Goal: Transaction & Acquisition: Purchase product/service

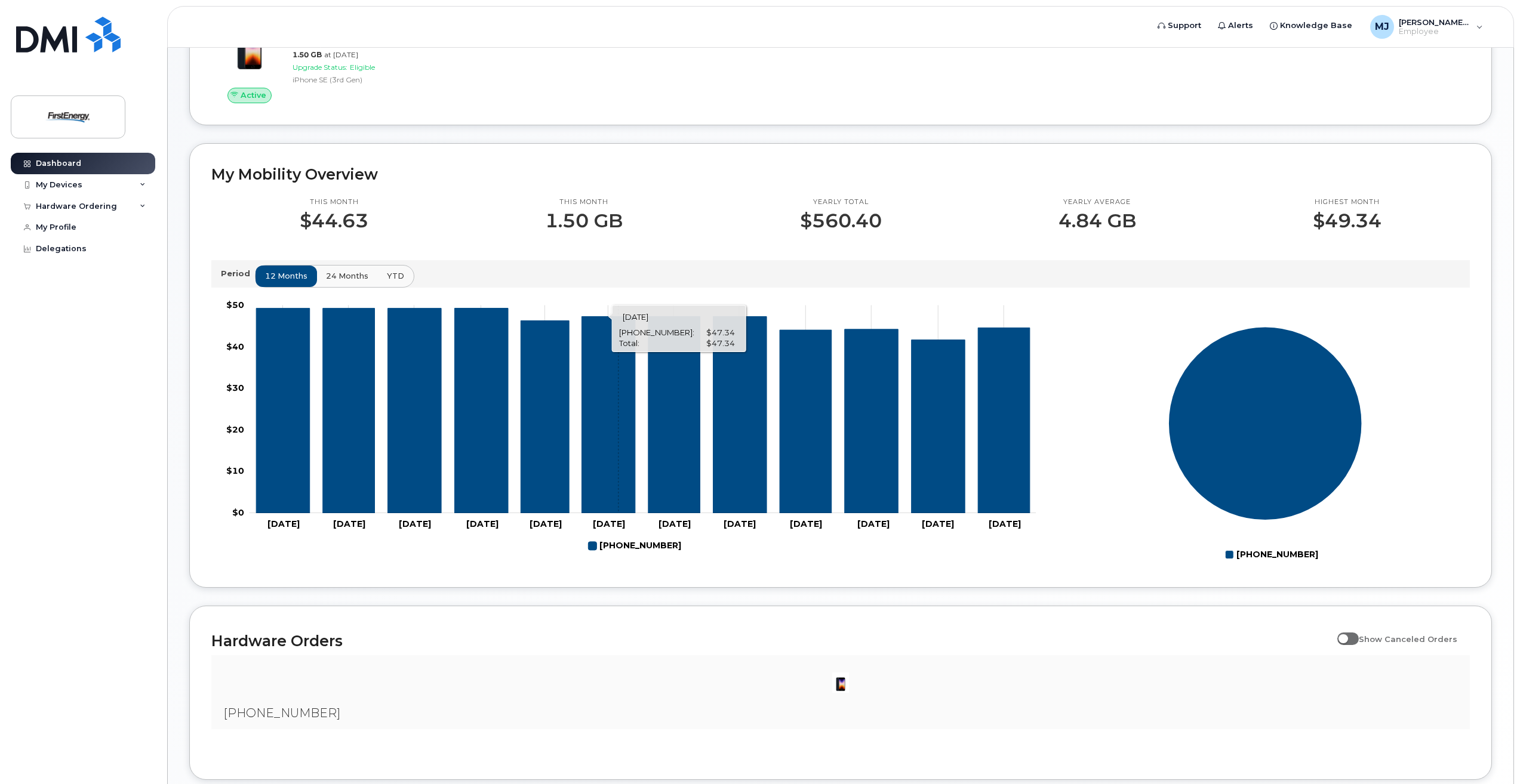
scroll to position [336, 0]
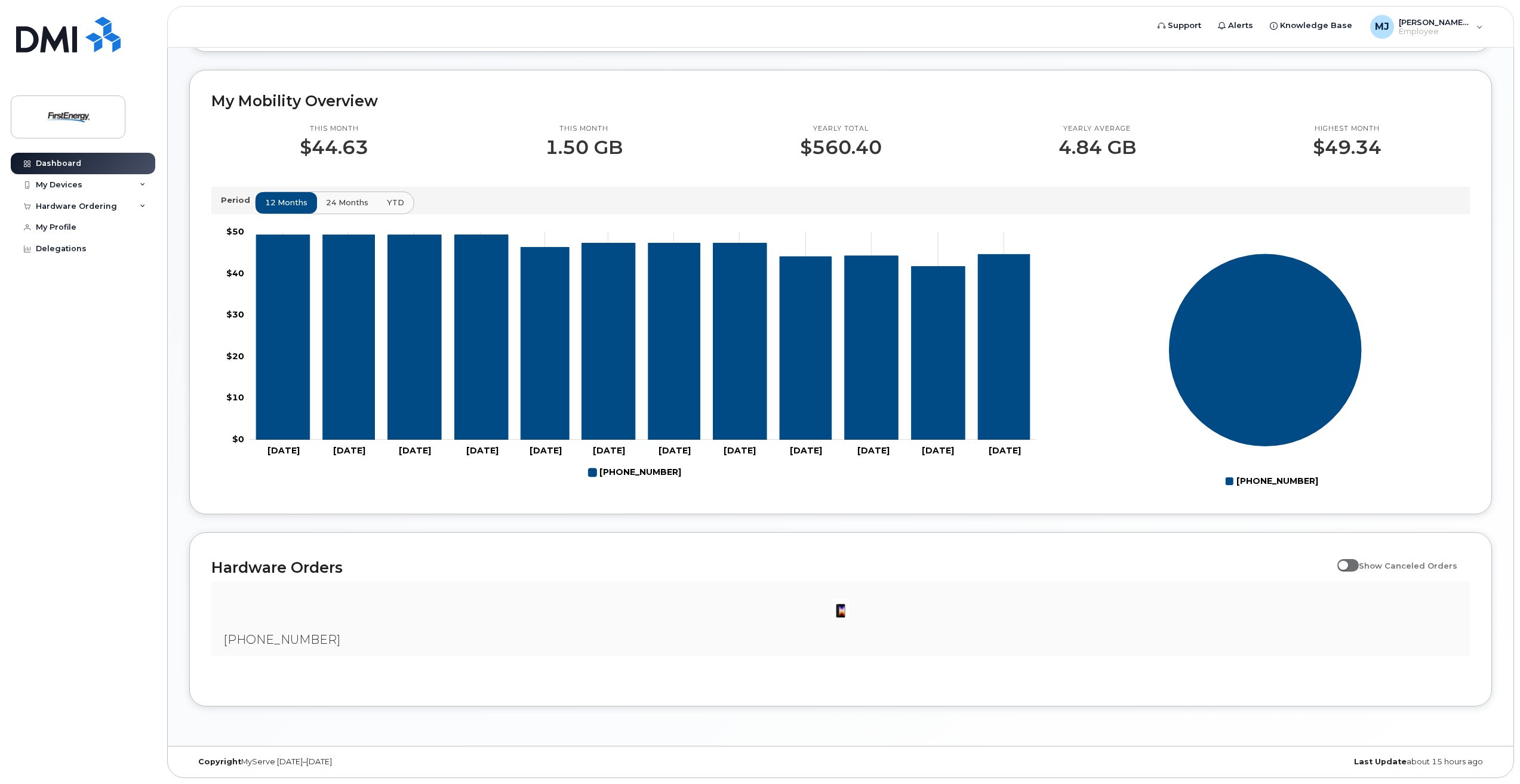
click at [1356, 564] on span at bounding box center [1347, 565] width 21 height 12
click at [1347, 564] on input "Show Canceled Orders" at bounding box center [1342, 560] width 10 height 10
click at [1359, 565] on span at bounding box center [1347, 565] width 21 height 12
click at [1347, 564] on input "Show Canceled Orders" at bounding box center [1342, 560] width 10 height 10
checkbox input "false"
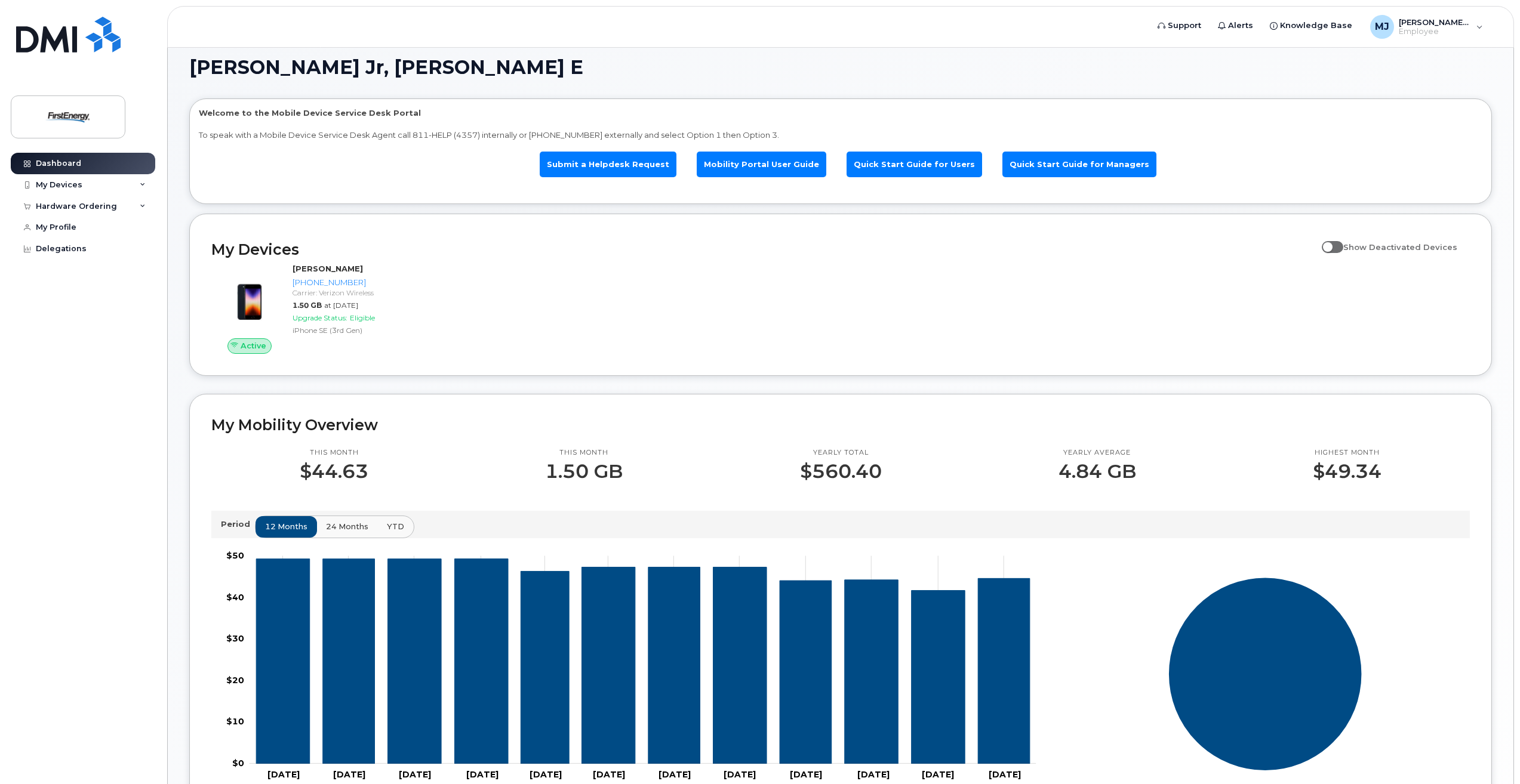
scroll to position [0, 0]
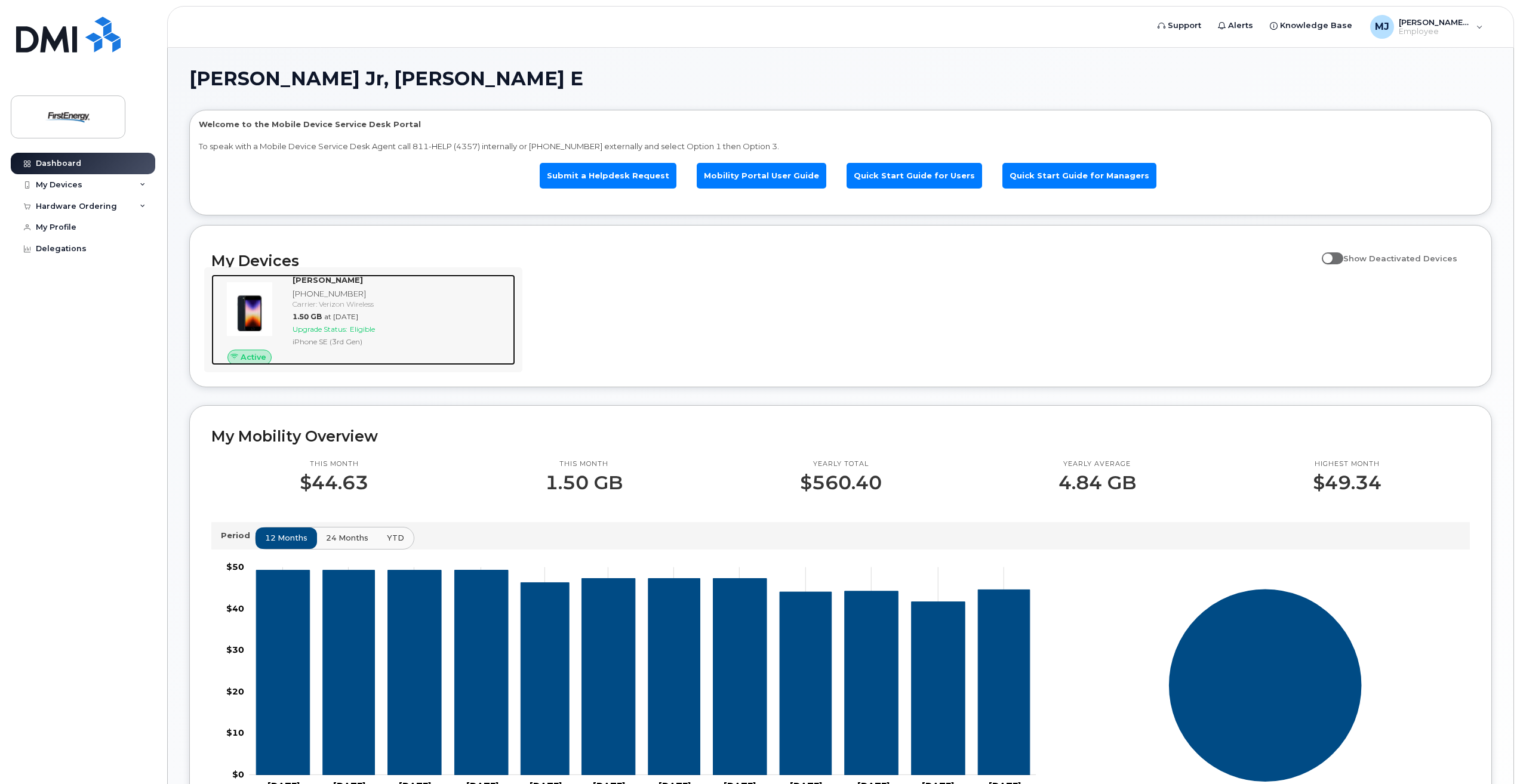
click at [311, 317] on span "1.50 GB" at bounding box center [307, 316] width 29 height 9
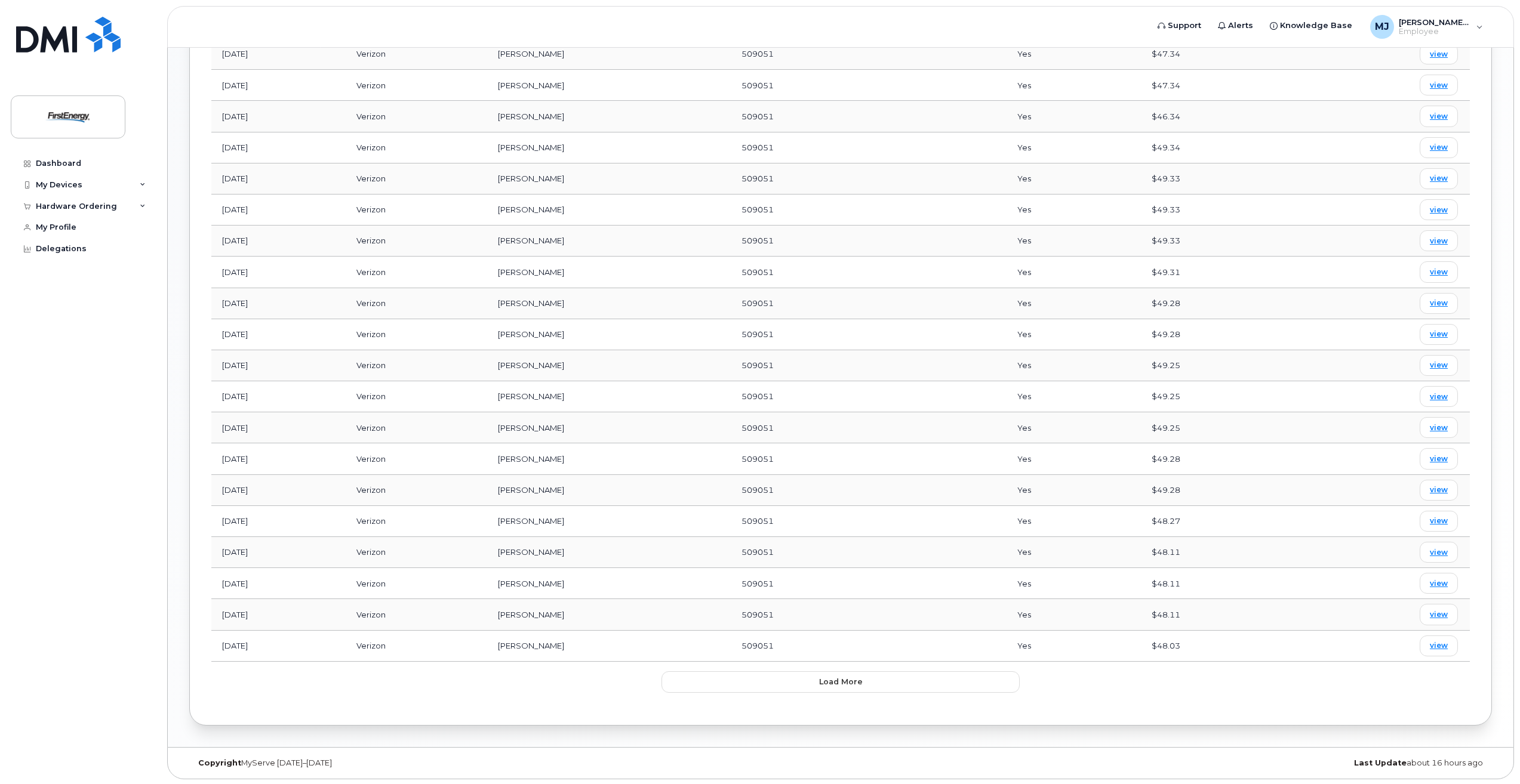
scroll to position [741, 0]
click at [900, 682] on button "Load more" at bounding box center [840, 680] width 358 height 21
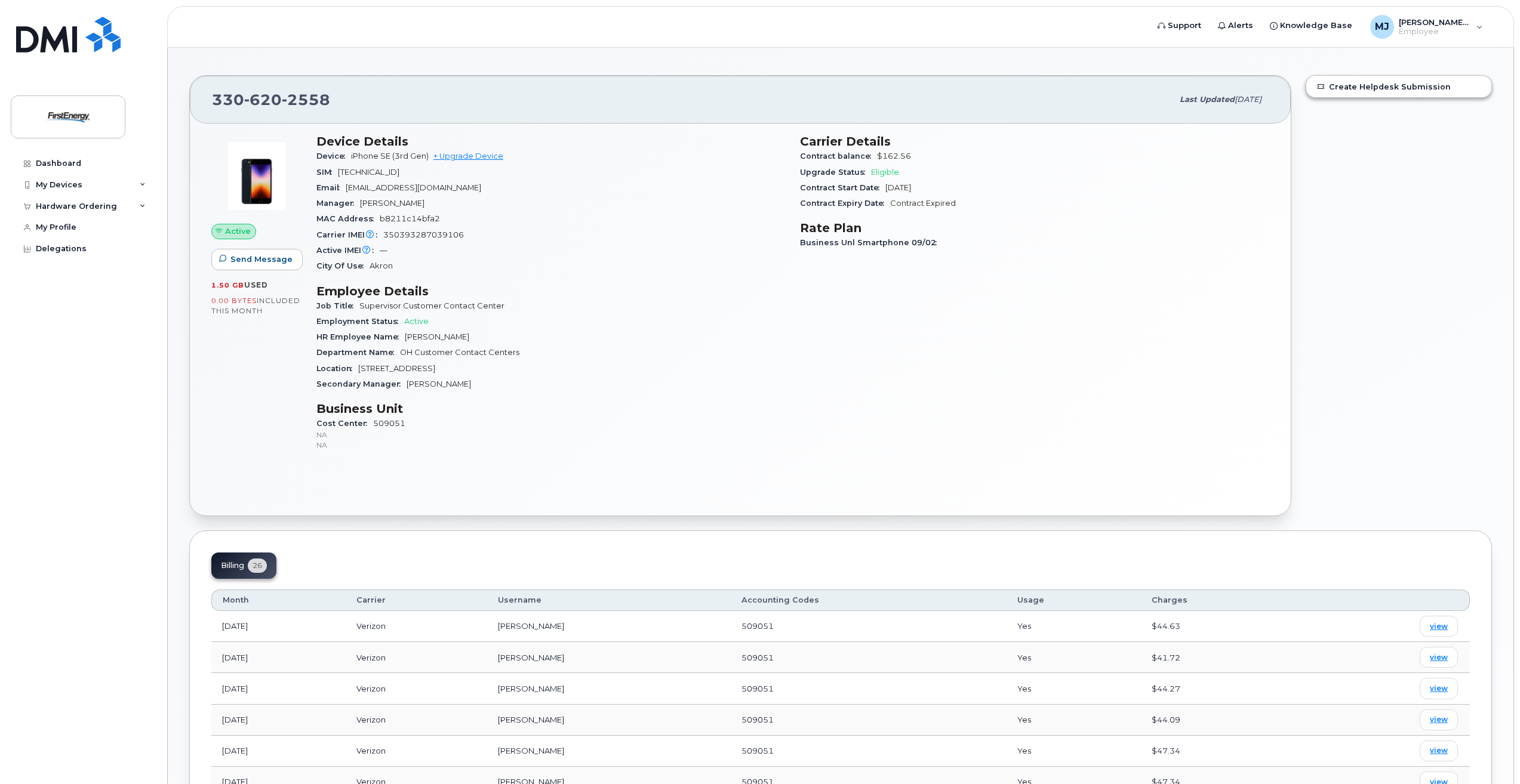
scroll to position [0, 0]
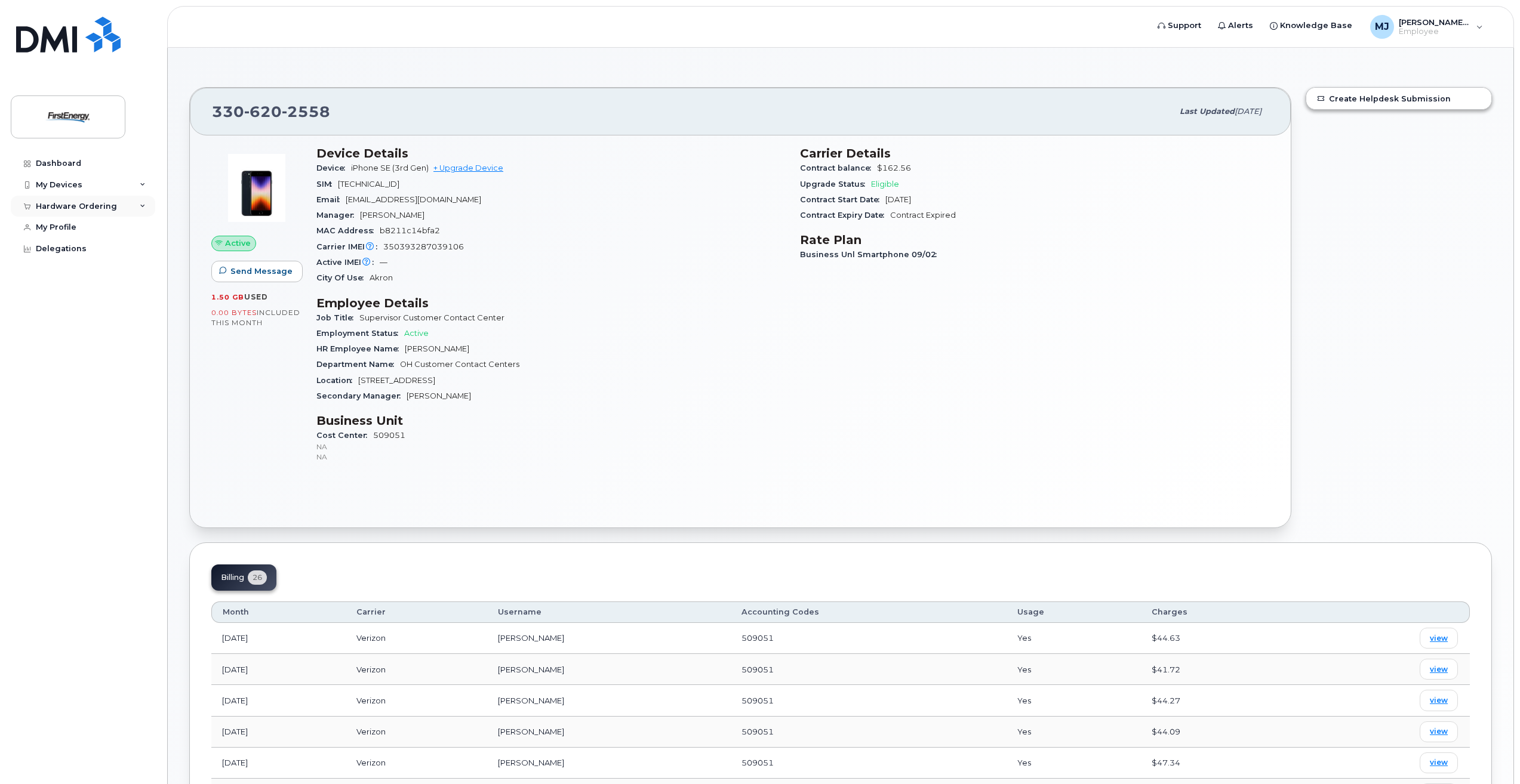
click at [138, 203] on div "Hardware Ordering" at bounding box center [83, 206] width 145 height 21
click at [62, 248] on div "New Order" at bounding box center [63, 250] width 45 height 11
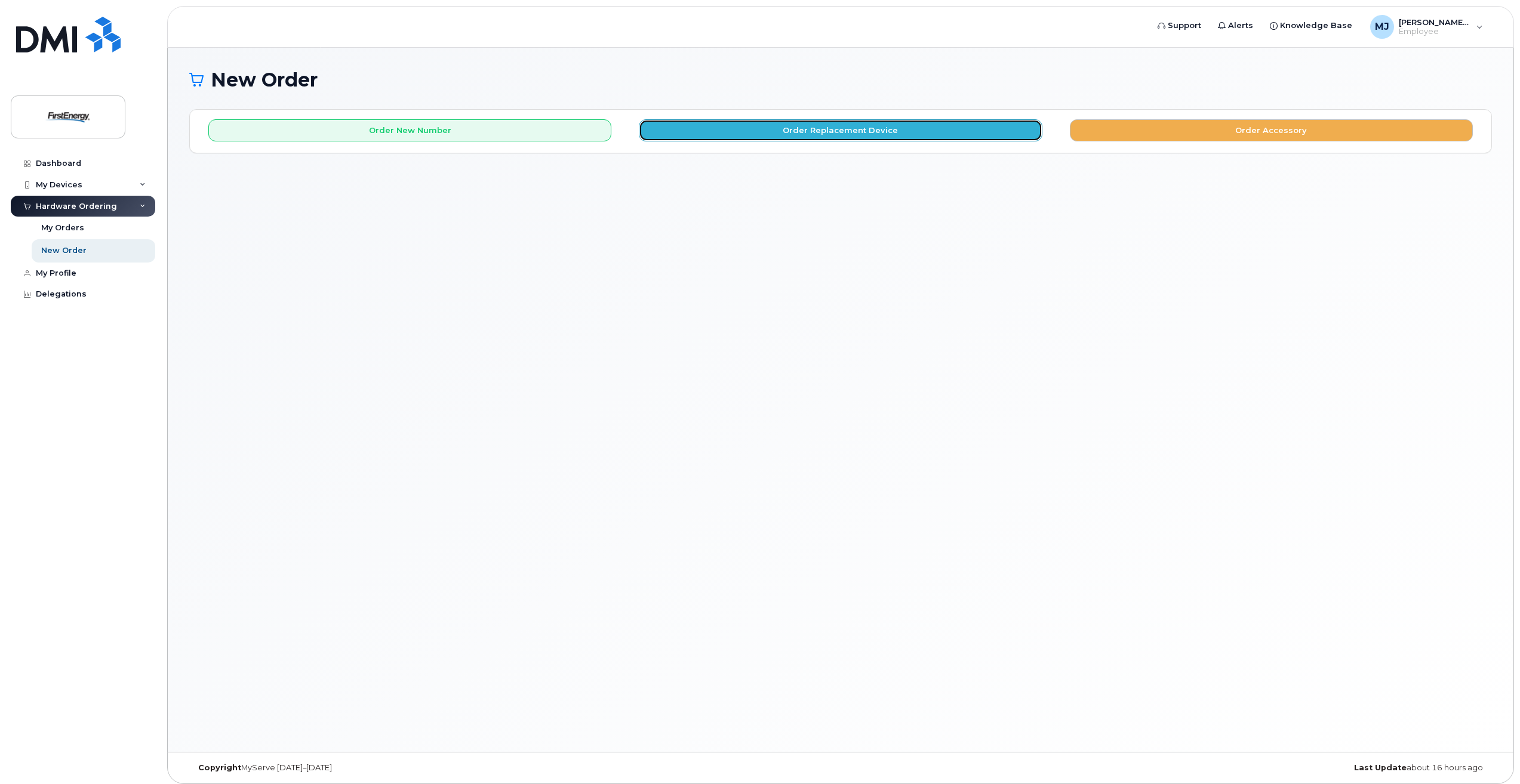
click at [774, 126] on button "Order Replacement Device" at bounding box center [840, 130] width 403 height 22
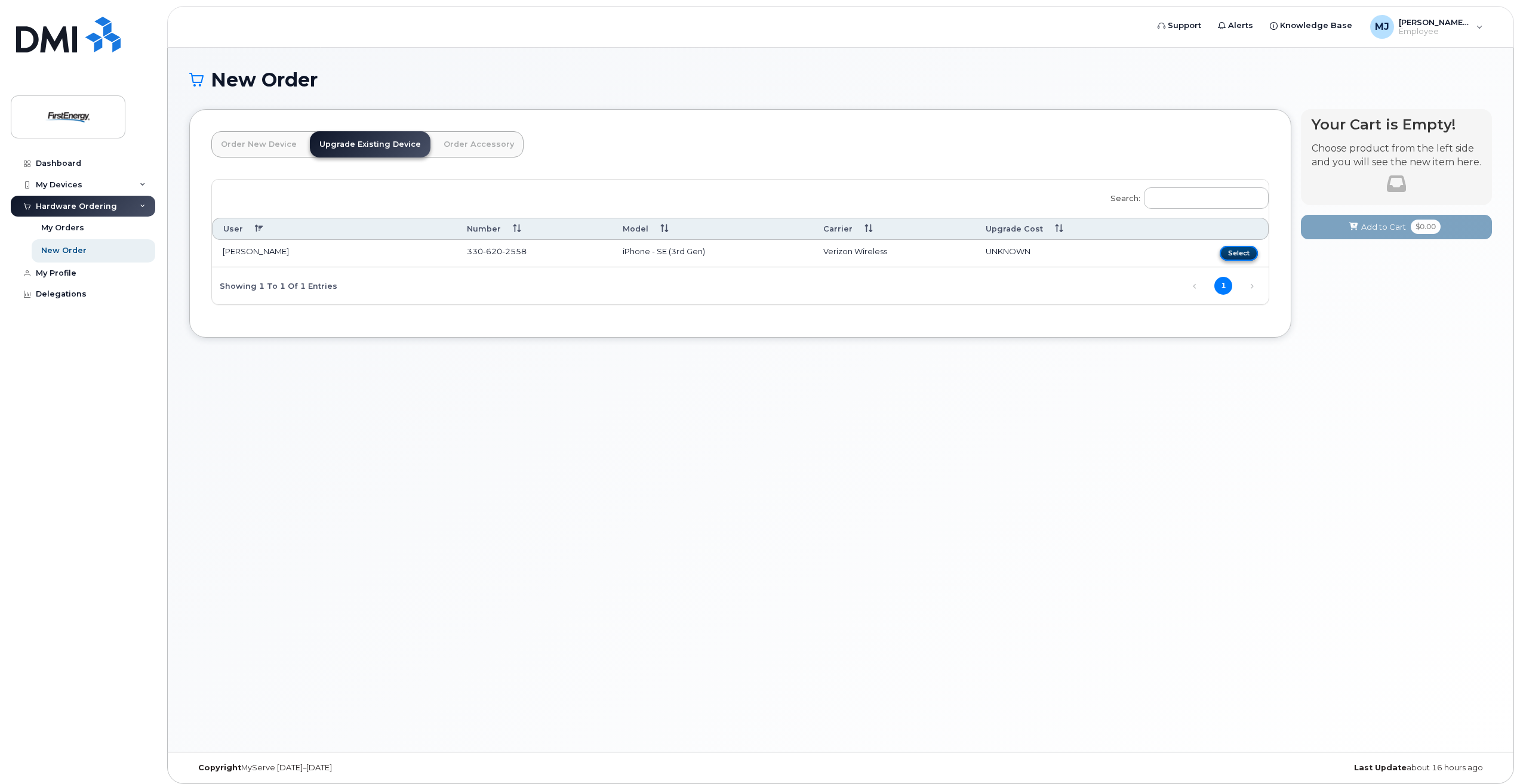
click at [1236, 254] on button "Select" at bounding box center [1239, 253] width 38 height 15
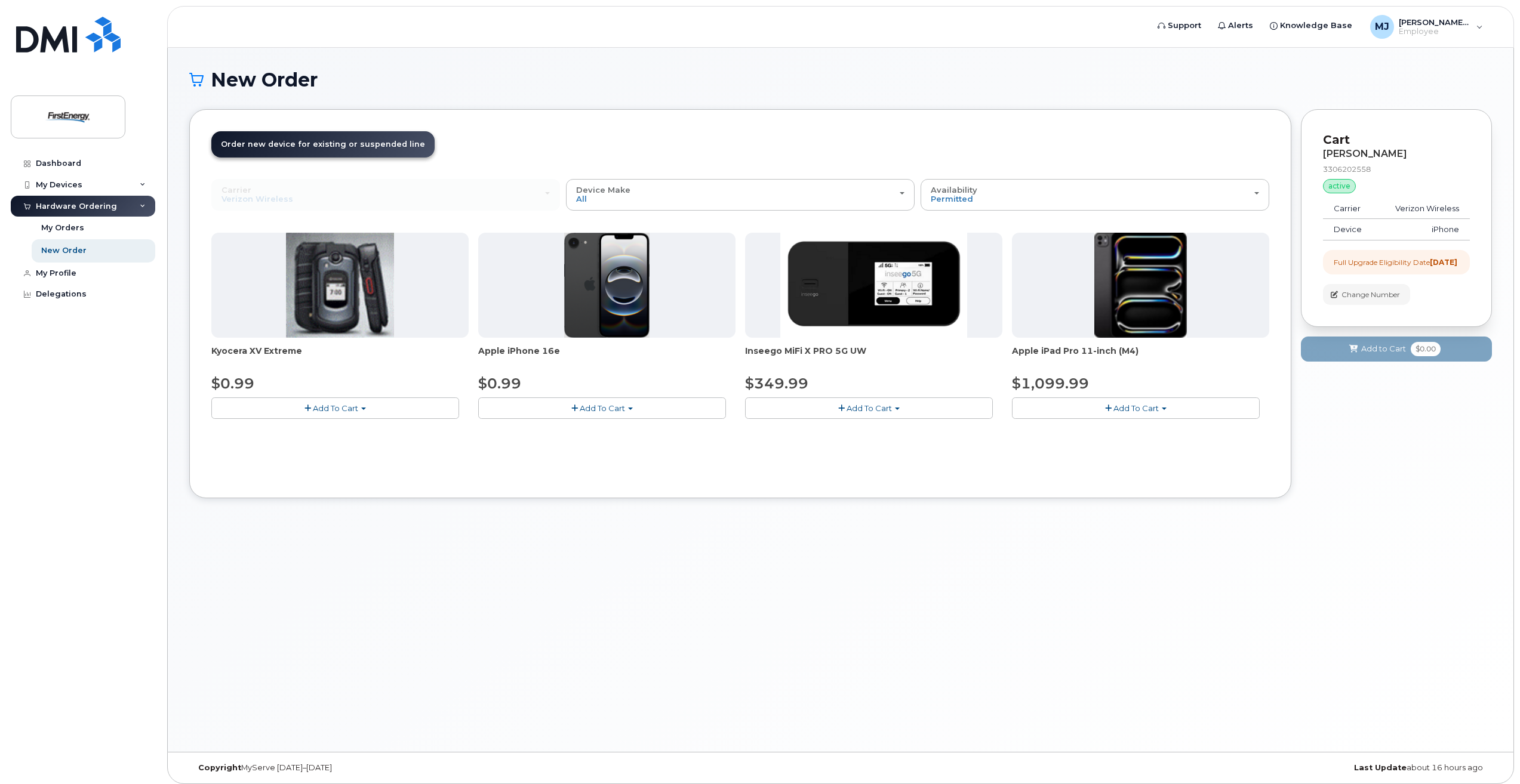
click at [625, 409] on span "Add To Cart" at bounding box center [602, 408] width 45 height 10
click at [569, 406] on button "Add To Cart" at bounding box center [602, 408] width 248 height 21
click at [573, 407] on span "button" at bounding box center [575, 408] width 7 height 8
click at [586, 407] on span "Add To Cart" at bounding box center [602, 408] width 45 height 10
click at [629, 407] on button "Add To Cart" at bounding box center [602, 408] width 248 height 21
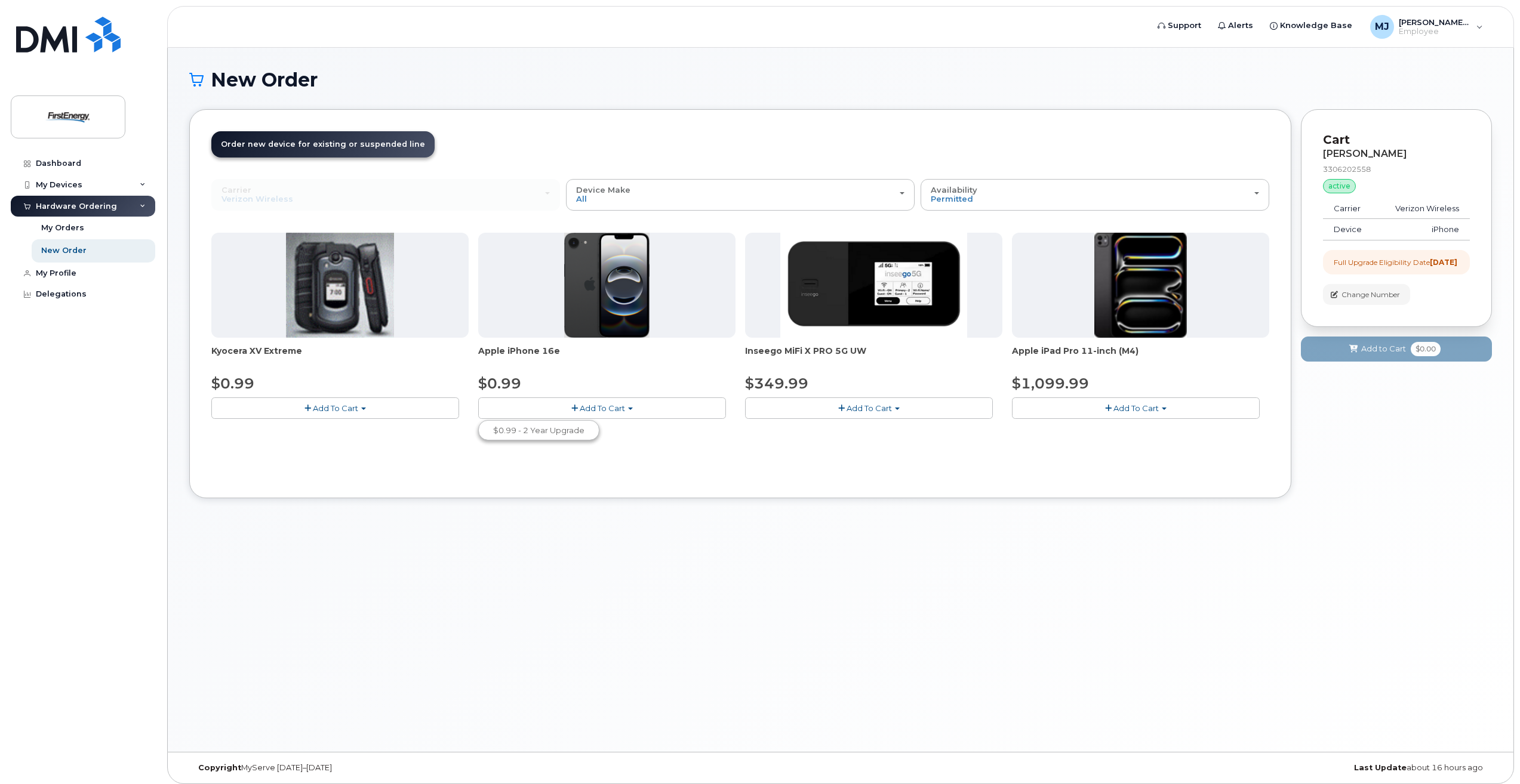
click at [630, 300] on img at bounding box center [607, 285] width 86 height 105
click at [622, 405] on span "Add To Cart" at bounding box center [602, 408] width 45 height 10
click at [543, 429] on link "$0.99 - 2 Year Upgrade" at bounding box center [539, 431] width 115 height 15
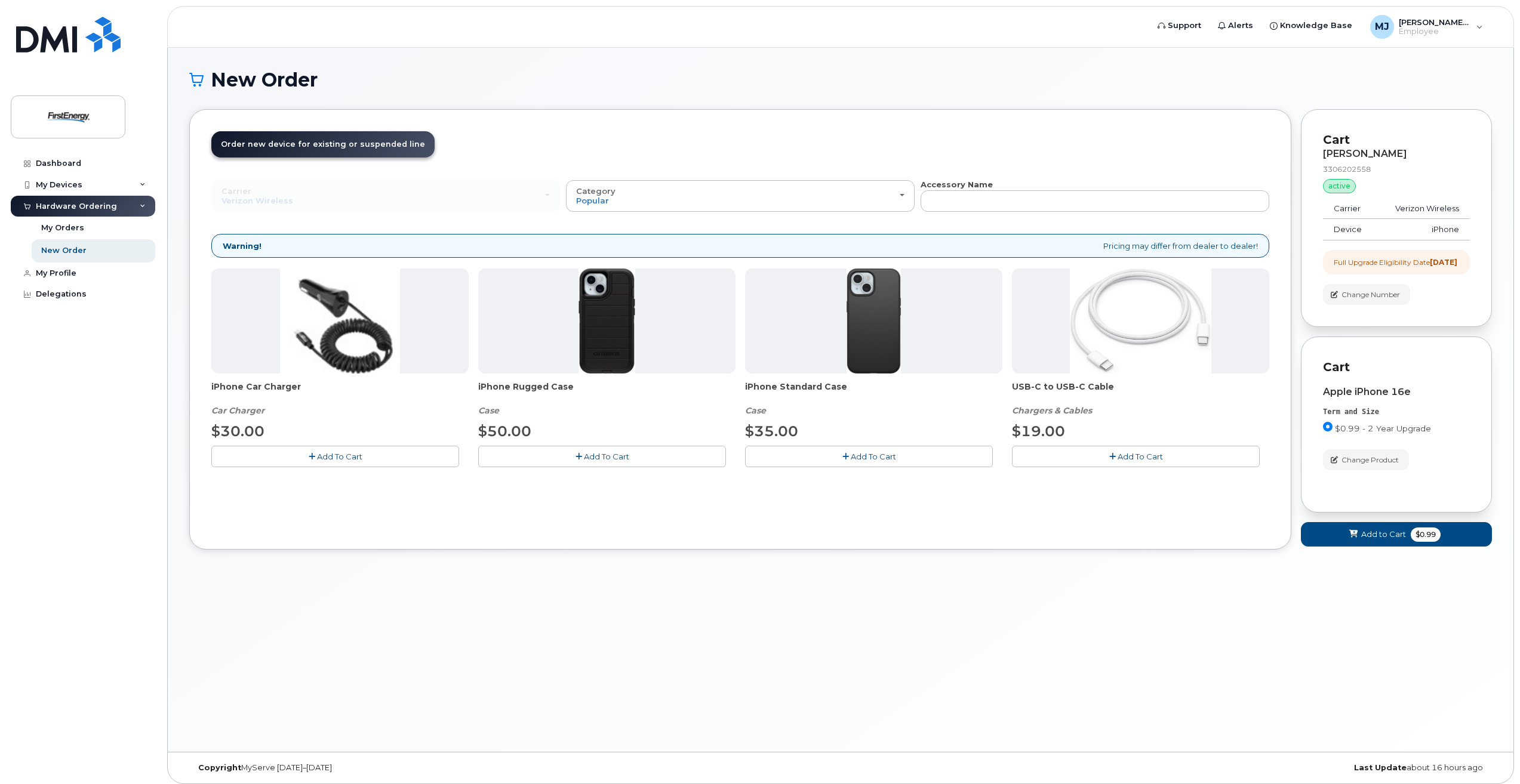
click at [585, 456] on span "Add To Cart" at bounding box center [606, 456] width 45 height 10
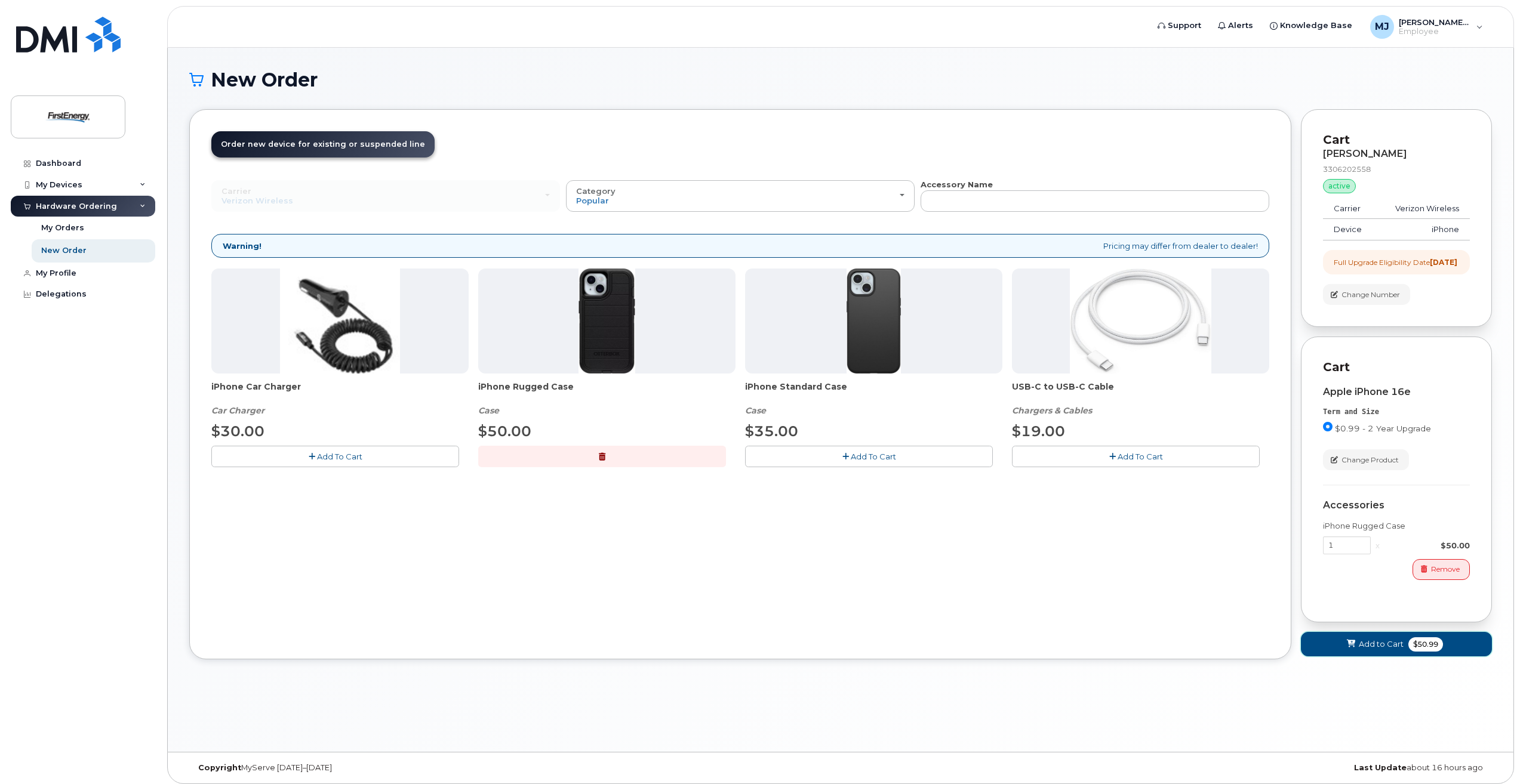
click at [1350, 648] on icon at bounding box center [1351, 644] width 8 height 8
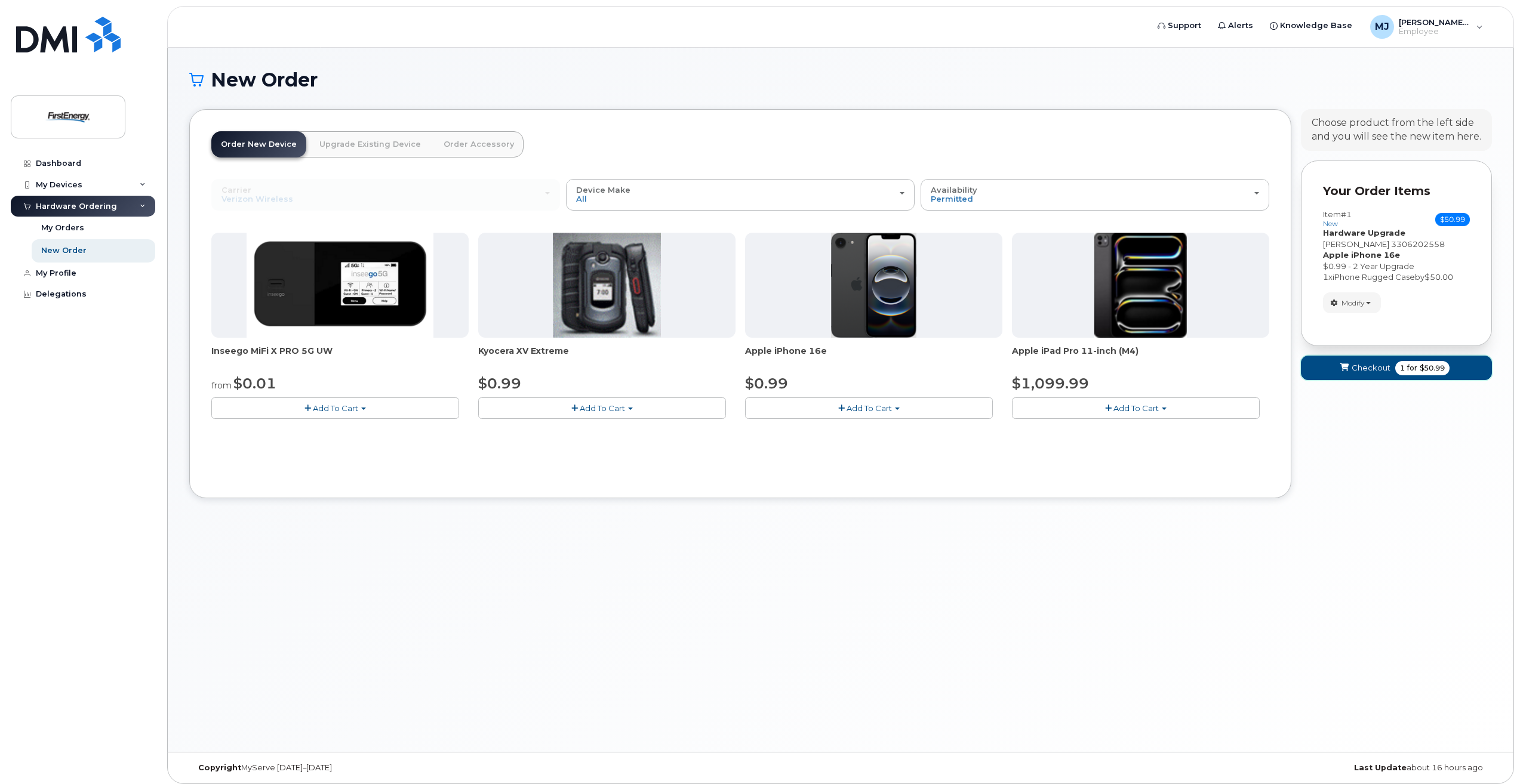
click at [1359, 374] on span "Checkout" at bounding box center [1371, 368] width 39 height 12
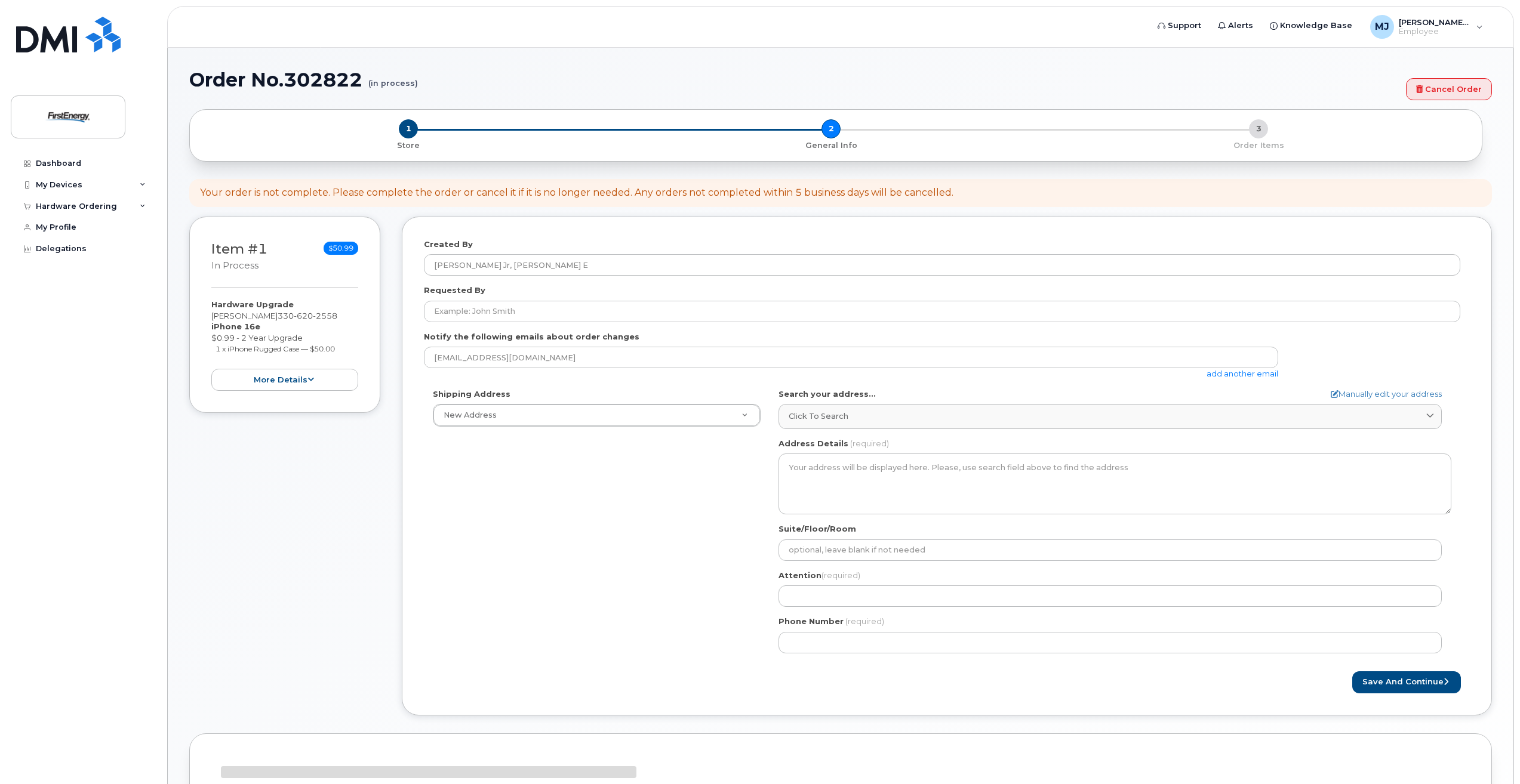
select select
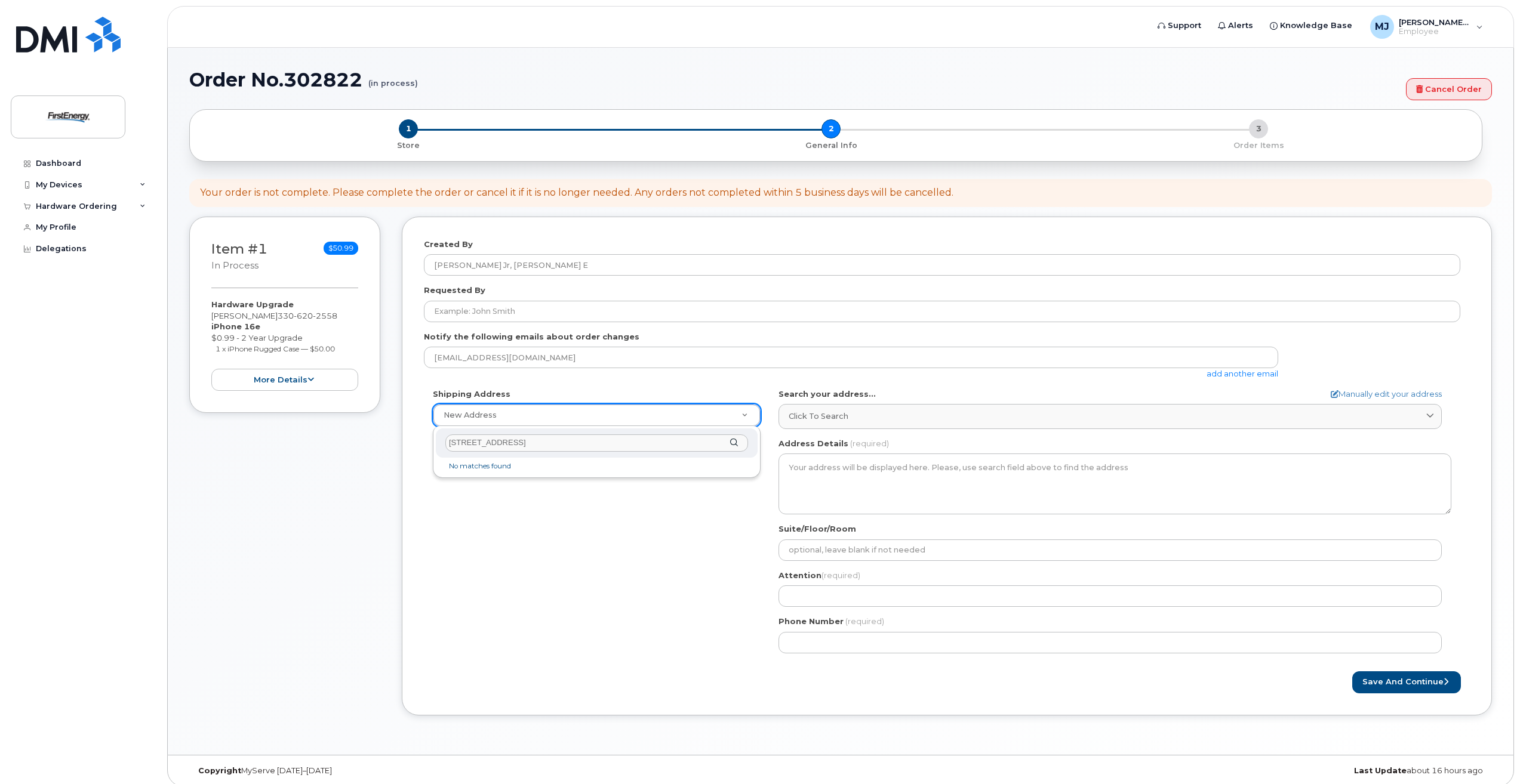
type input "1910 W Market St Akron, OH 44313"
click at [736, 444] on div "1910 W Market St Akron, OH 44313" at bounding box center [597, 443] width 321 height 29
click at [732, 439] on div "1910 W Market St Akron, OH 44313" at bounding box center [597, 443] width 321 height 29
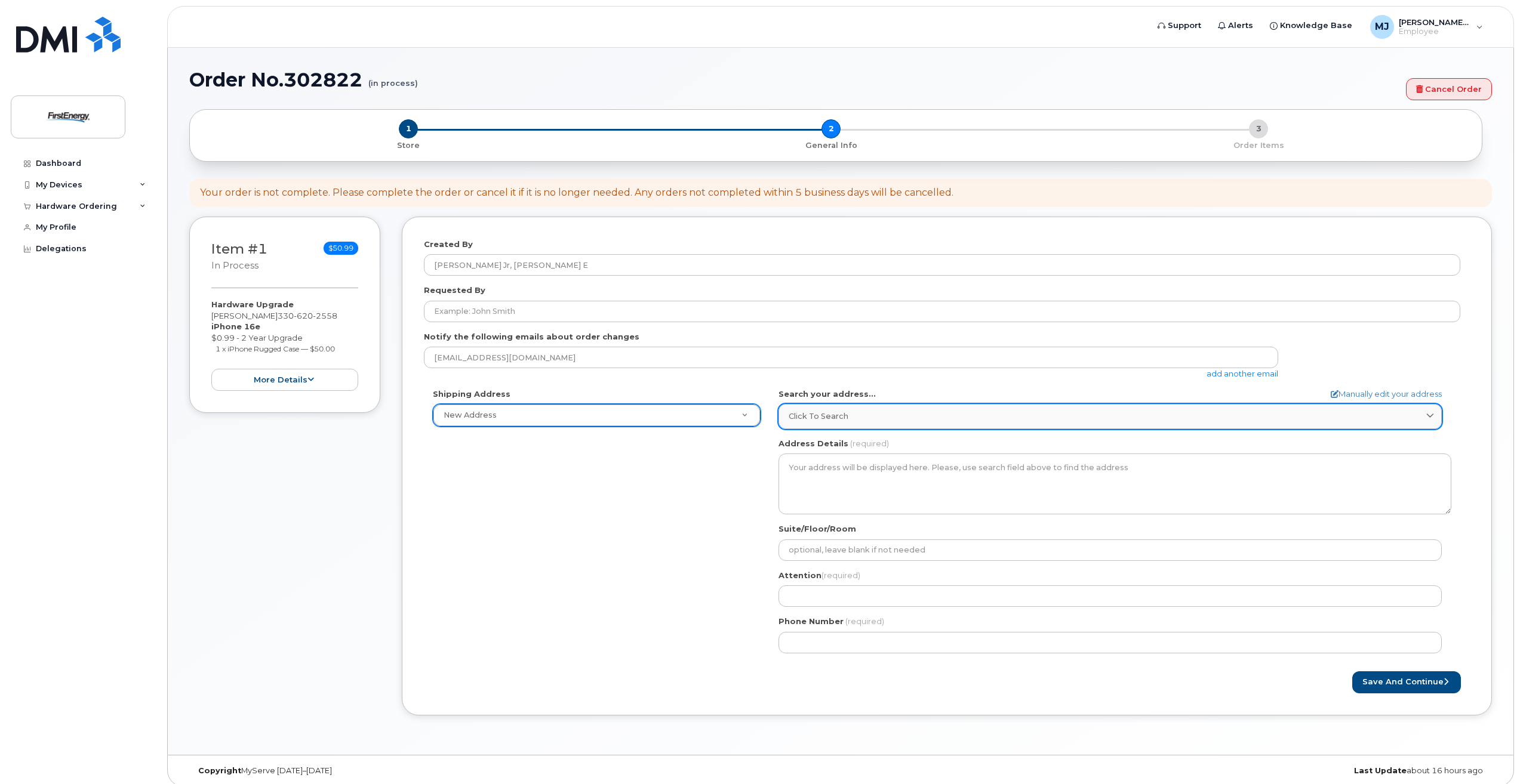
click at [1424, 418] on div "Click to search" at bounding box center [1110, 416] width 643 height 12
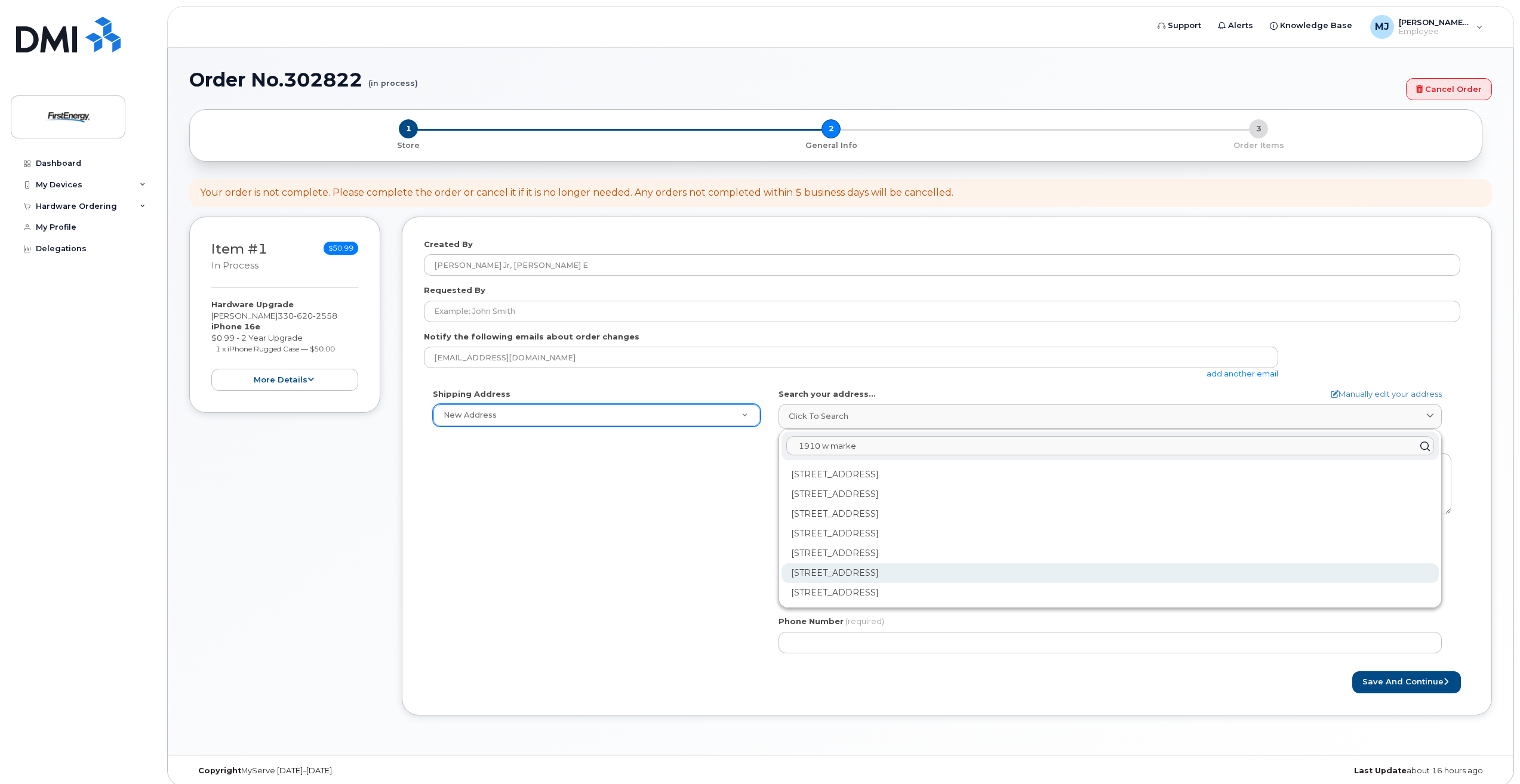
type input "1910 w marke"
click at [895, 566] on div "1910 W Market St Akron OH 44313-6938" at bounding box center [1110, 573] width 657 height 20
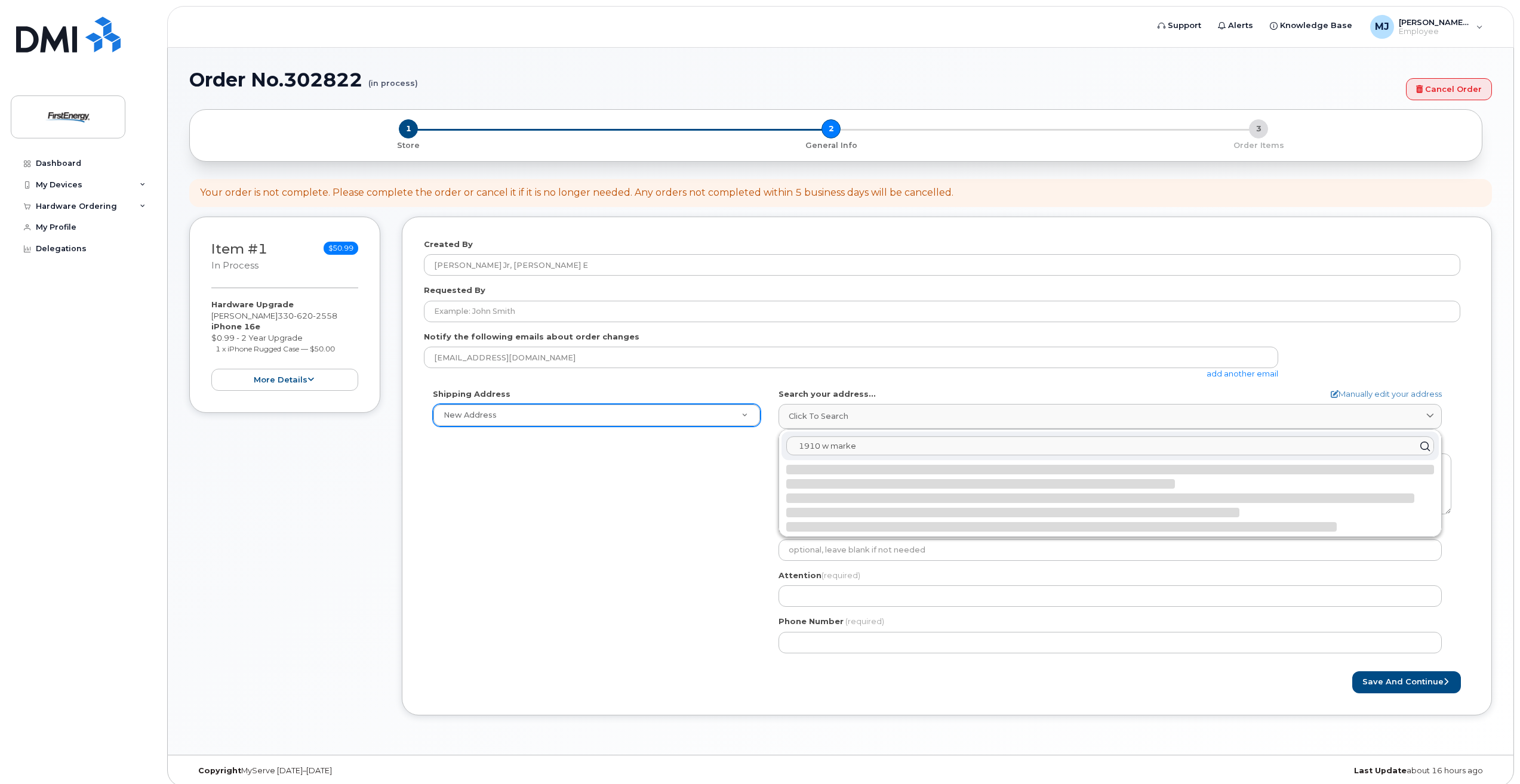
select select
type textarea "1910 W Market St AKRON OH 44313-6938 UNITED STATES"
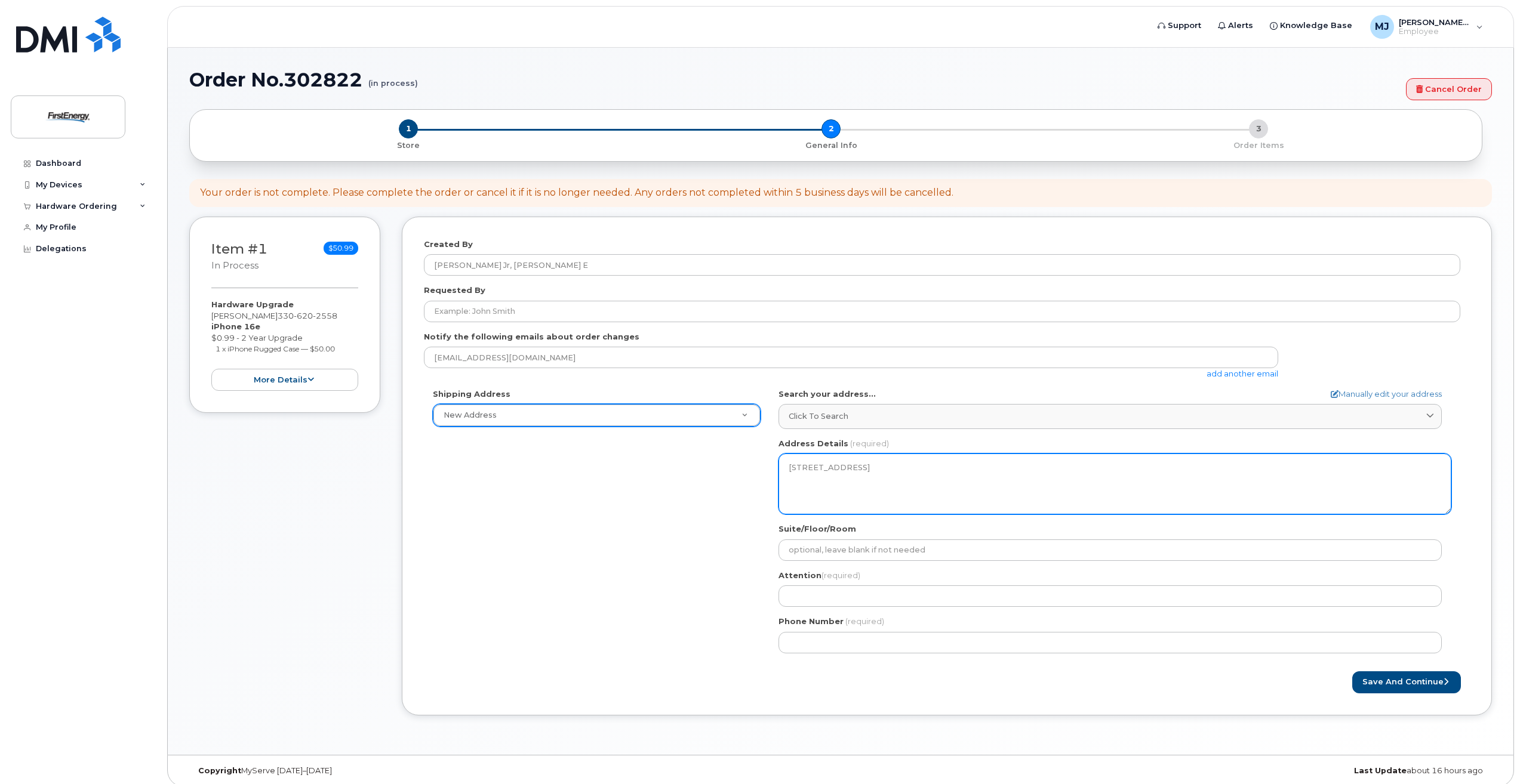
click at [881, 465] on textarea "1910 W Market St AKRON OH 44313-6938 UNITED STATES" at bounding box center [1115, 484] width 673 height 61
click at [865, 469] on textarea "1910 W Market St AKRON OH 44313-6938 UNITED STATES" at bounding box center [1115, 484] width 673 height 61
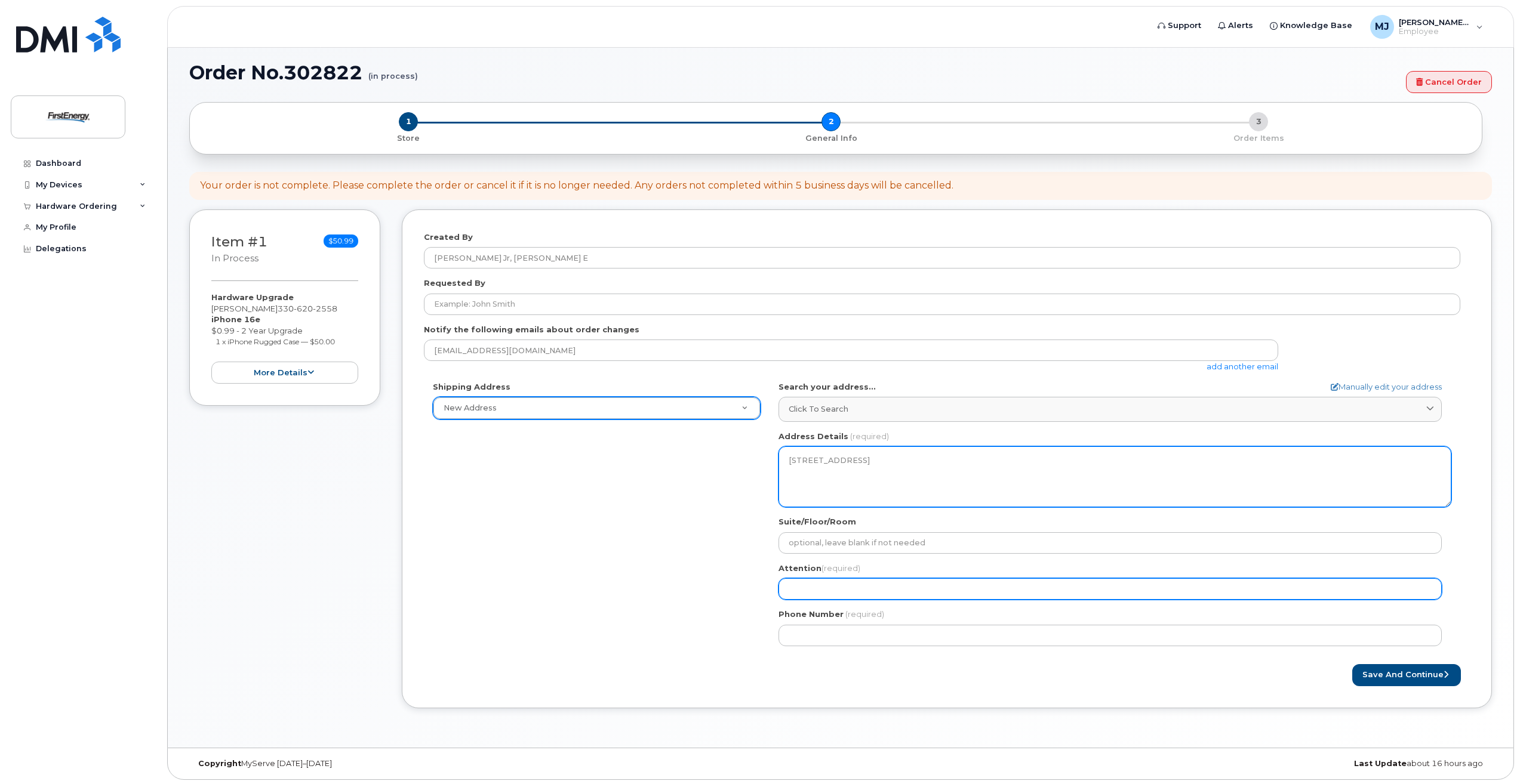
scroll to position [9, 0]
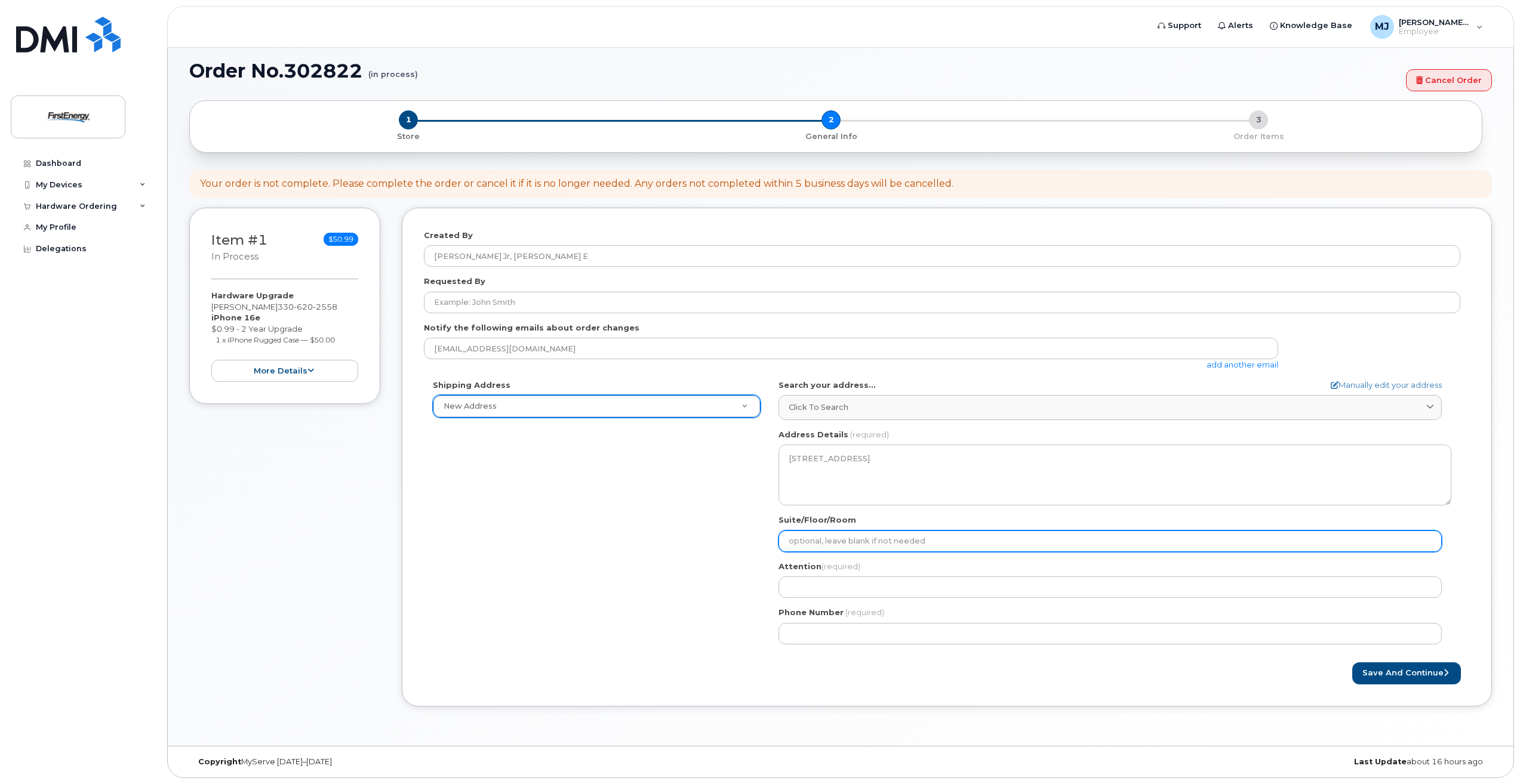
click at [919, 538] on input "Suite/Floor/Room" at bounding box center [1110, 541] width 663 height 21
select select
type input "B"
select select
type input "Bu"
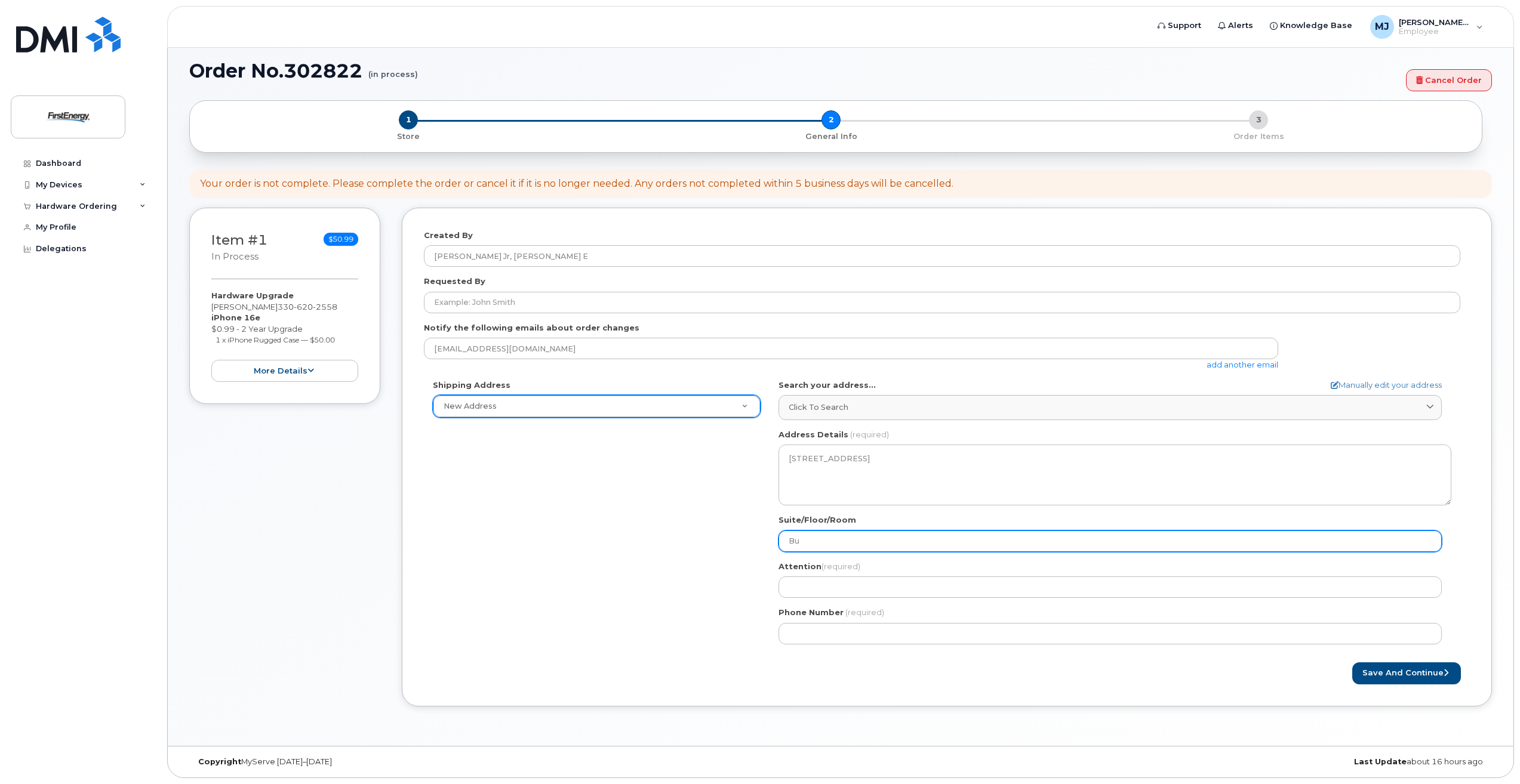
select select
type input "Buo"
select select
type input "Bu"
select select
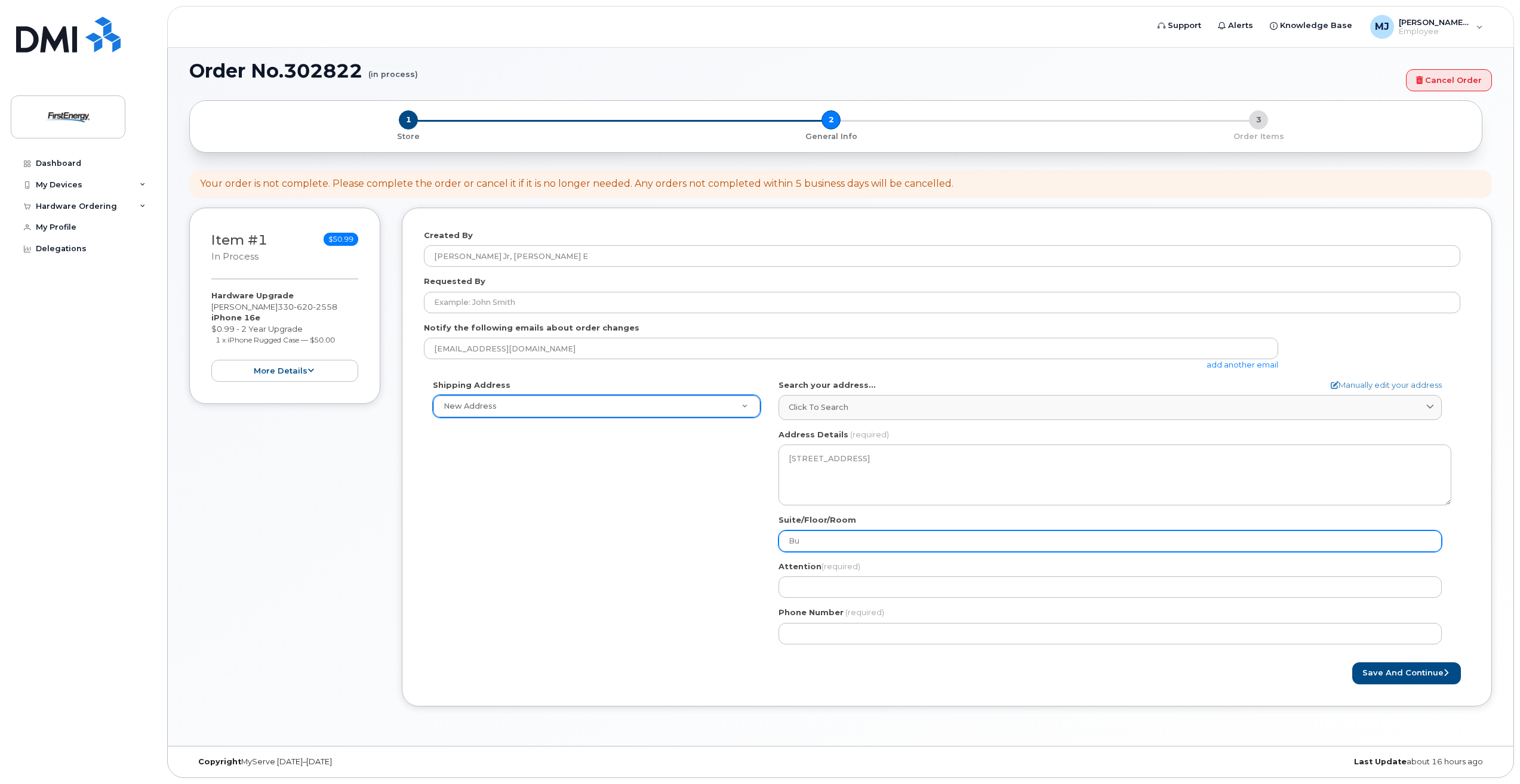
type input "Bui"
select select
type input "Buil"
select select
type input "Buildi"
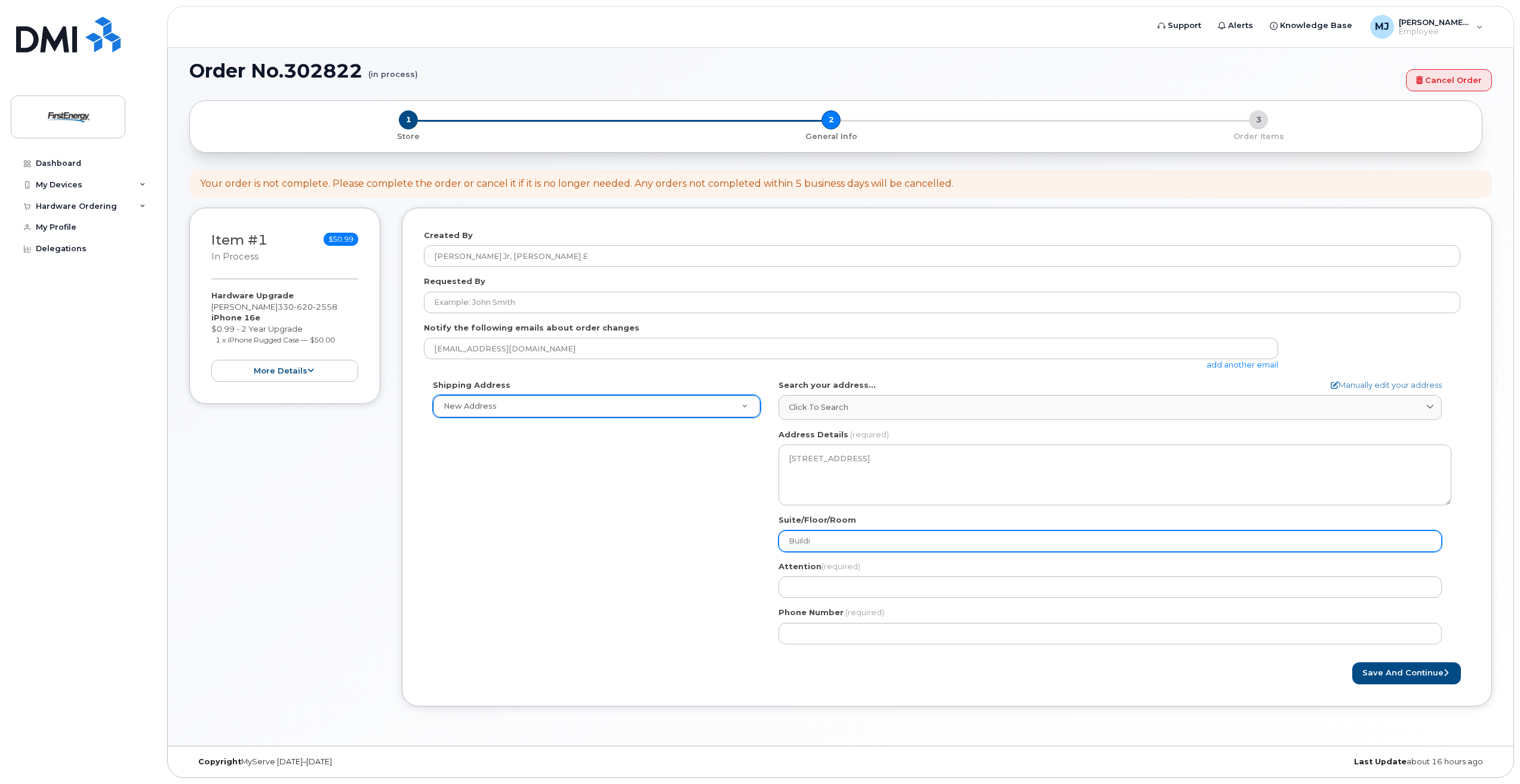
select select
type input "Buildin"
select select
type input "Building"
select select
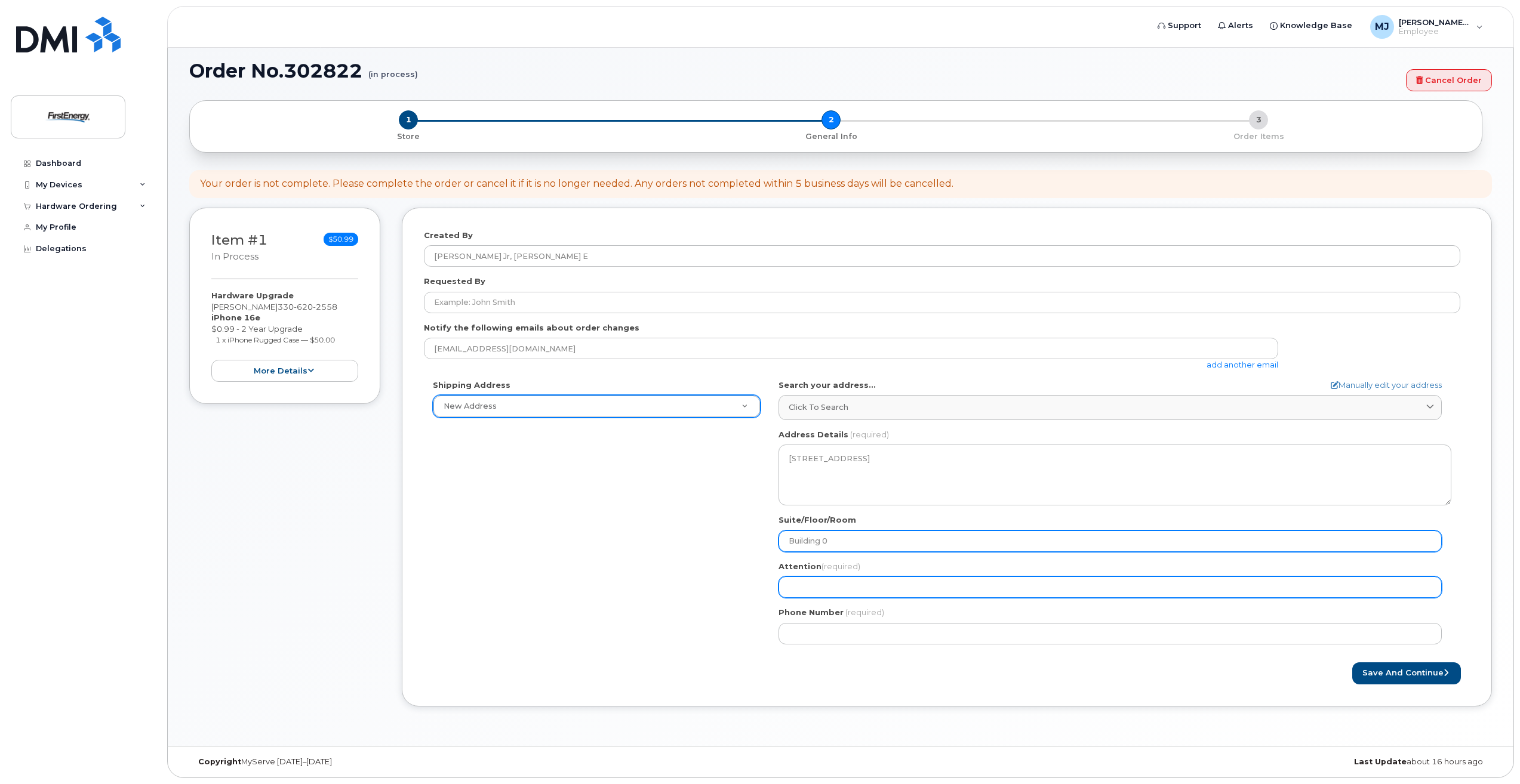
type input "Building 0"
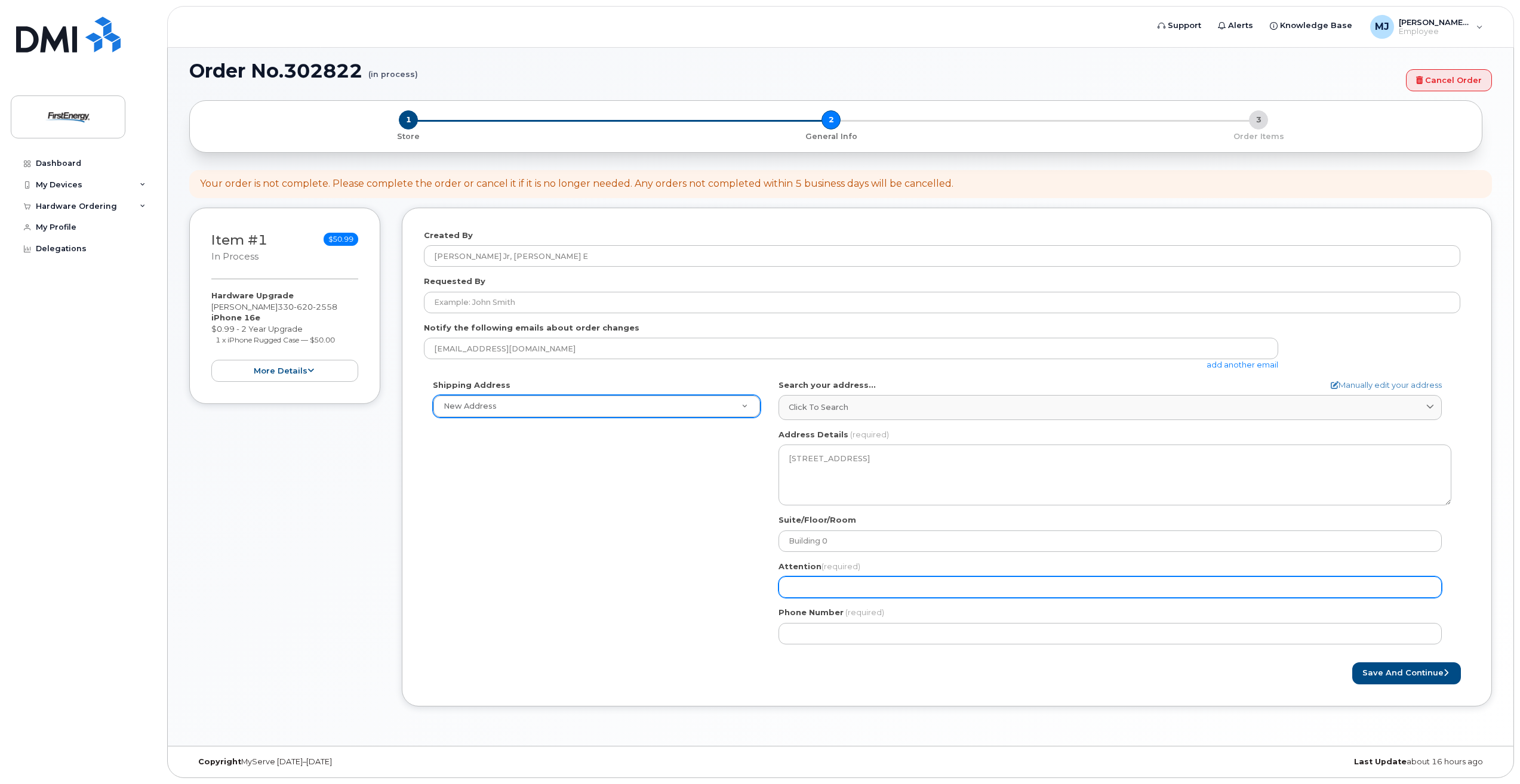
click at [925, 585] on input "Attention (required)" at bounding box center [1110, 587] width 663 height 21
select select
type input "N"
select select
type input "Ni"
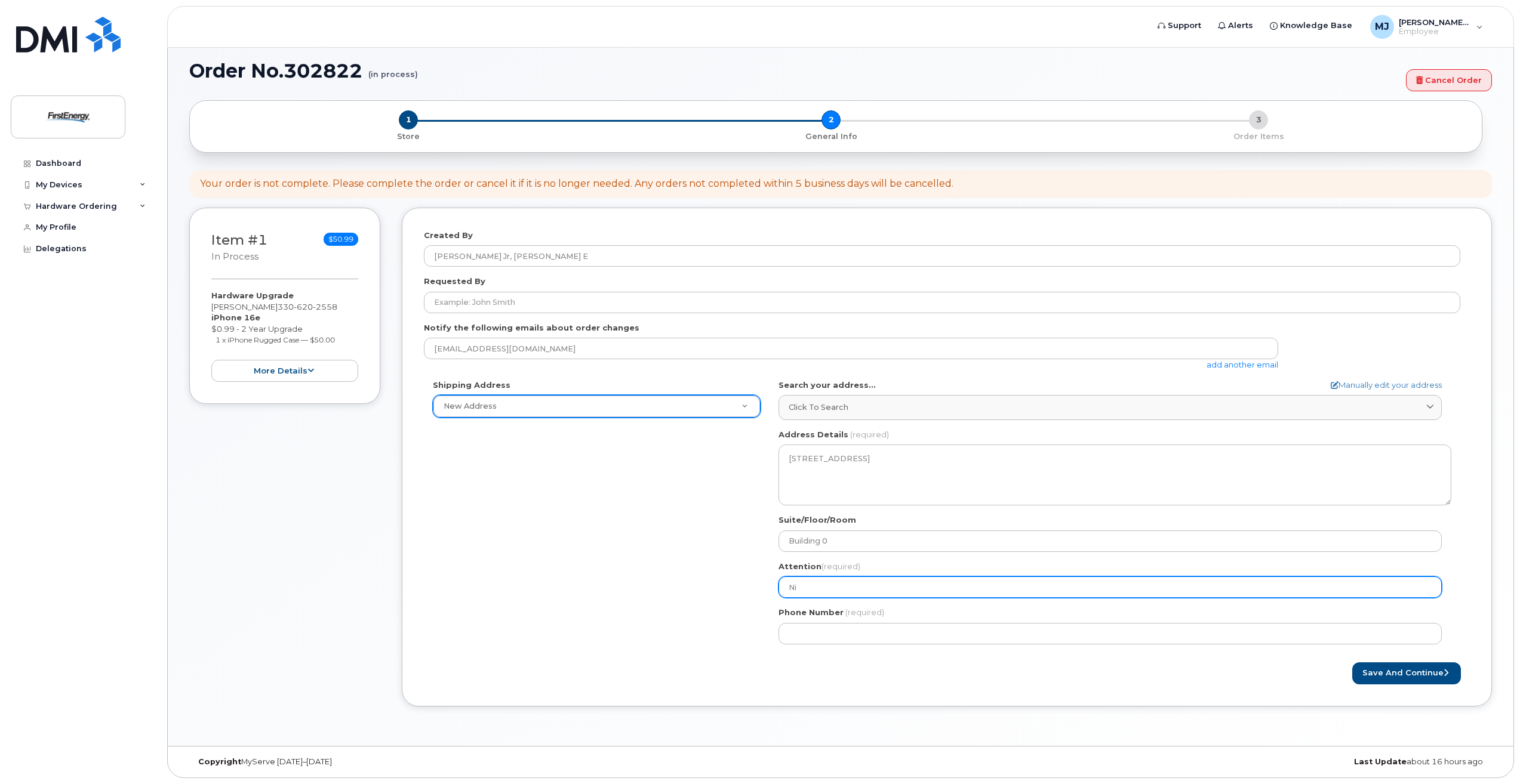
select select
type input "Nic"
select select
type input "Nick"
select select
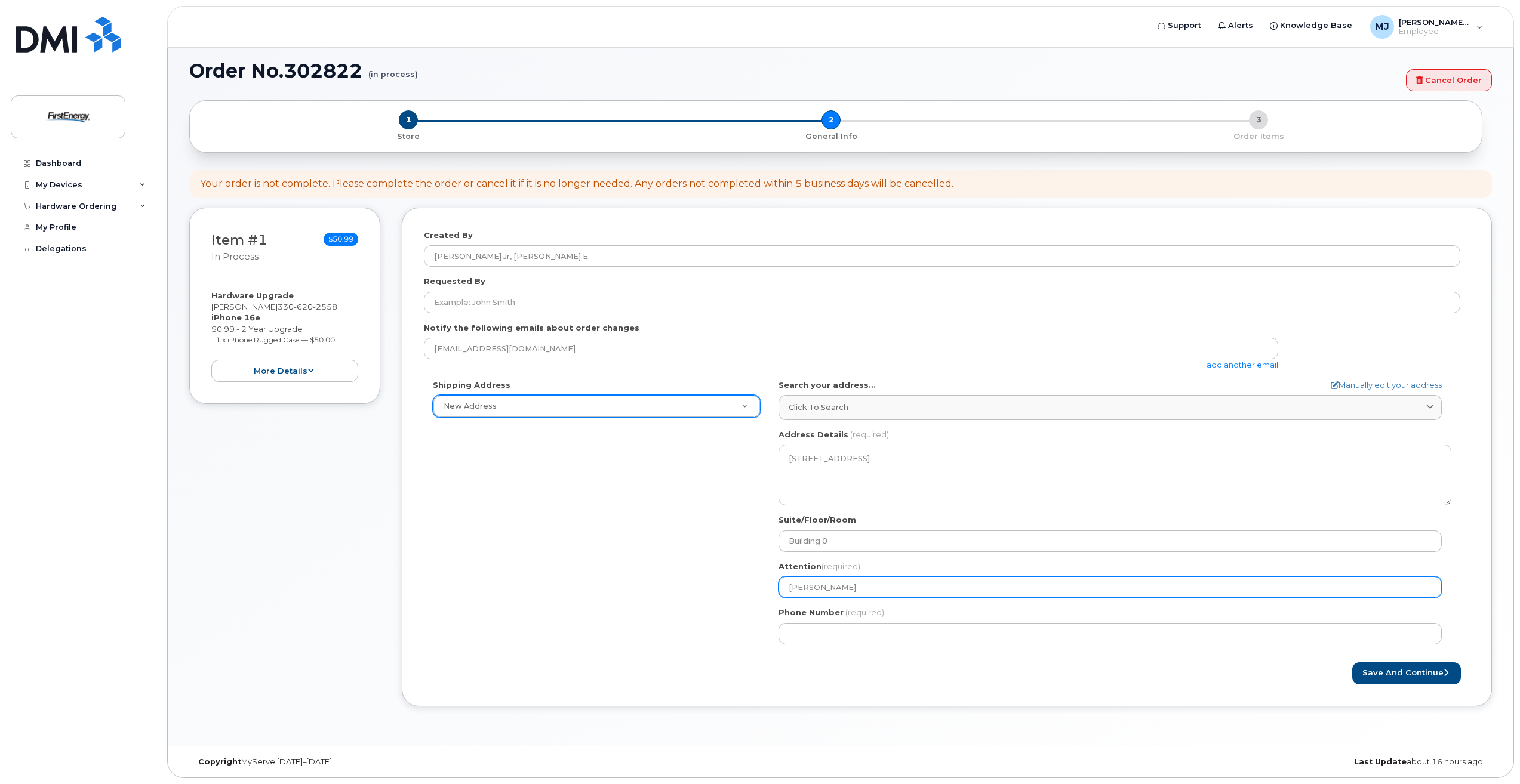
type input "Nick M"
select select
type input "Nick Mi"
select select
type input "Nick Mic"
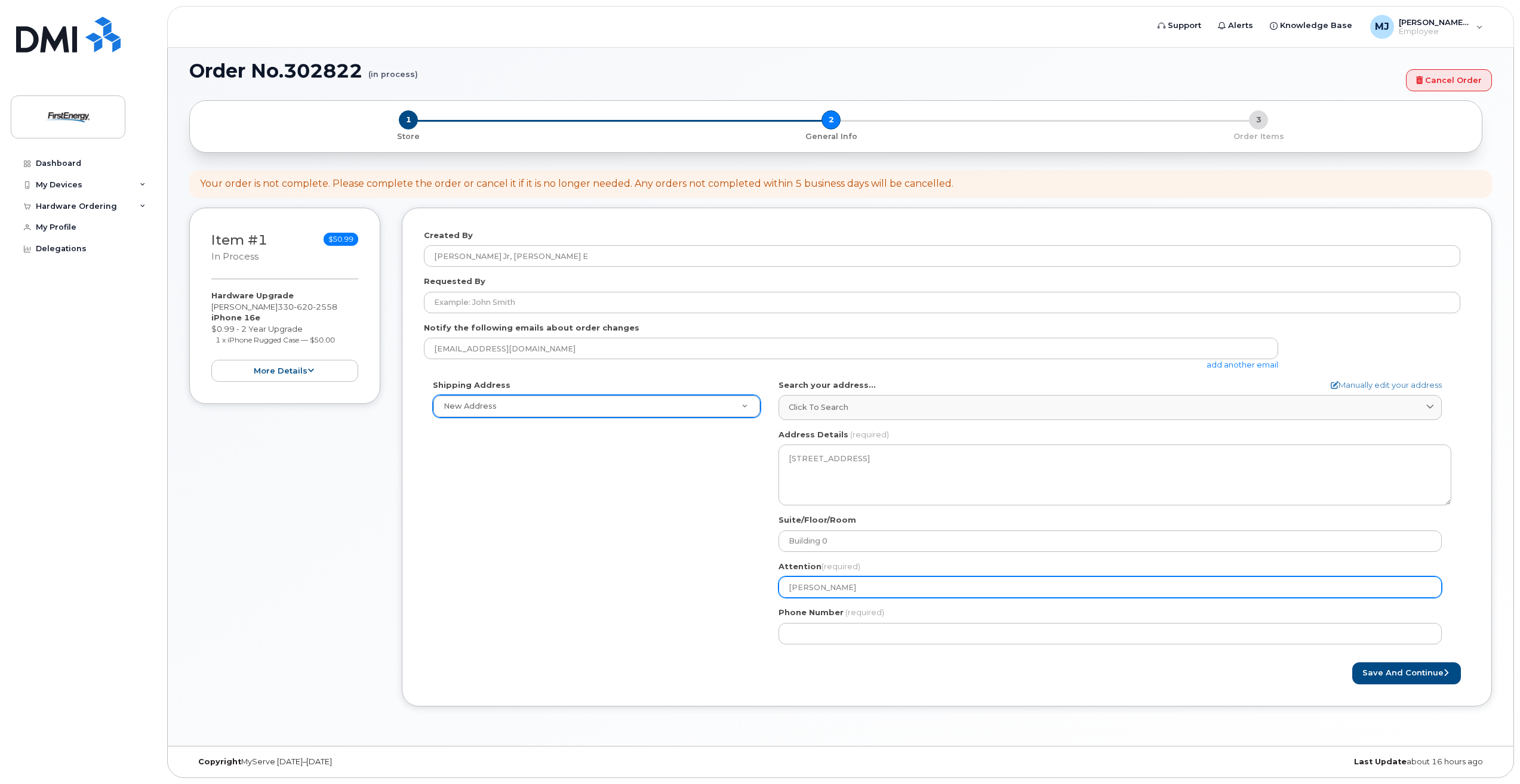
select select
type input "Nick Mick"
select select
type input "Nick Micku"
select select
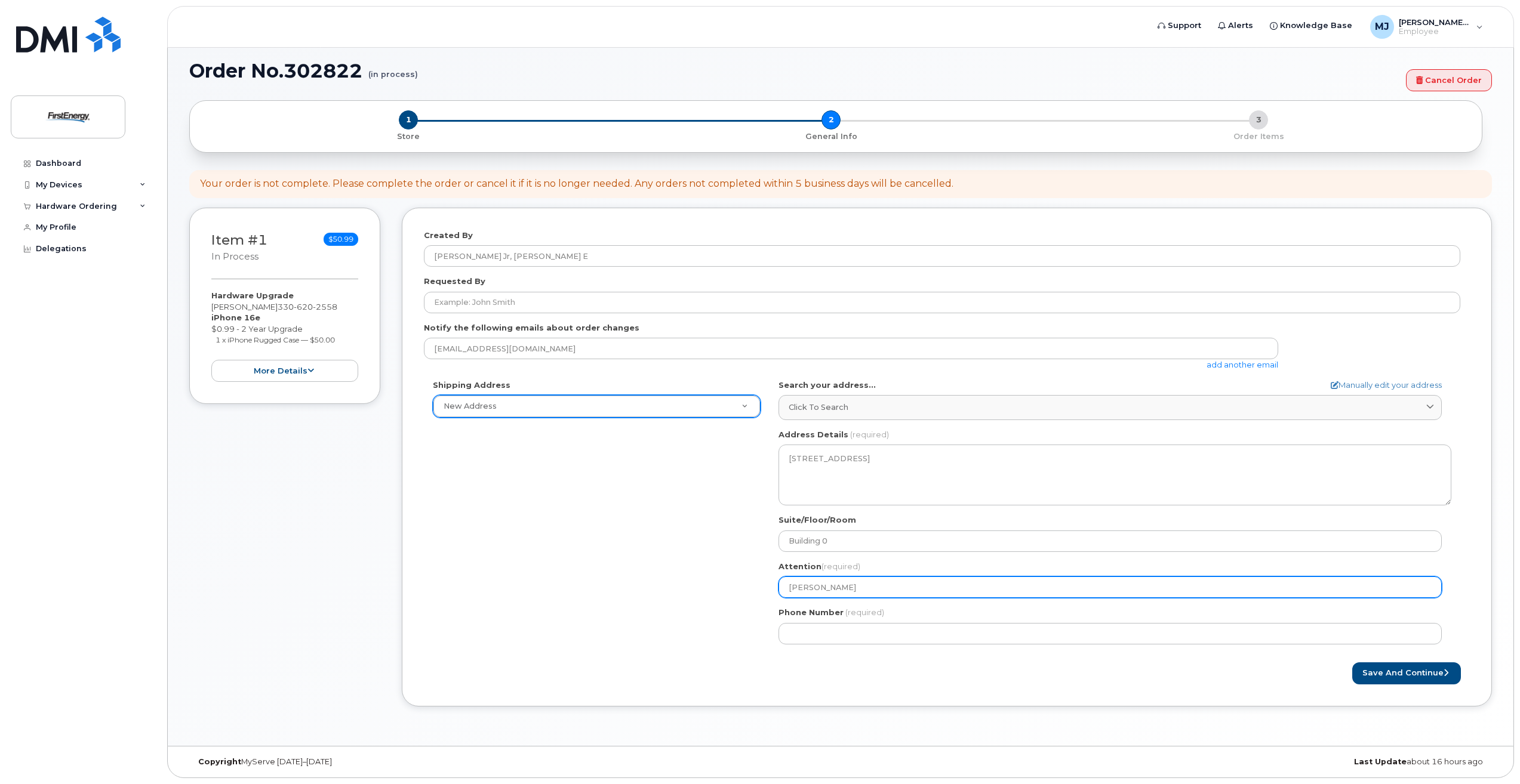
type input "Nick Mickun"
select select
type input "Nick Mickuna"
select select
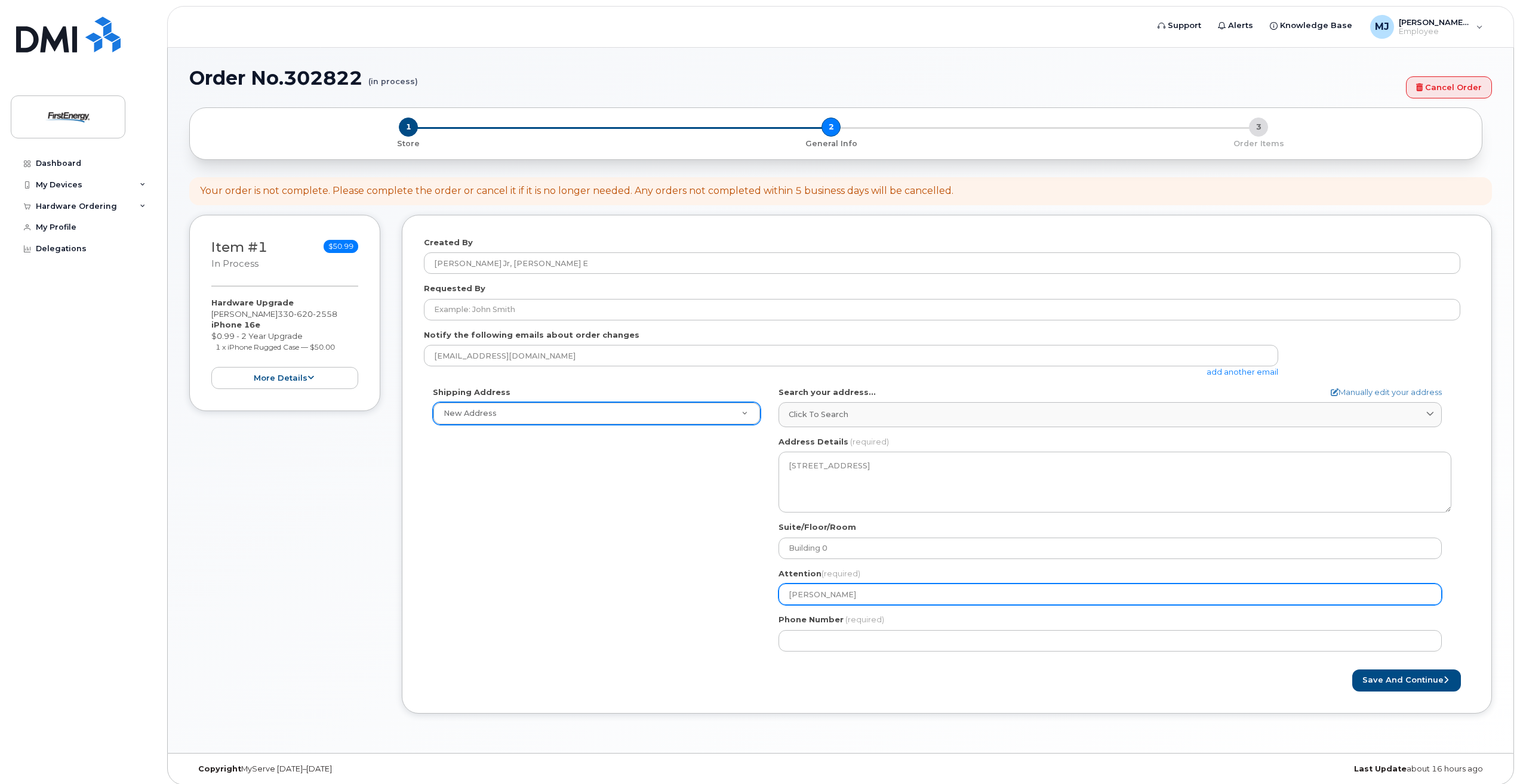
scroll to position [0, 0]
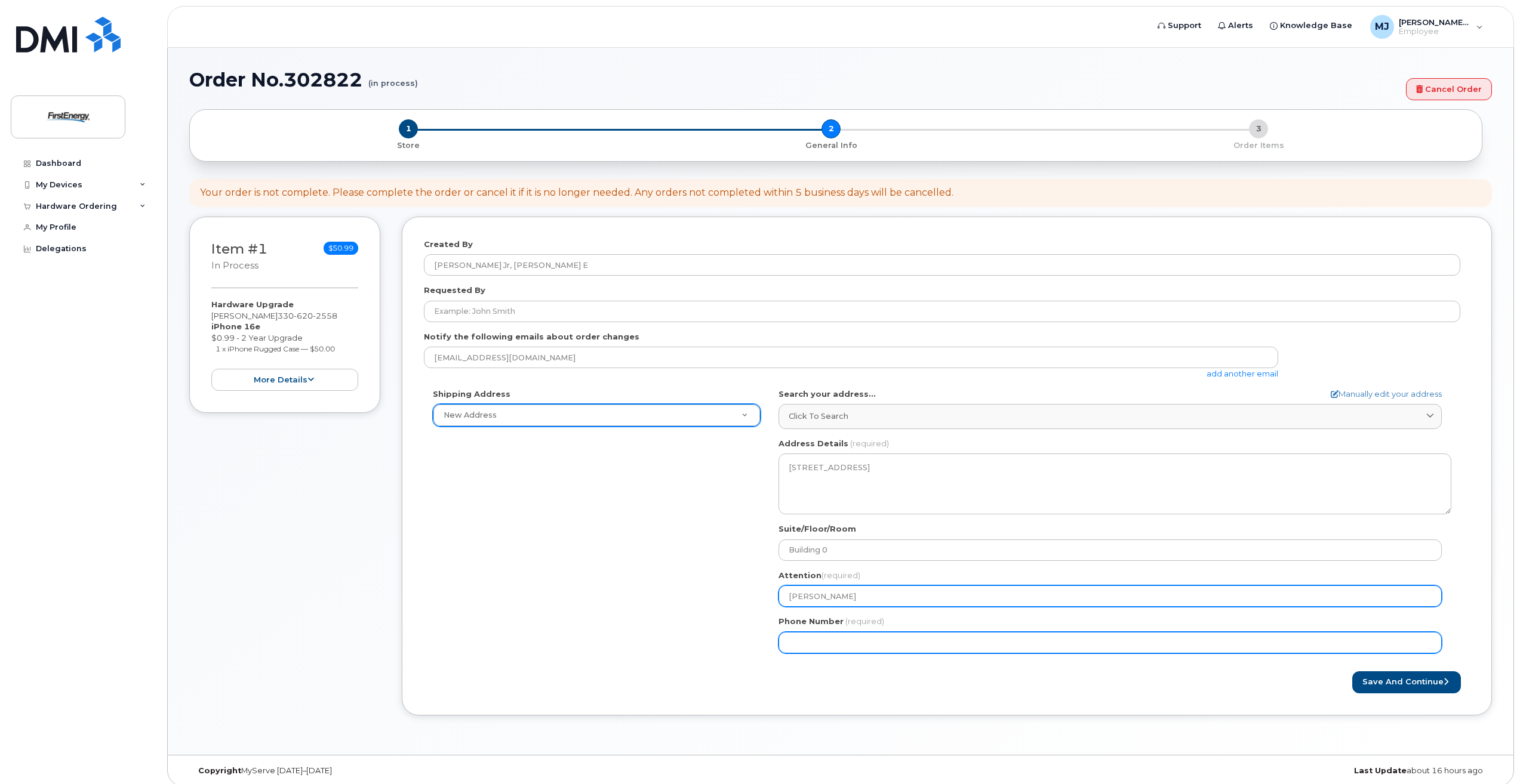
type input "Nick Mickunas"
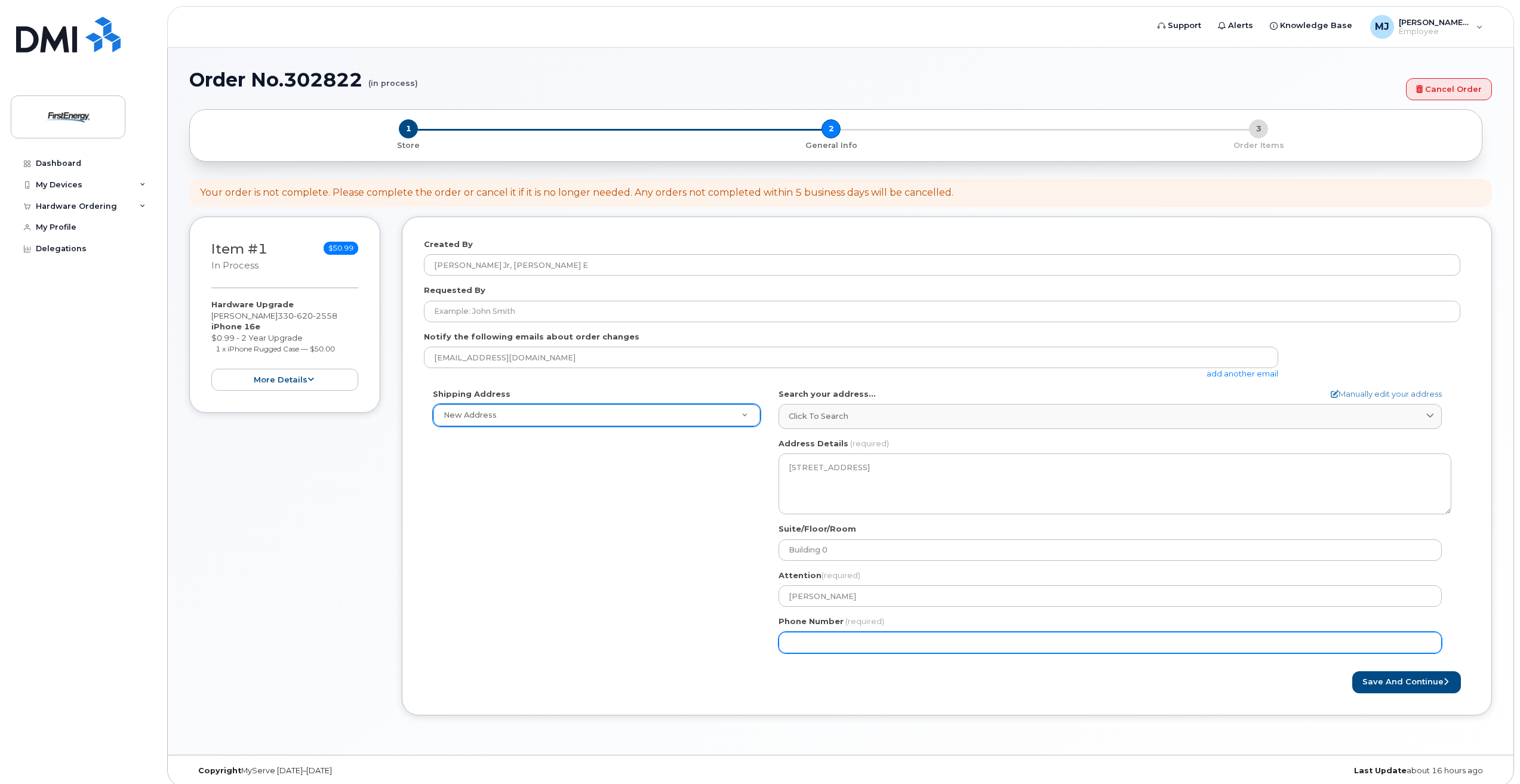
click at [903, 641] on input "Phone Number" at bounding box center [1110, 642] width 663 height 21
type input "330"
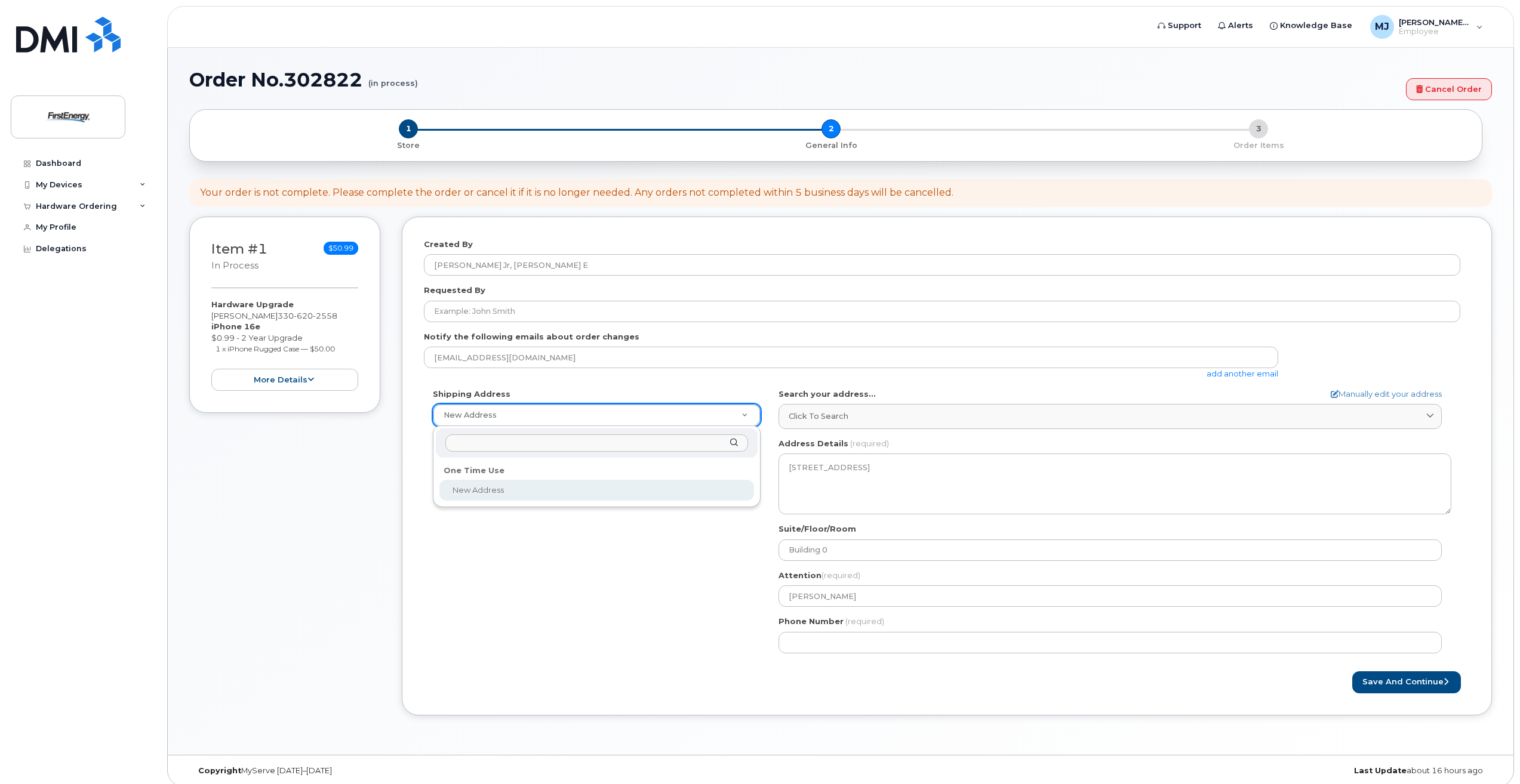
select select
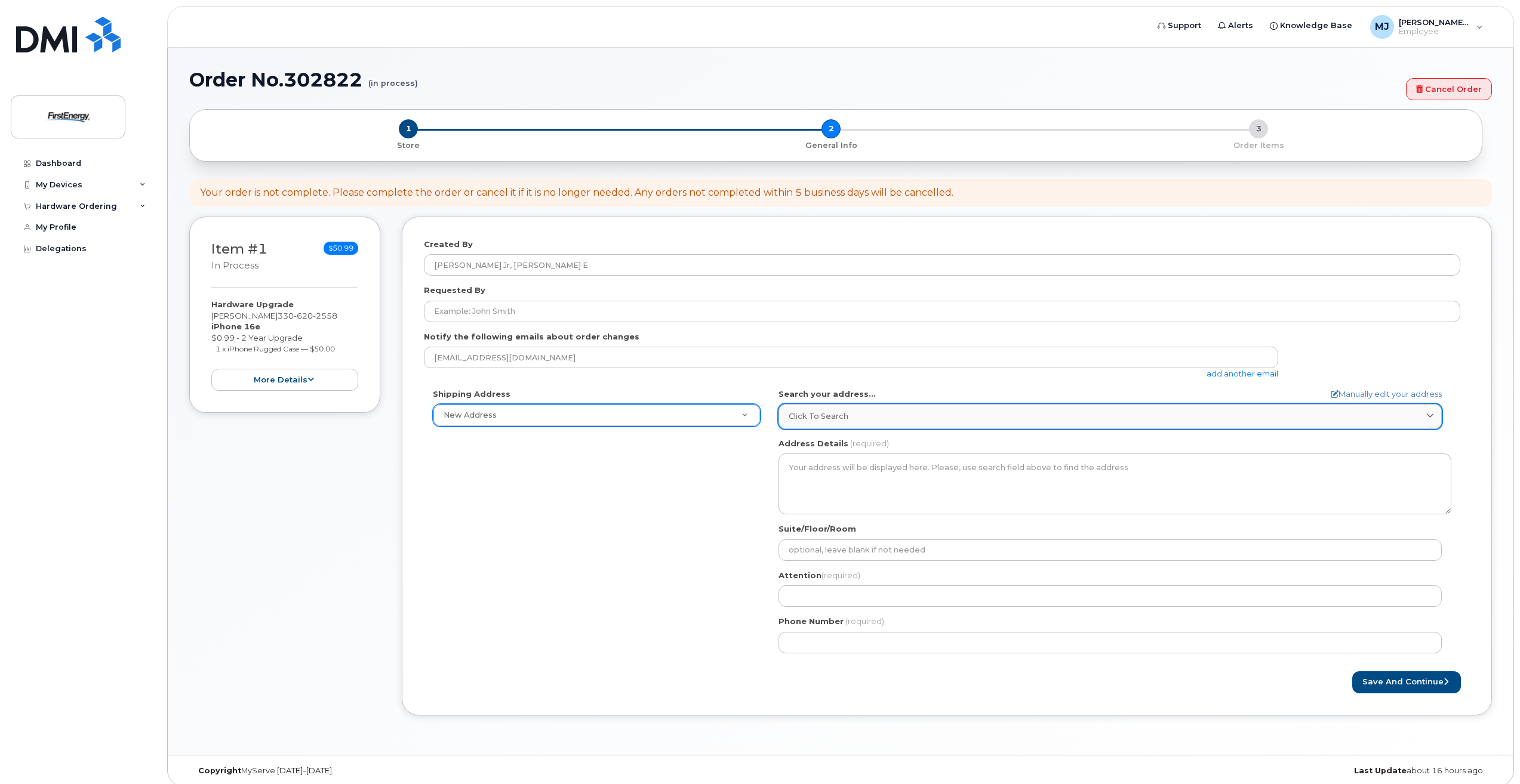
click at [1414, 409] on link "Click to search" at bounding box center [1110, 416] width 663 height 25
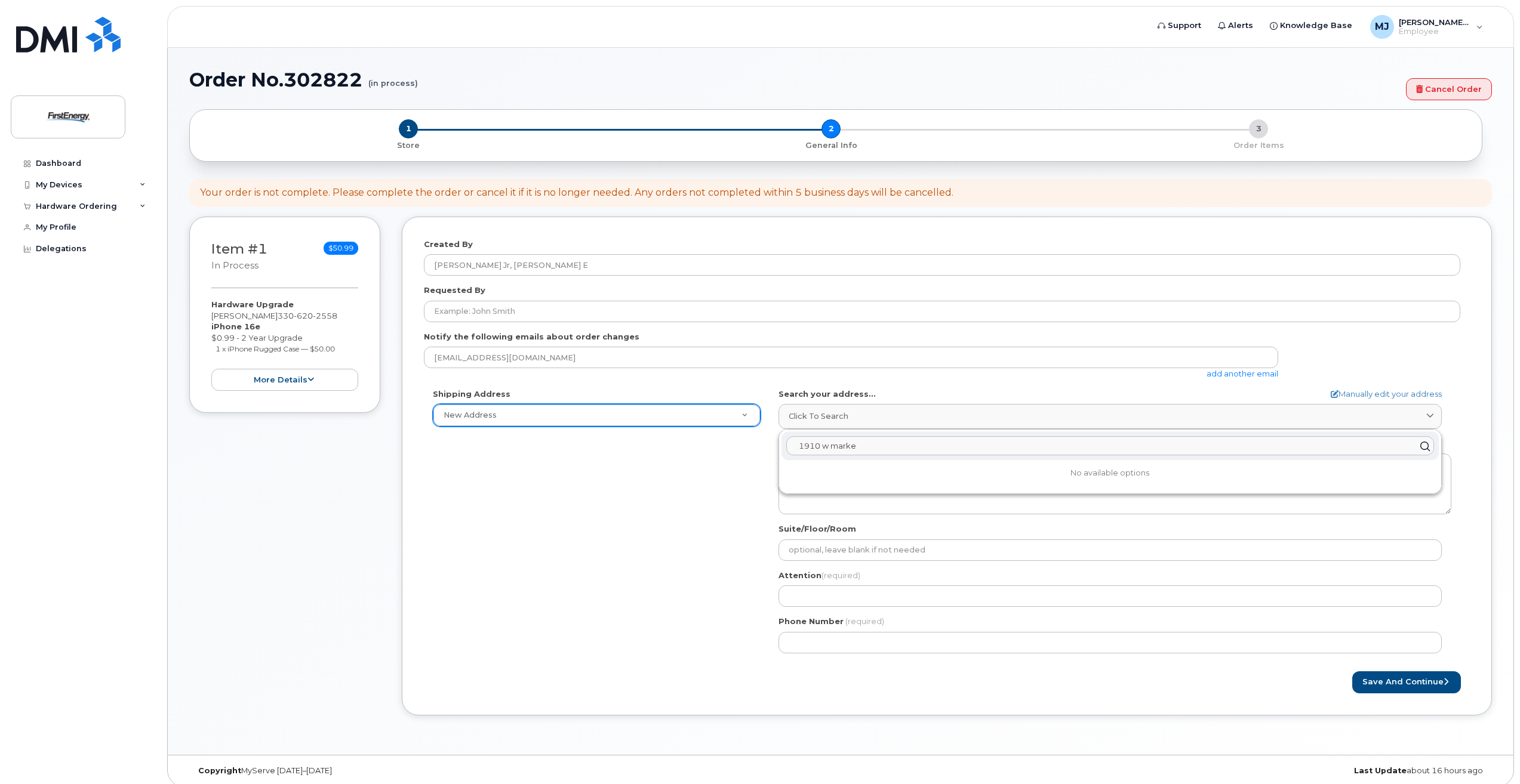
click at [874, 444] on input "1910 w marke" at bounding box center [1110, 446] width 648 height 19
click at [1425, 441] on icon at bounding box center [1424, 446] width 17 height 17
drag, startPoint x: 1010, startPoint y: 446, endPoint x: 1001, endPoint y: 446, distance: 9.0
click at [1003, 446] on input "1910 w marke" at bounding box center [1110, 446] width 648 height 19
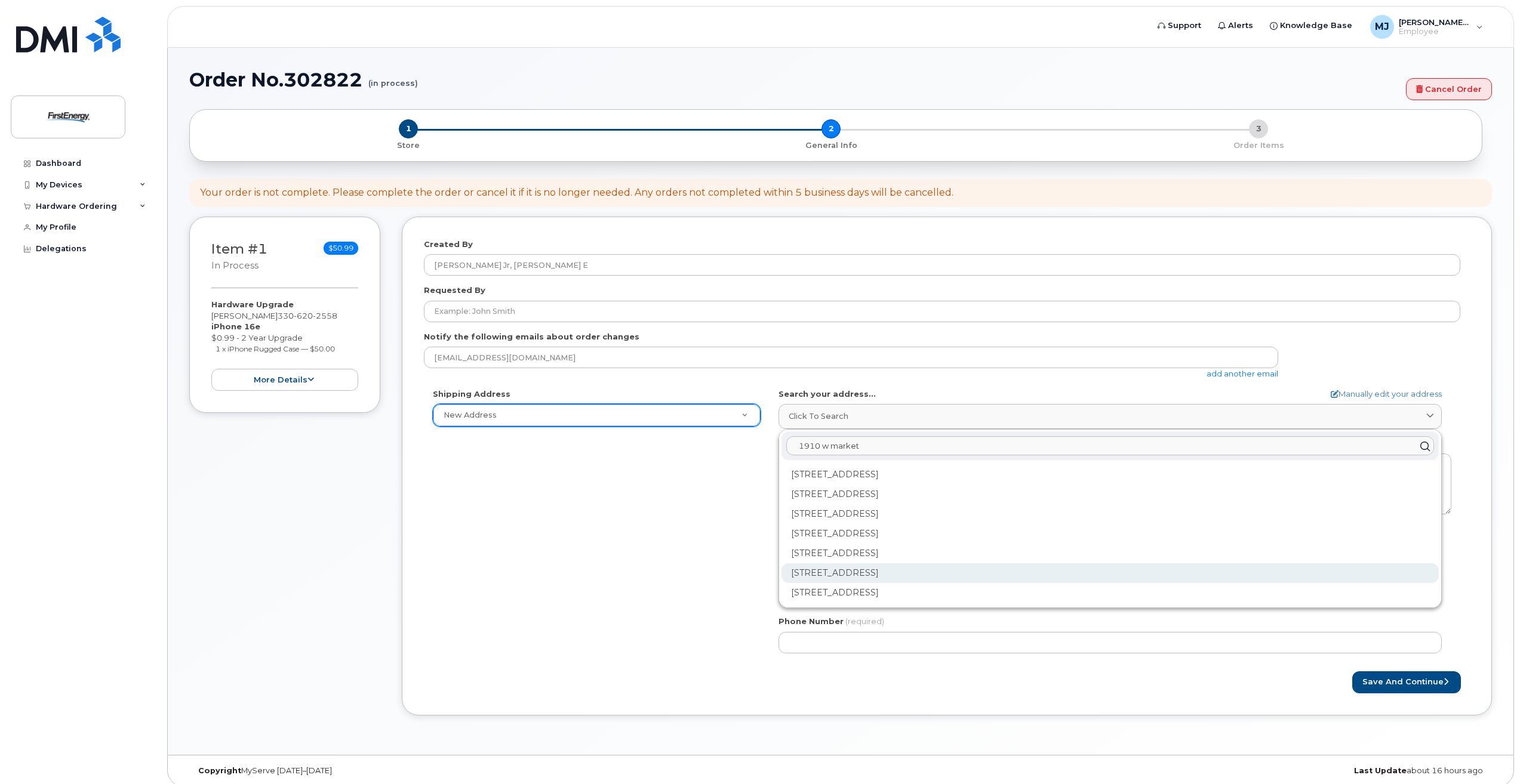
type input "1910 w market"
click at [908, 572] on div "1910 W Market St Akron OH 44313-6938" at bounding box center [1110, 573] width 657 height 20
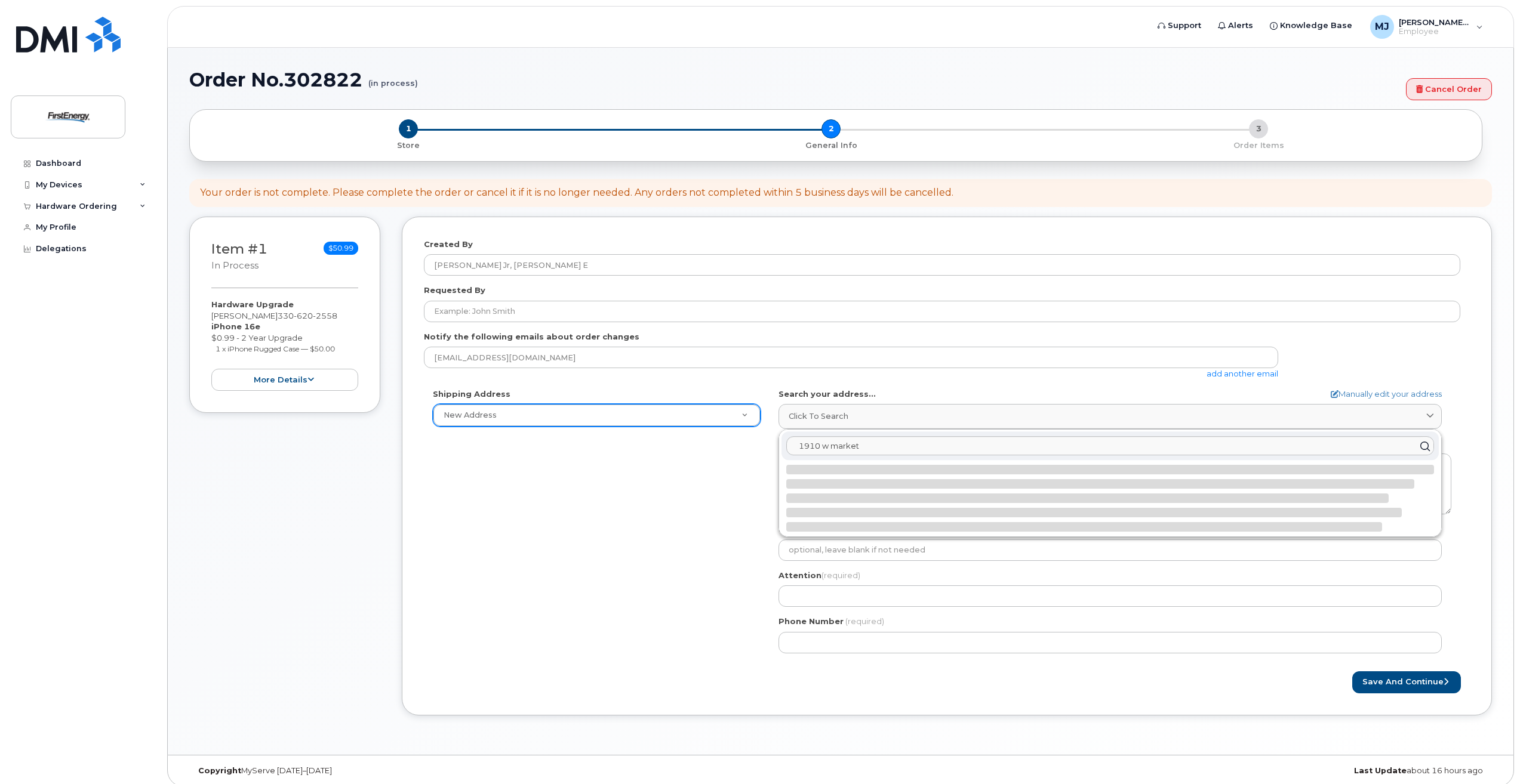
select select
type textarea "1910 W Market St AKRON OH 44313-6938 UNITED STATES"
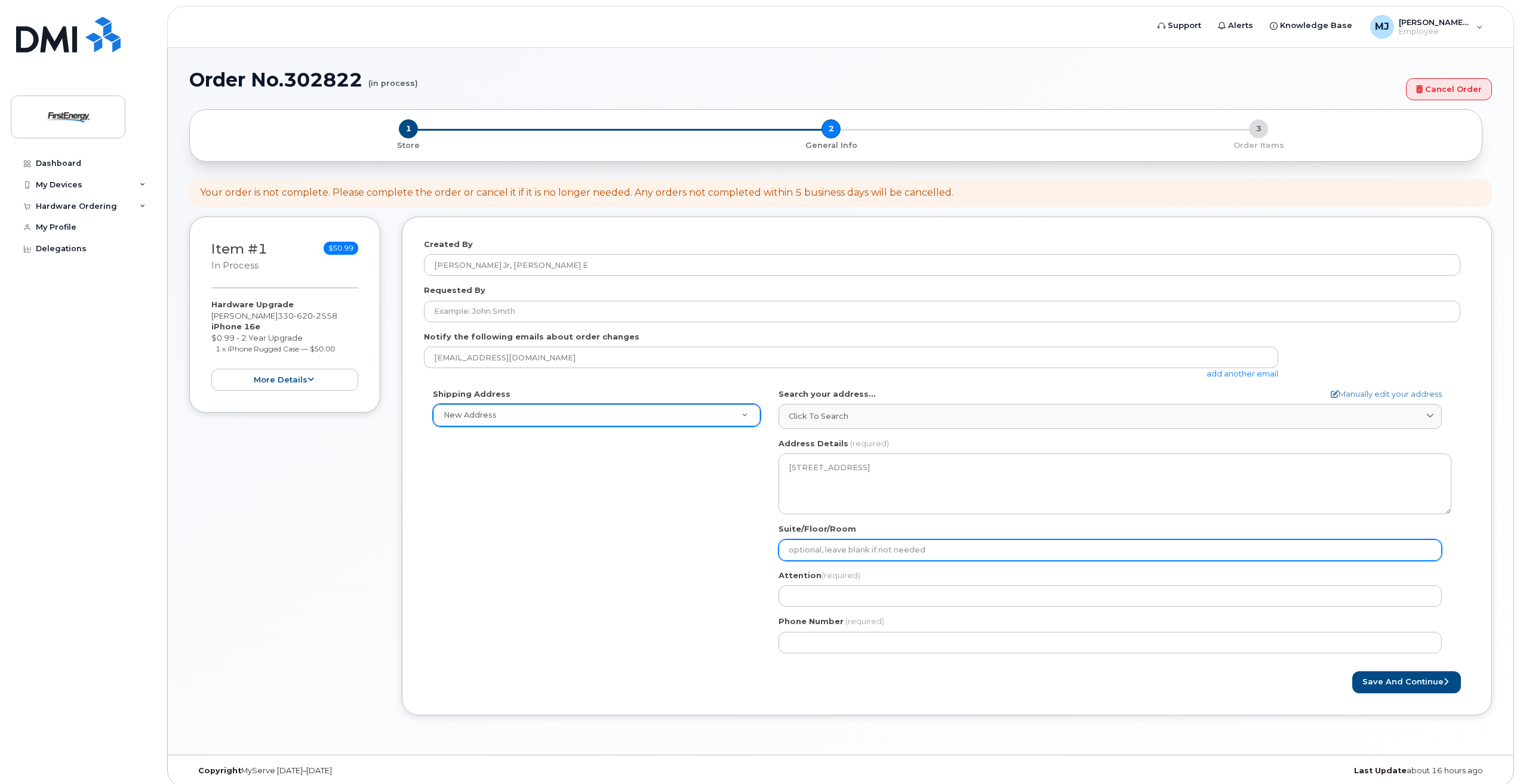
click at [901, 553] on input "Suite/Floor/Room" at bounding box center [1110, 550] width 663 height 21
select select
type input "B"
select select
type input "Bu"
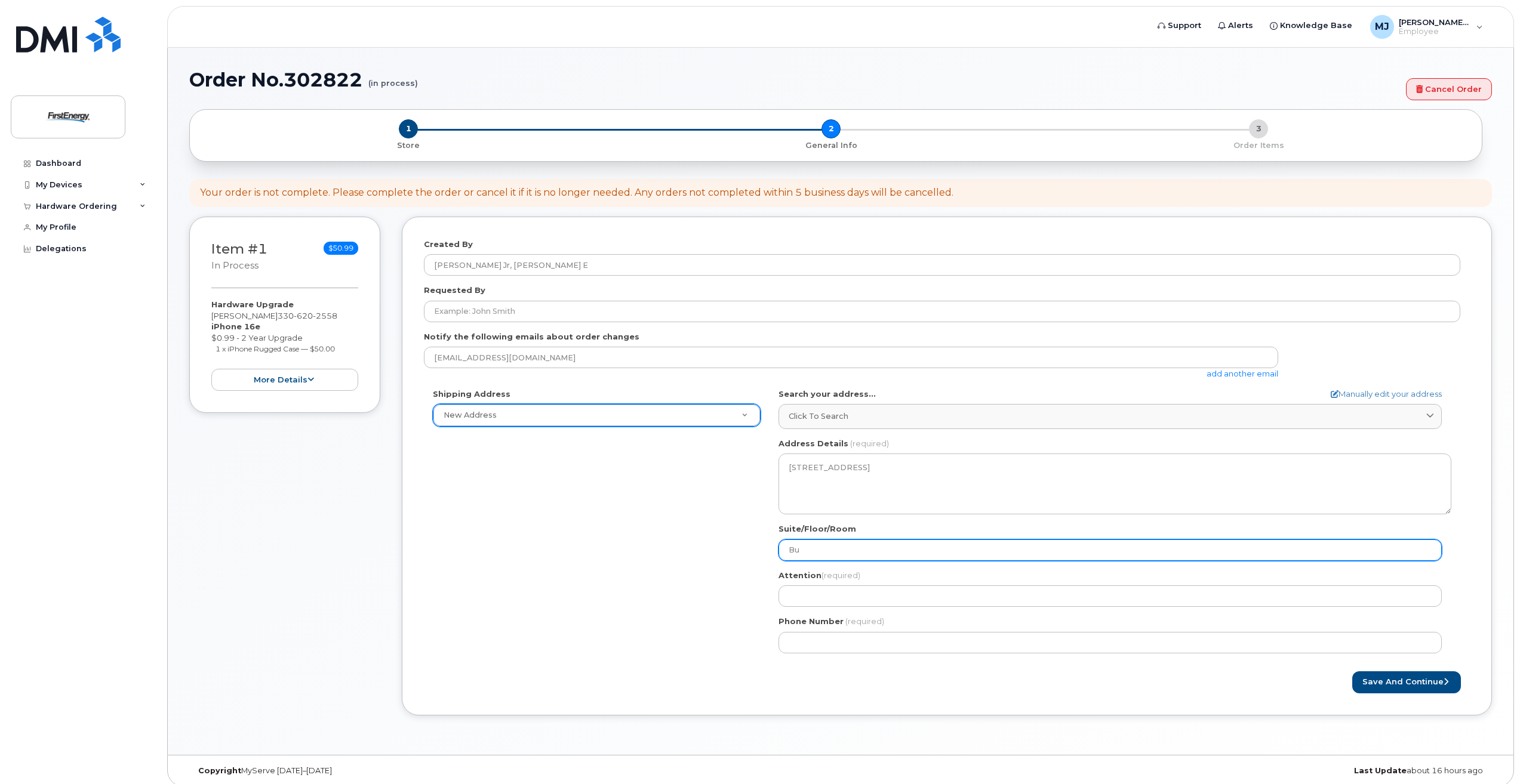
select select
type input "Bui"
select select
type input "Buil"
select select
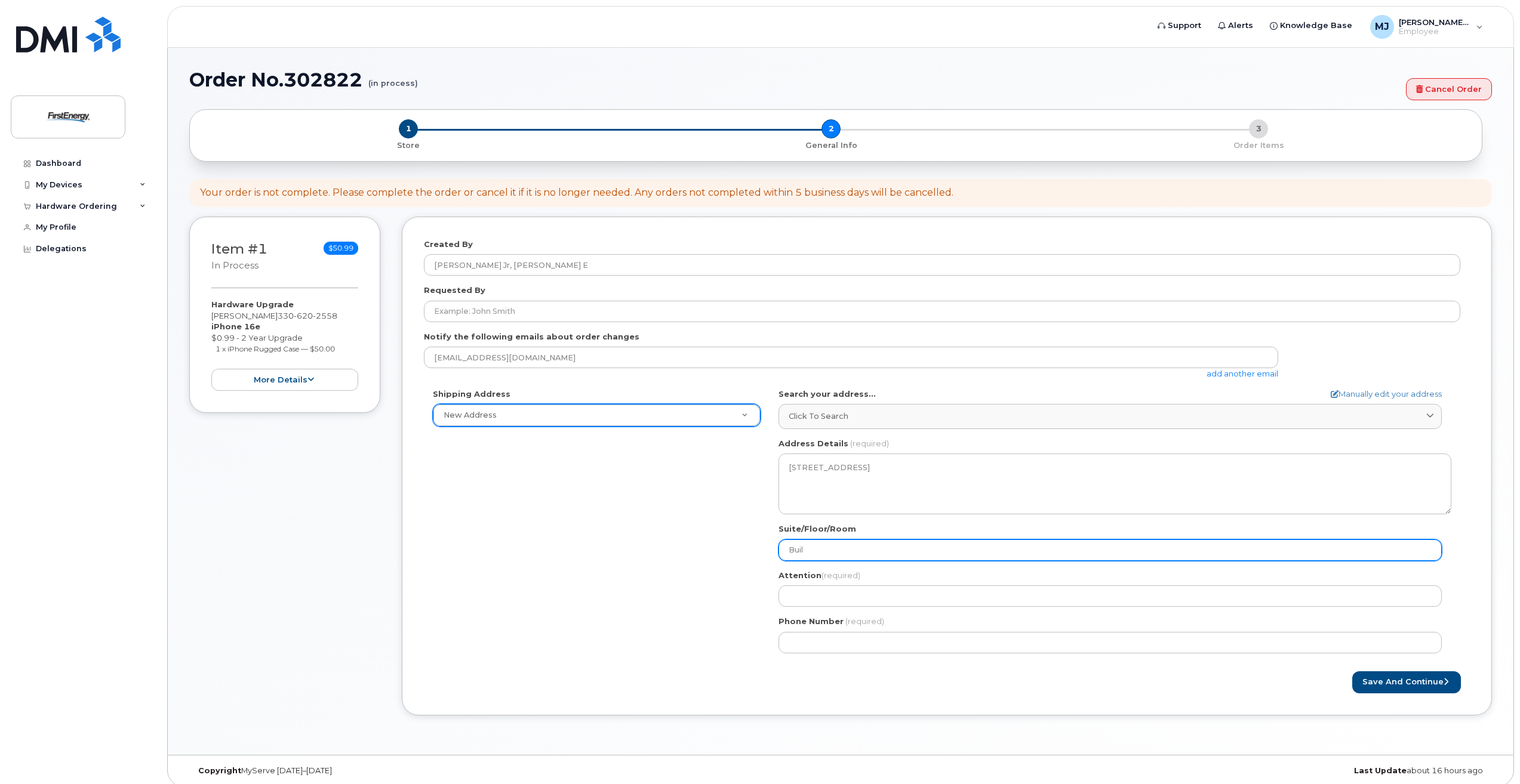
type input "Build"
select select
type input "Buildi"
select select
type input "Buildin"
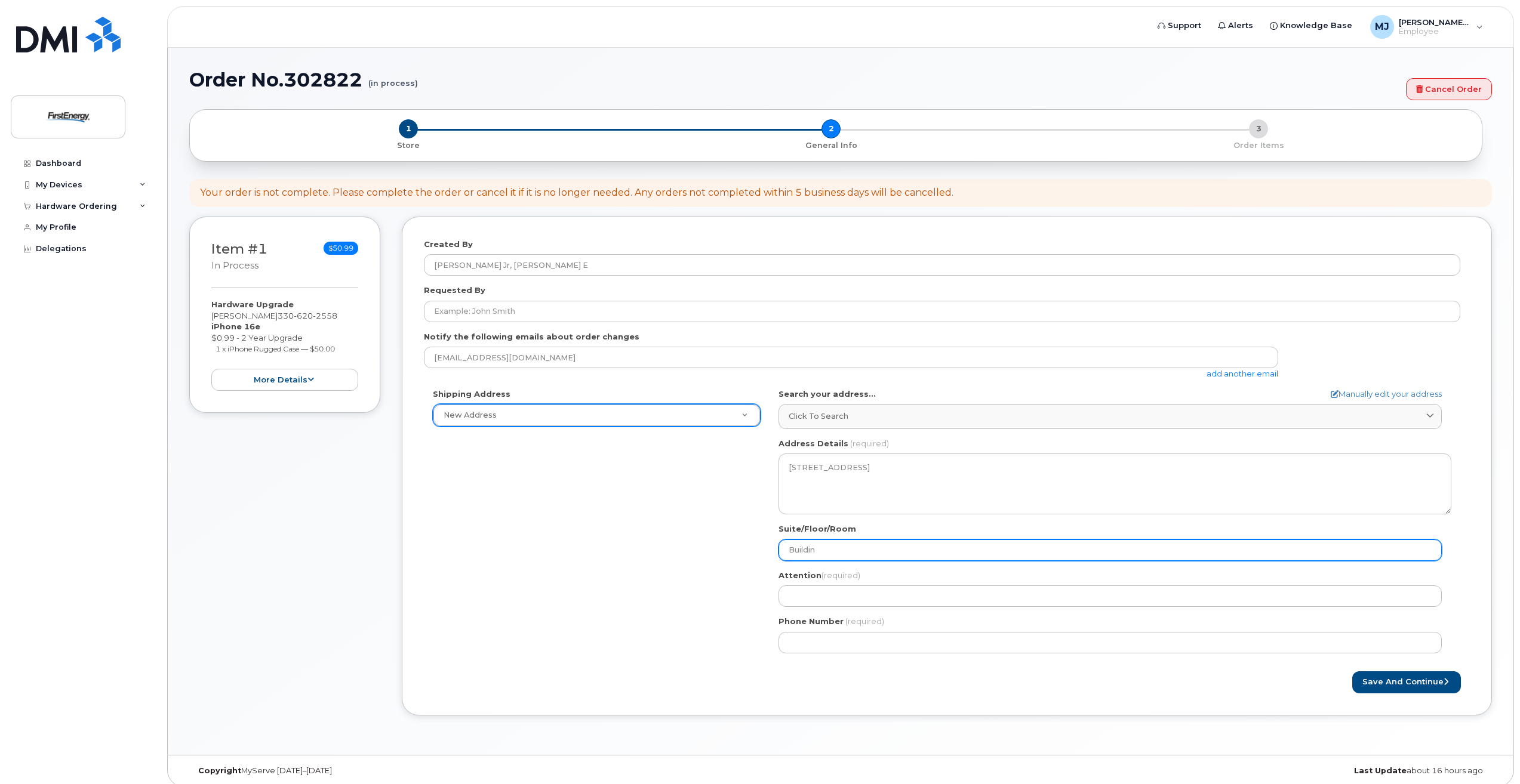
select select
type input "Building"
select select
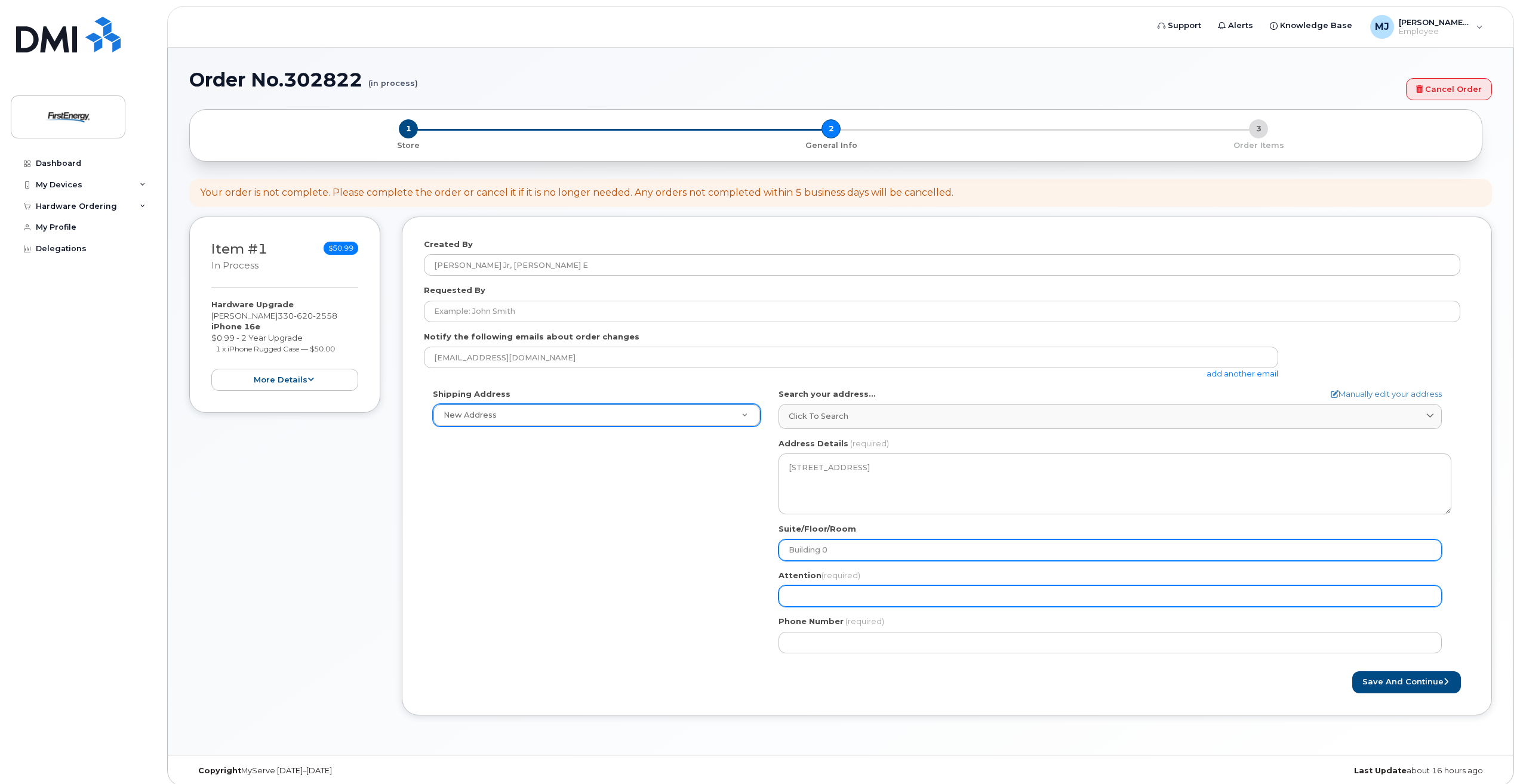
type input "Building 0"
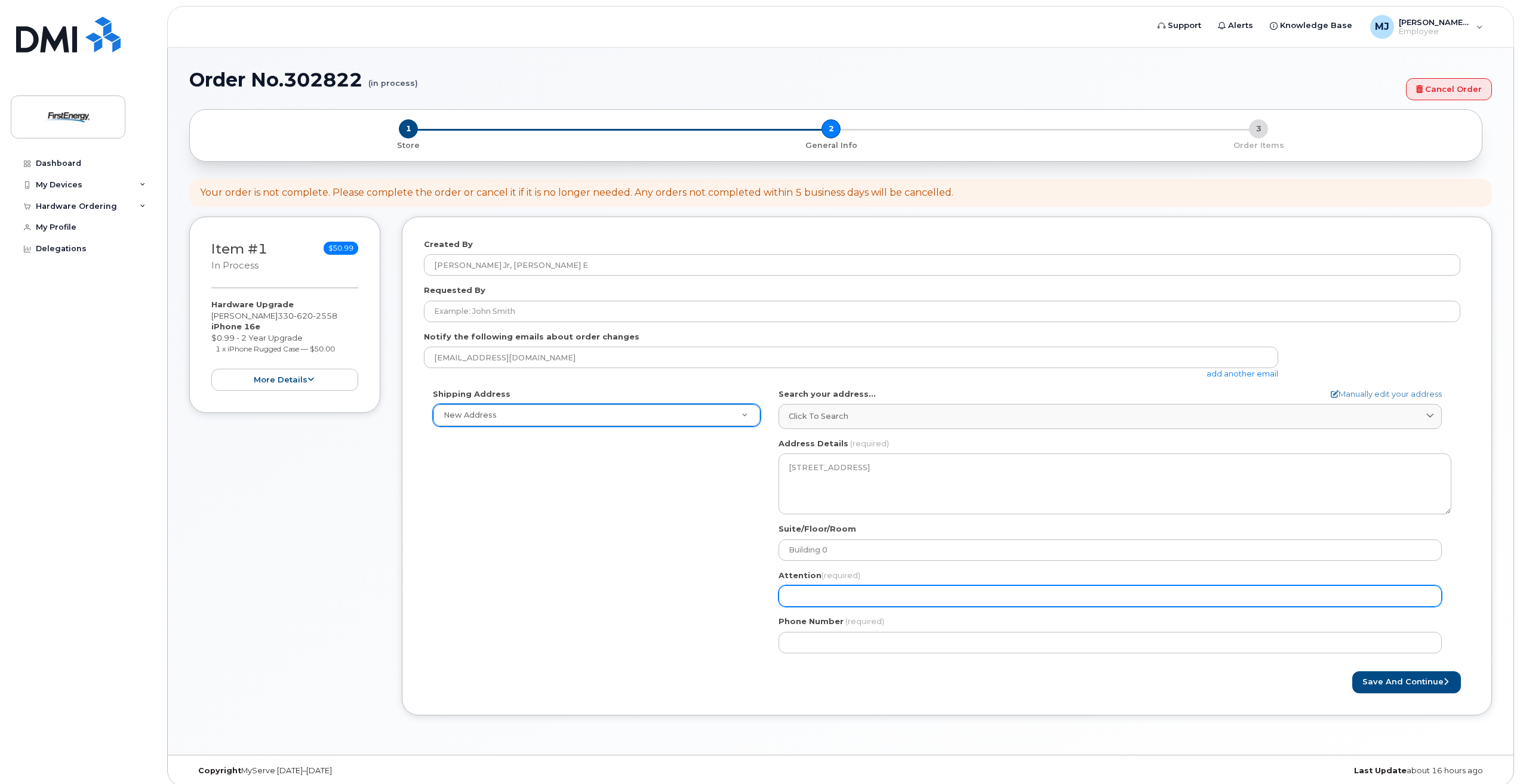
click at [878, 593] on input "Attention (required)" at bounding box center [1110, 596] width 663 height 21
select select
type input "N"
select select
type input "Ni"
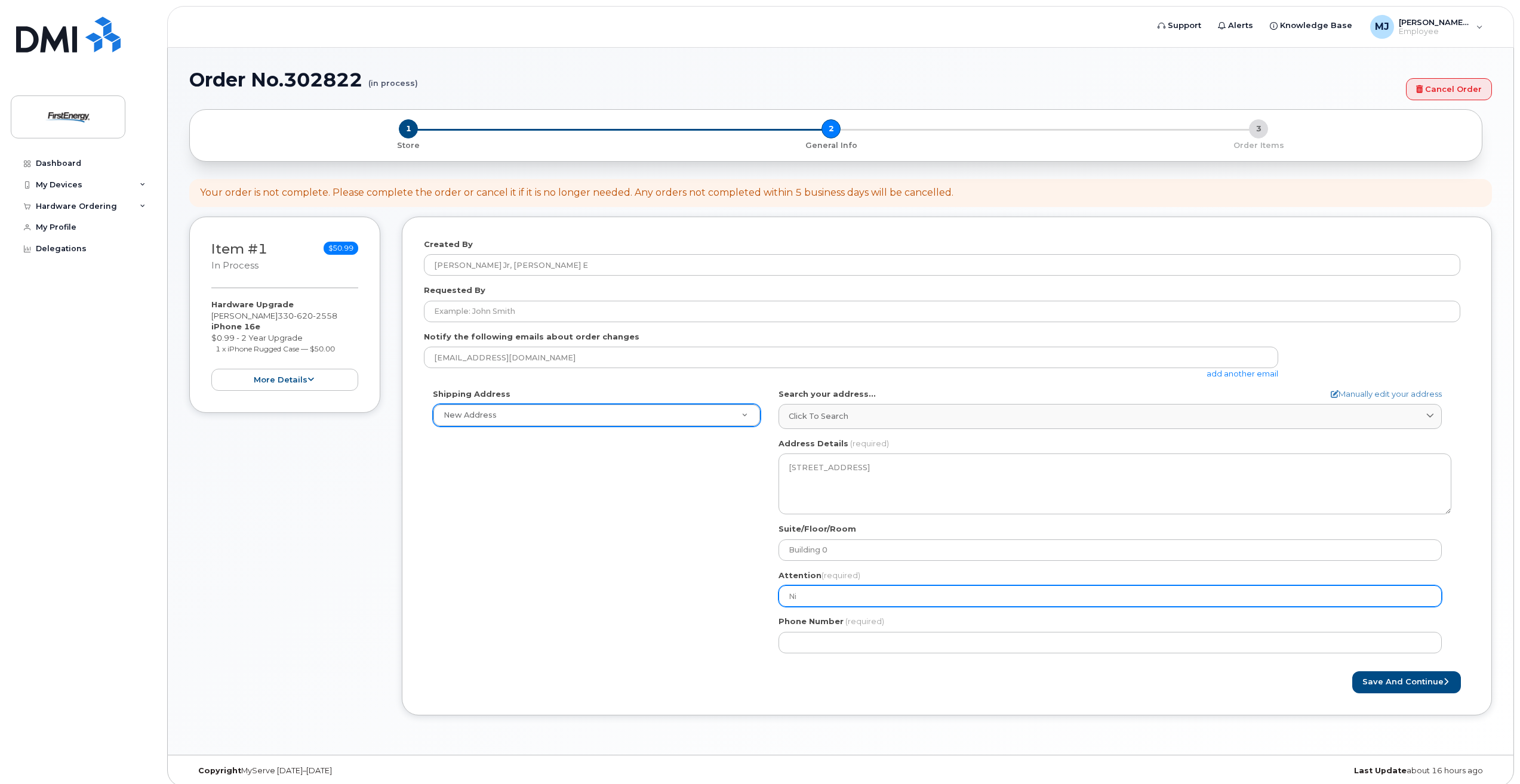
select select
type input "Nic"
select select
type input "Nick"
select select
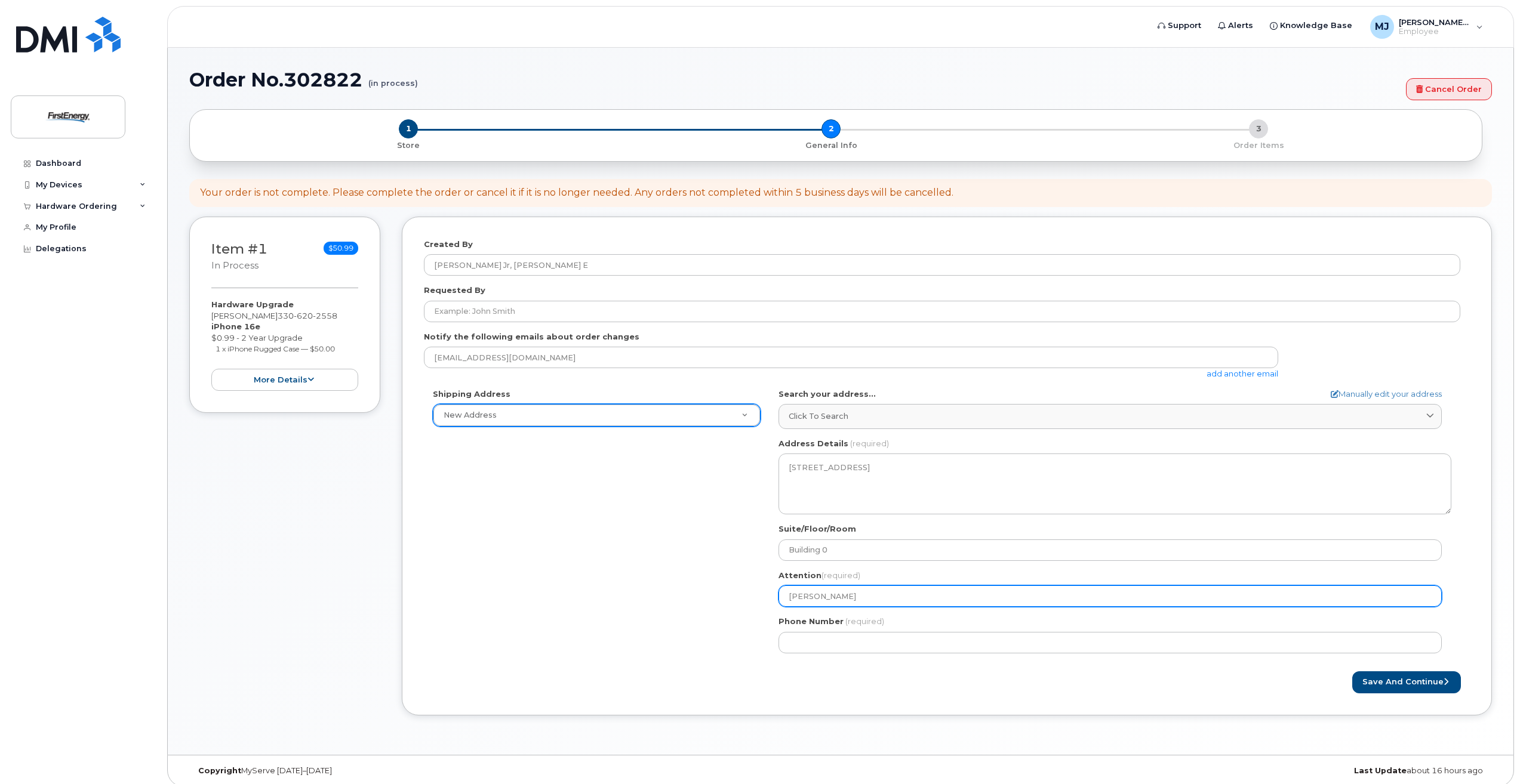
type input "Nick M"
select select
type input "Nick Mi"
select select
type input "Nick Mic"
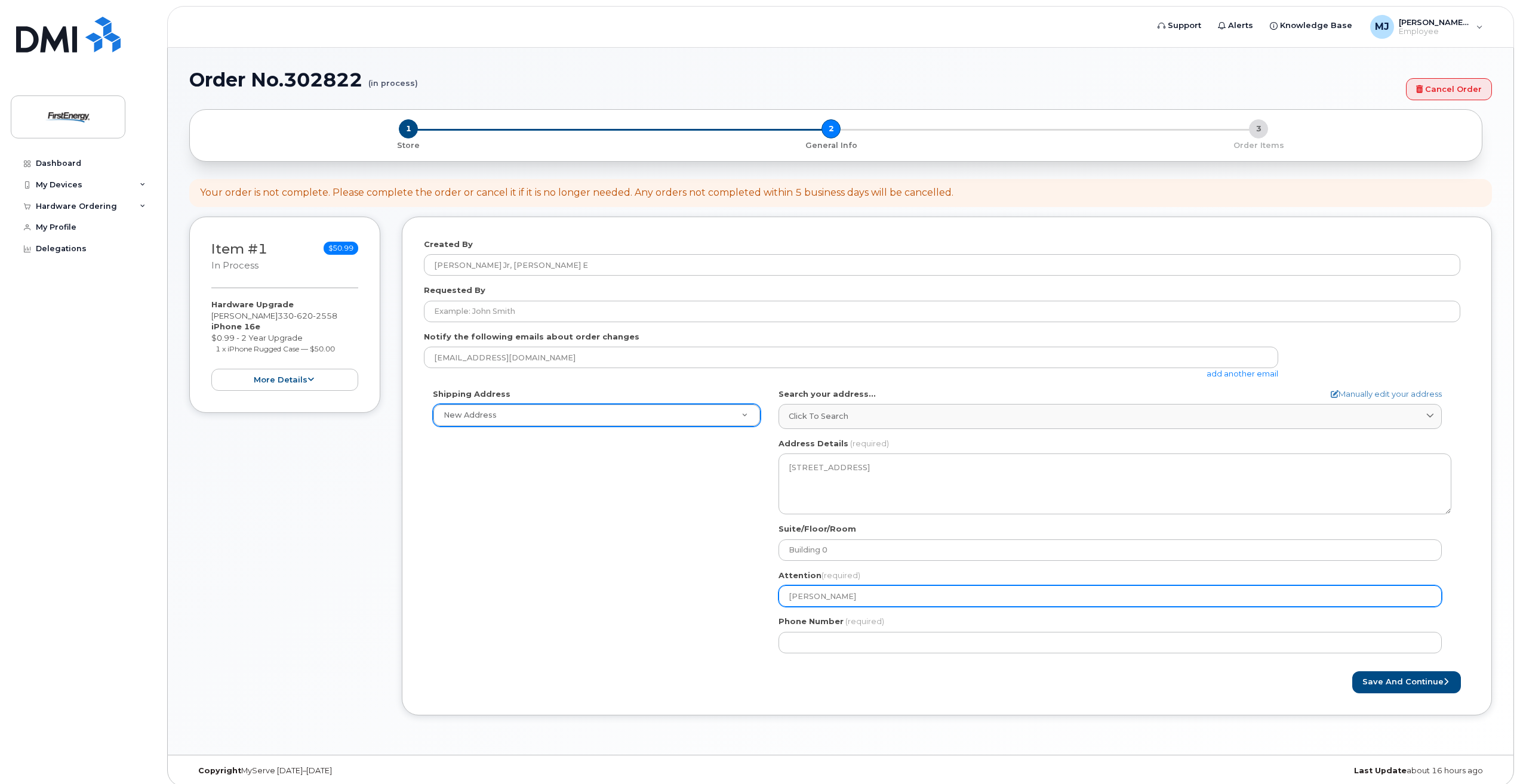
select select
type input "Nick Mick"
select select
type input "Nick Micku"
select select
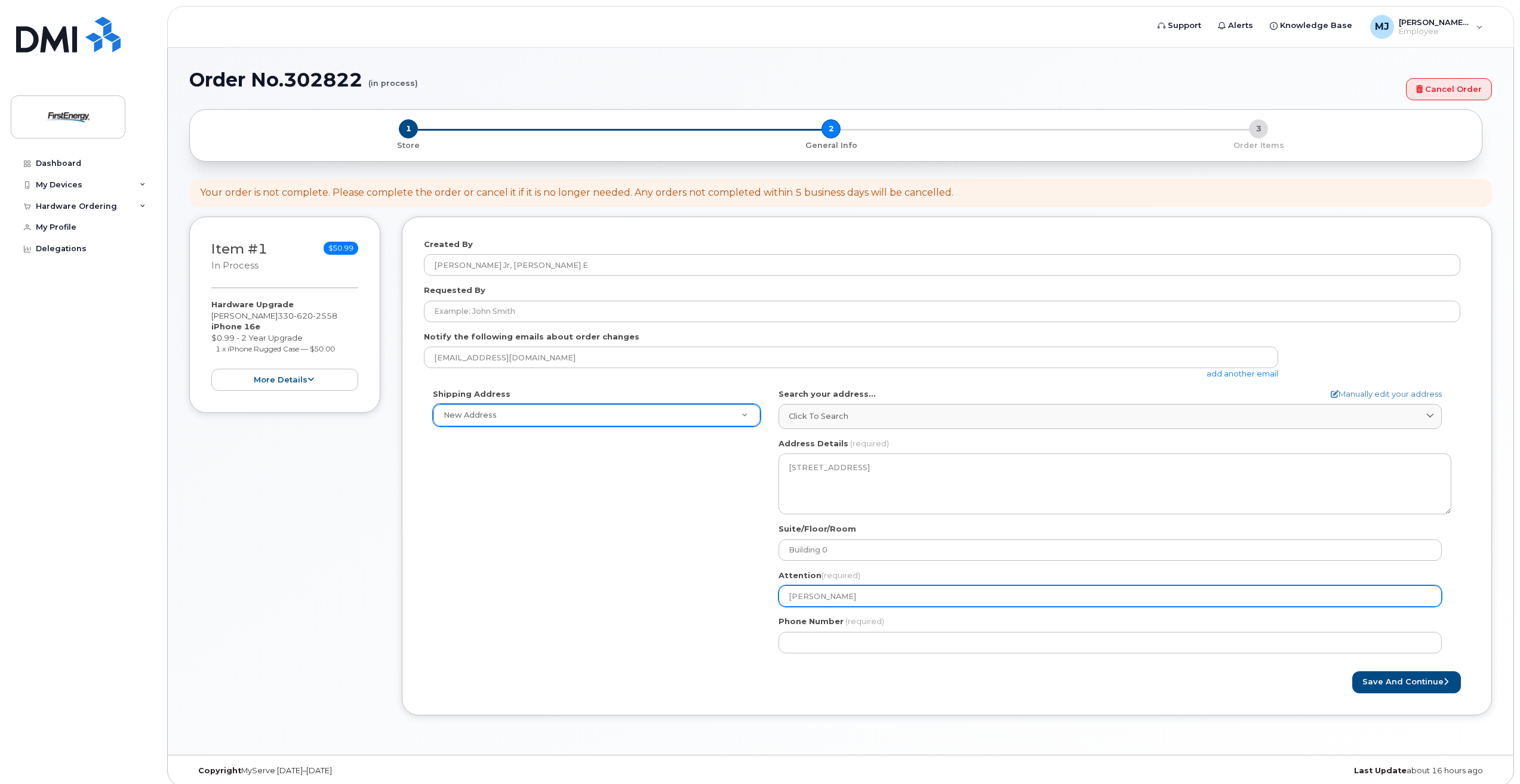
type input "Nick Mickun"
select select
type input "Nick Mickuna"
select select
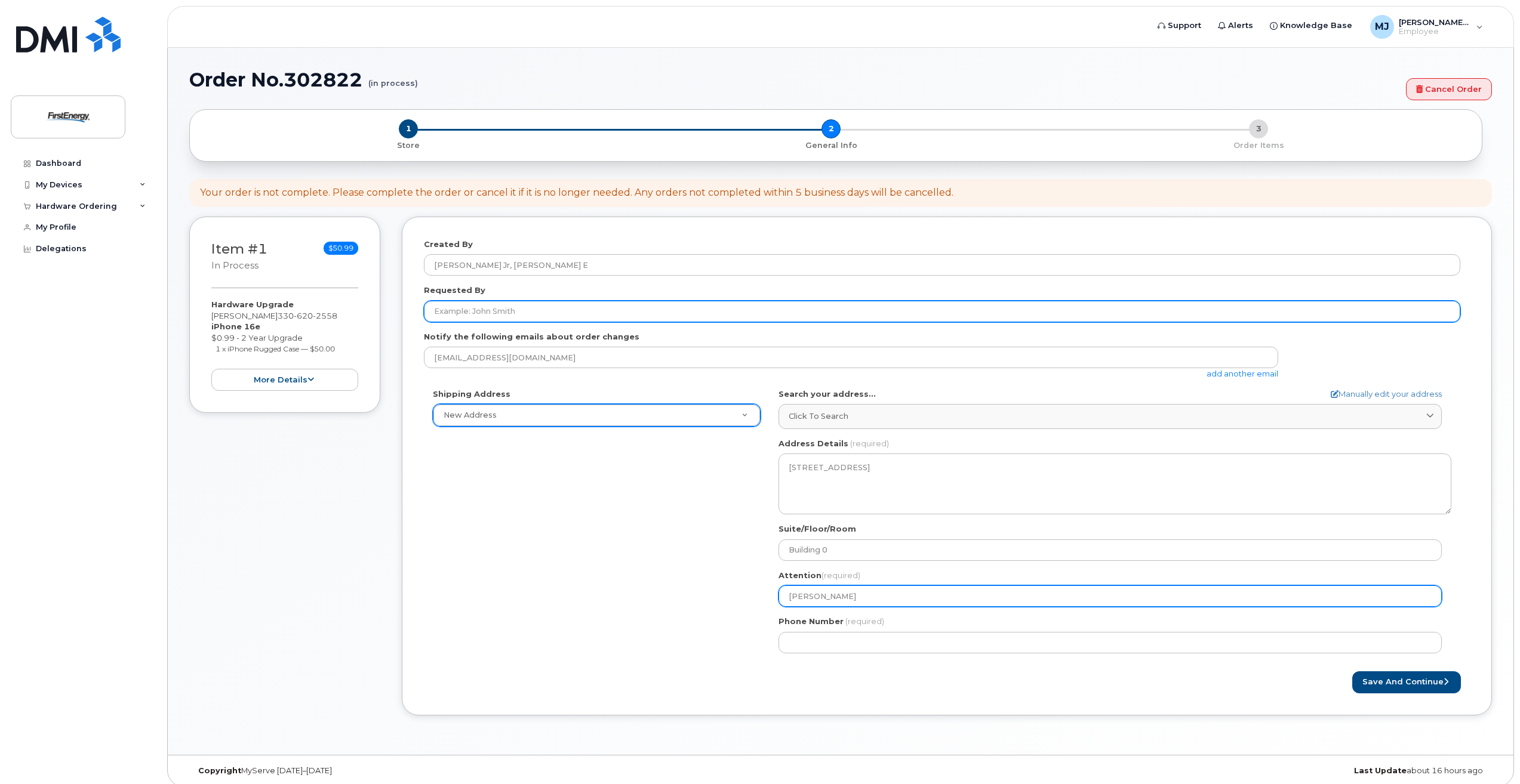
type input "Nick Mickunas"
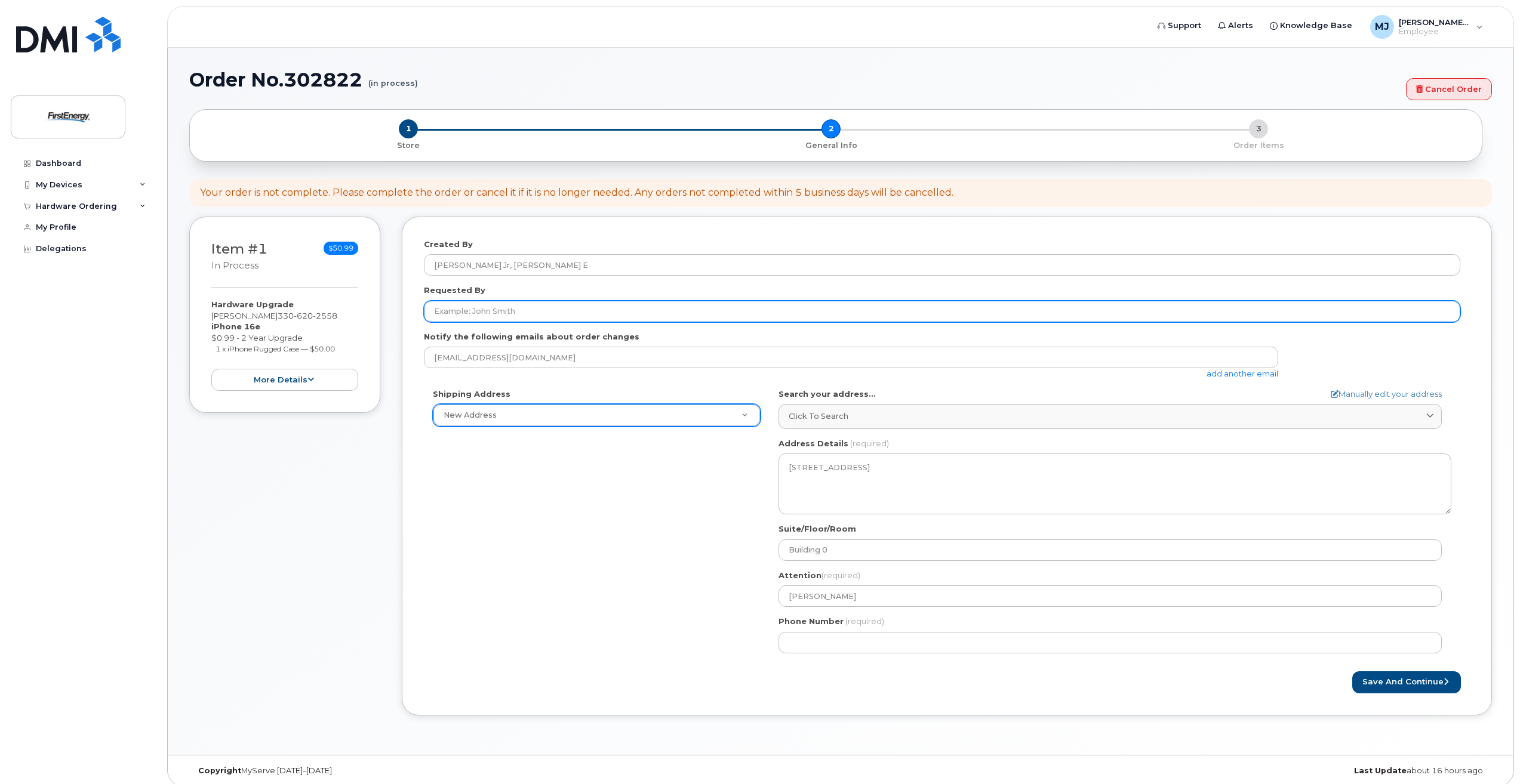
click at [503, 313] on input "Requested By" at bounding box center [942, 311] width 1036 height 21
type input "Nick Mickunas"
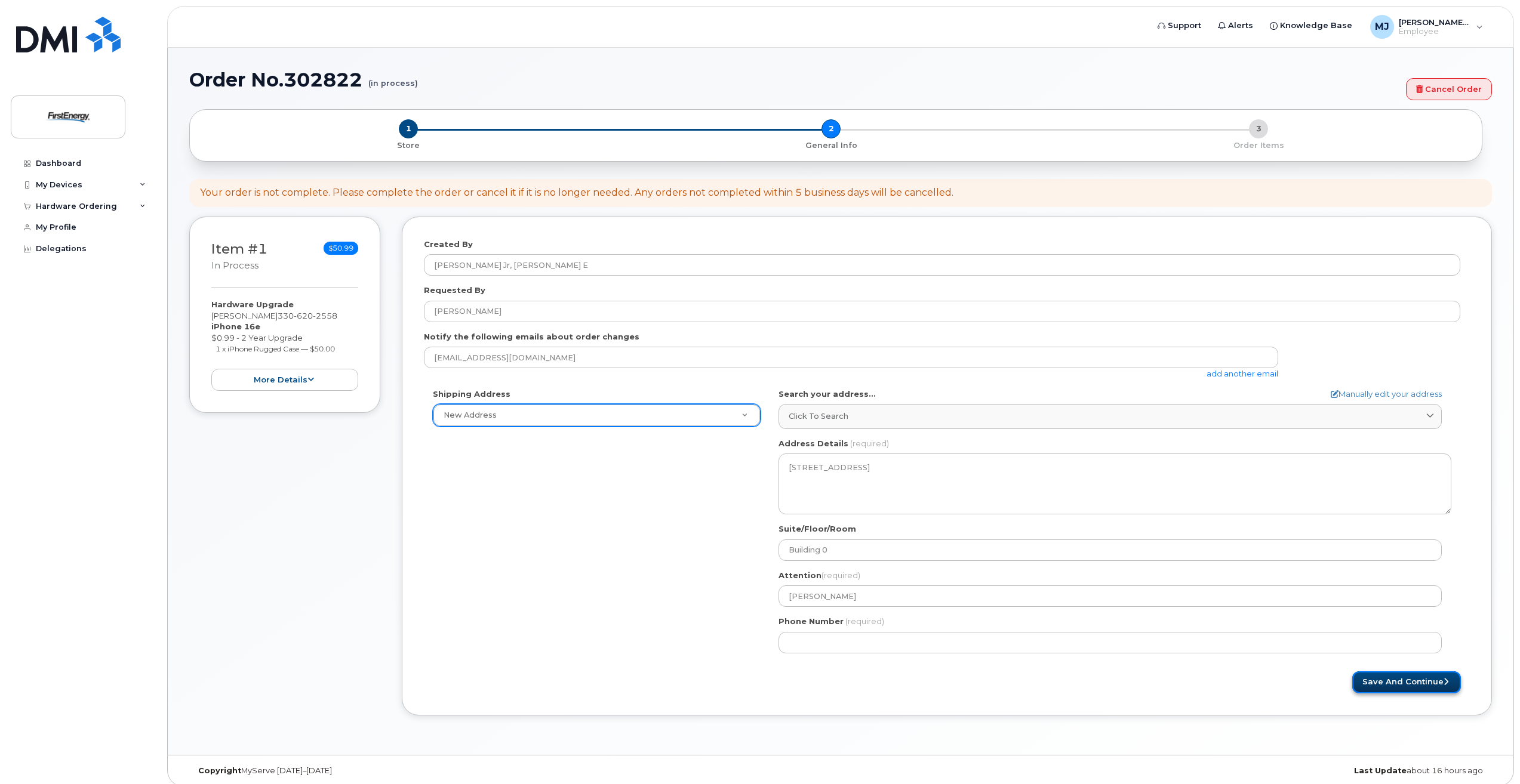
click at [1403, 681] on button "Save and Continue" at bounding box center [1406, 682] width 109 height 22
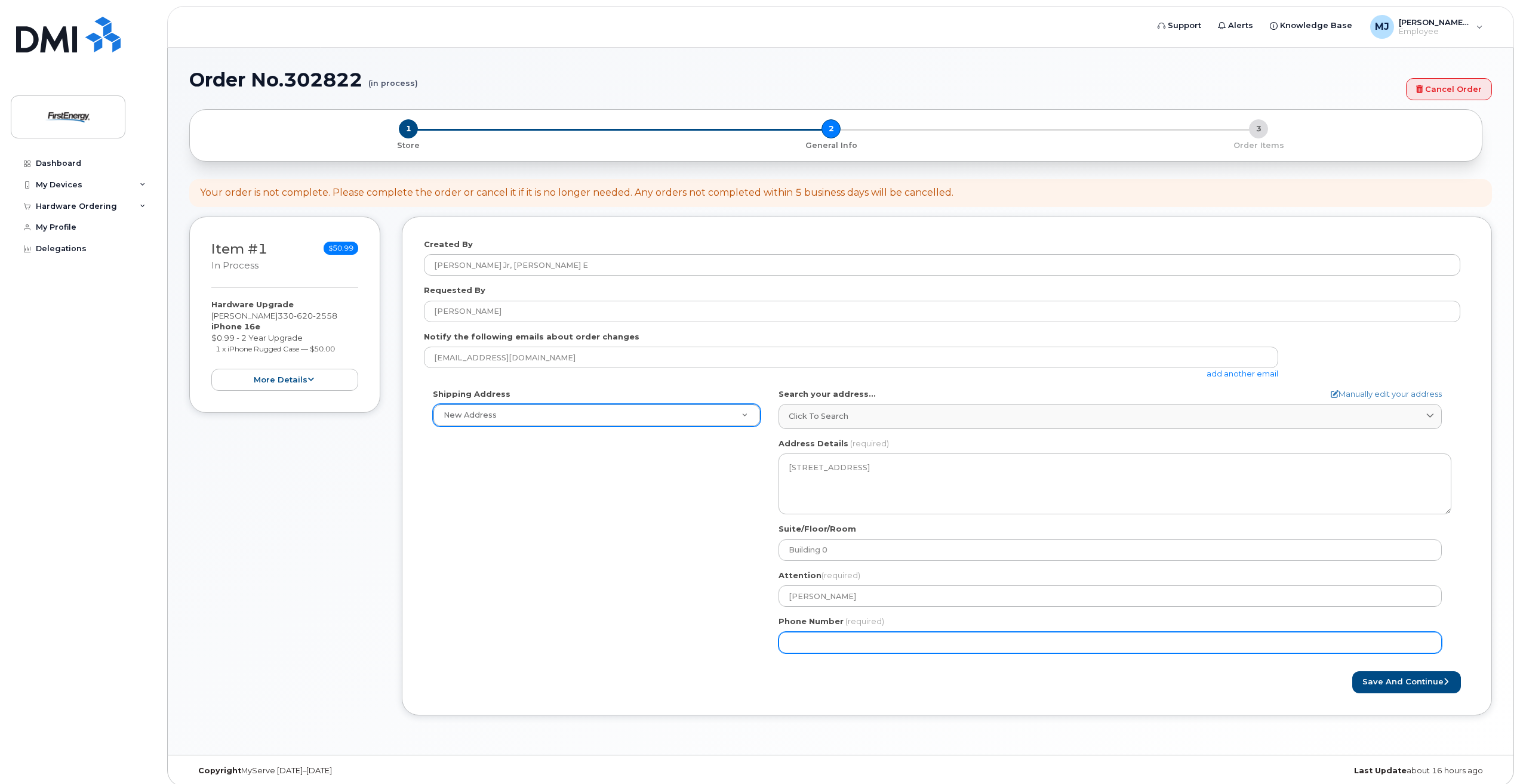
click at [956, 645] on input "Phone Number" at bounding box center [1110, 642] width 663 height 21
drag, startPoint x: 807, startPoint y: 641, endPoint x: 780, endPoint y: 642, distance: 27.0
click at [780, 642] on input "Phone Number" at bounding box center [1110, 642] width 663 height 21
click at [864, 641] on input "Phone Number" at bounding box center [1110, 642] width 663 height 21
click at [951, 652] on input "Phone Number" at bounding box center [1110, 642] width 663 height 21
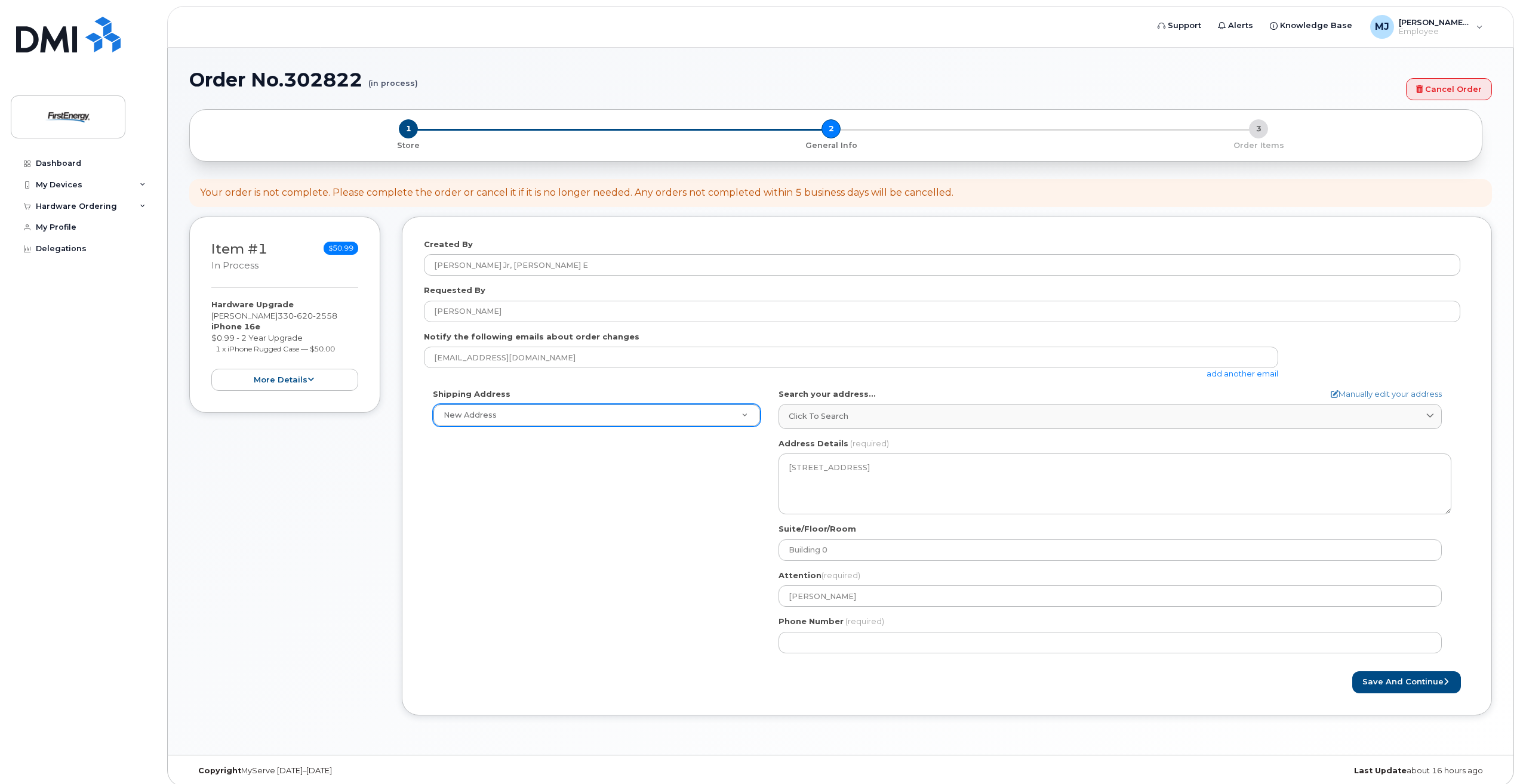
click at [1093, 665] on form "Created By Mickunas Jr, Nick E Requested By Nick Mickunas Notify the following …" at bounding box center [947, 466] width 1046 height 455
click at [1375, 679] on button "Save and Continue" at bounding box center [1406, 682] width 109 height 22
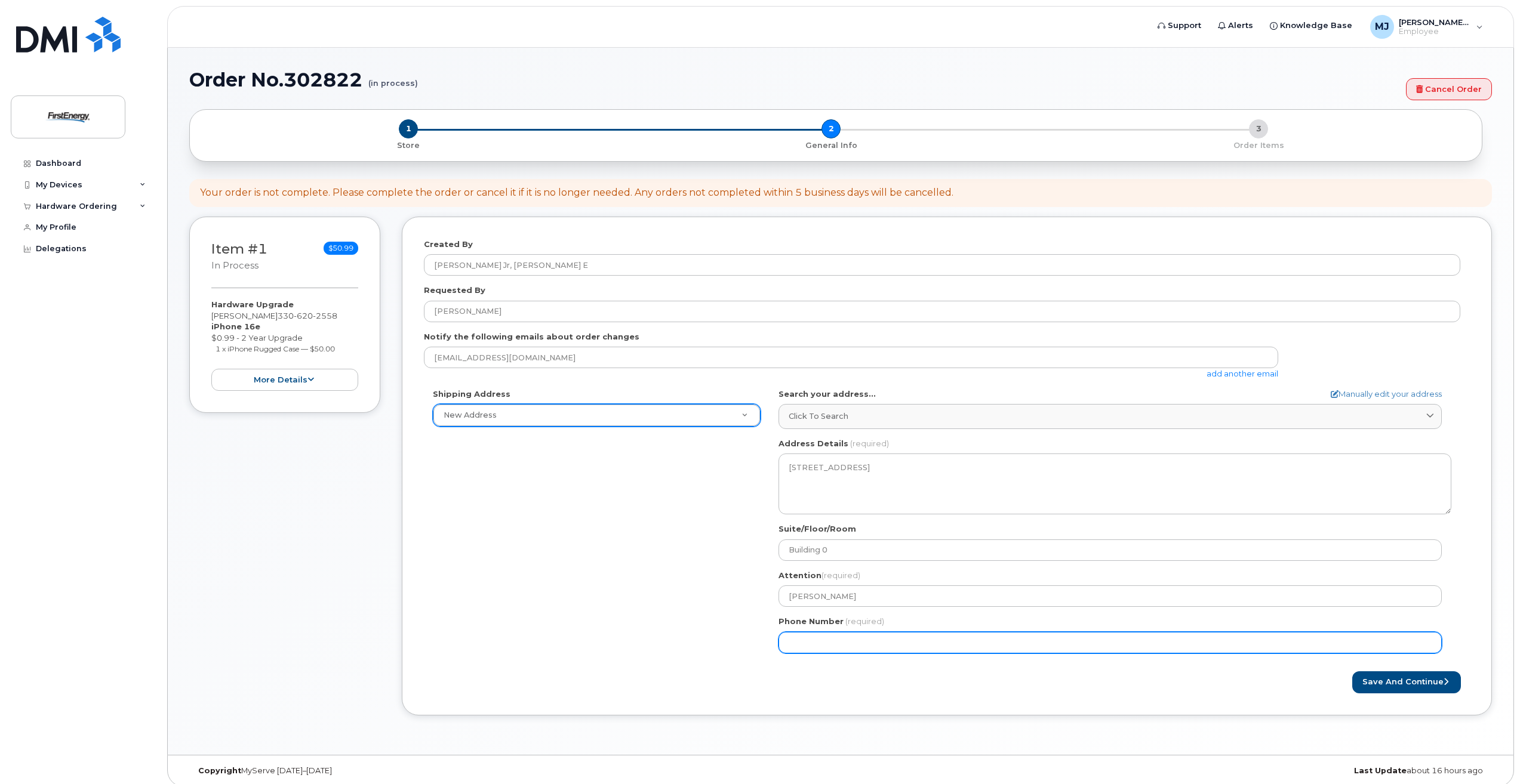
drag, startPoint x: 993, startPoint y: 639, endPoint x: 702, endPoint y: 640, distance: 291.0
click at [702, 639] on div "Shipping Address New Address New Address OH Akron Search your address... Manual…" at bounding box center [942, 525] width 1036 height 274
type input "330801281"
select select
type input "3308012813"
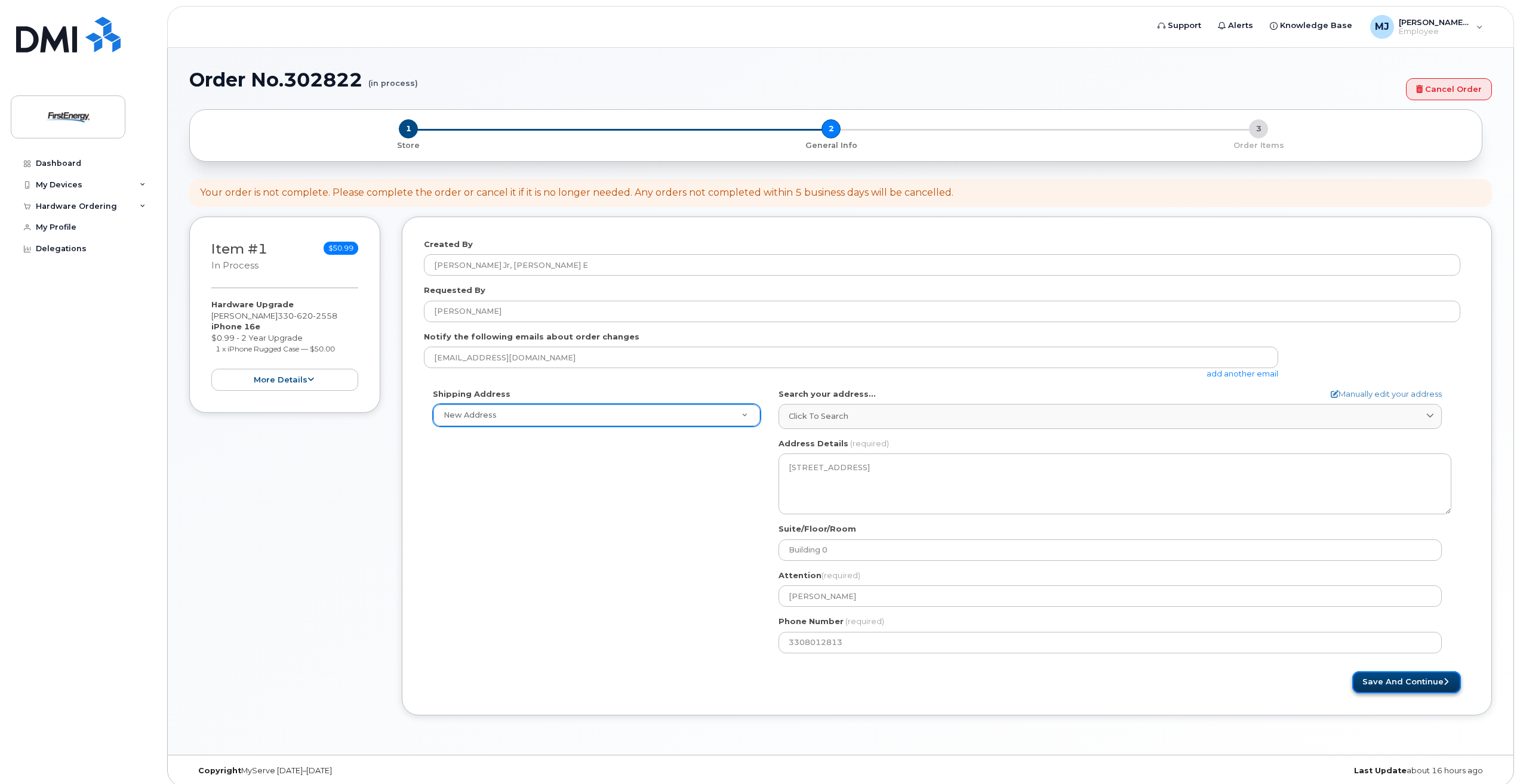
click at [1427, 686] on button "Save and Continue" at bounding box center [1406, 682] width 109 height 22
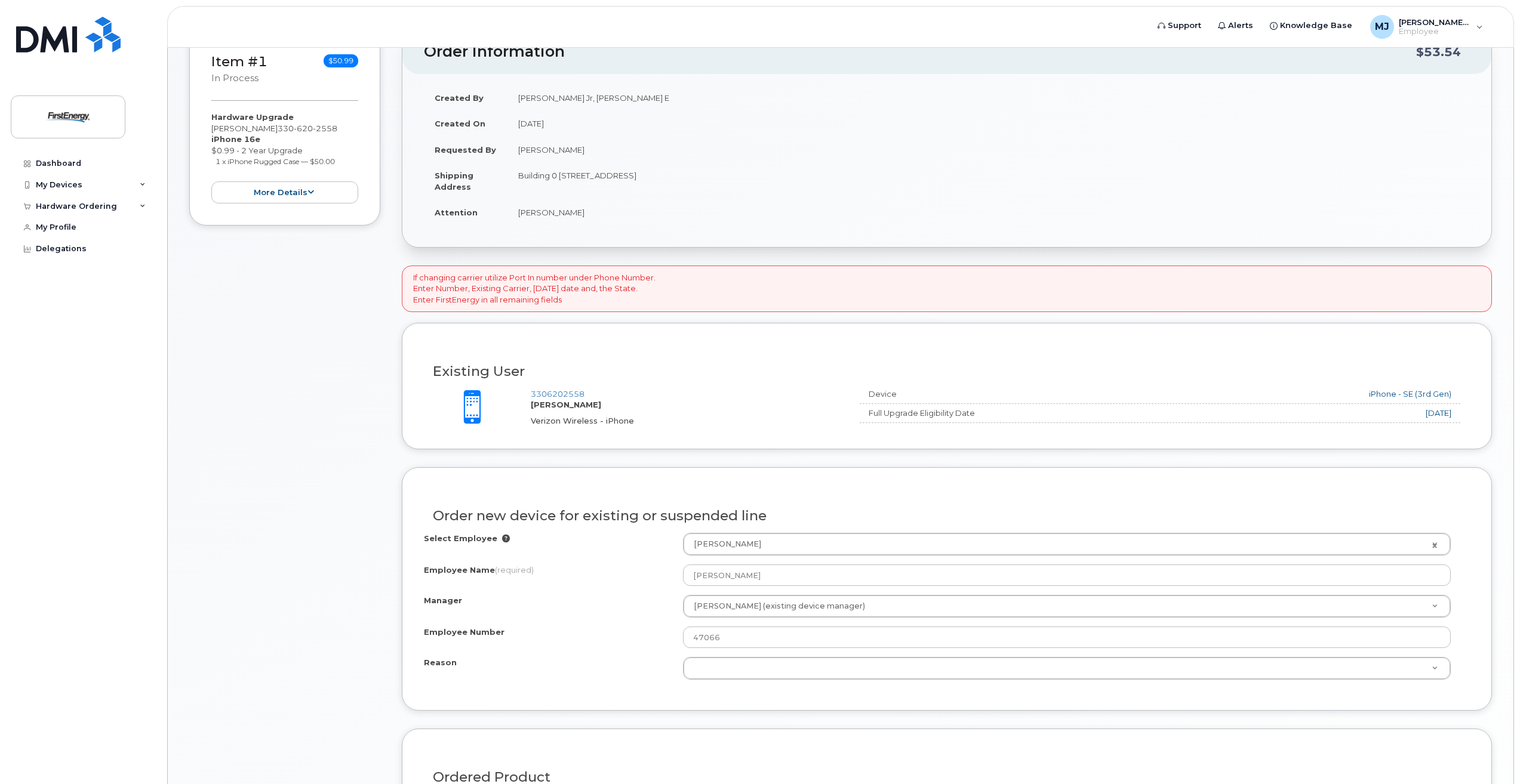
scroll to position [239, 0]
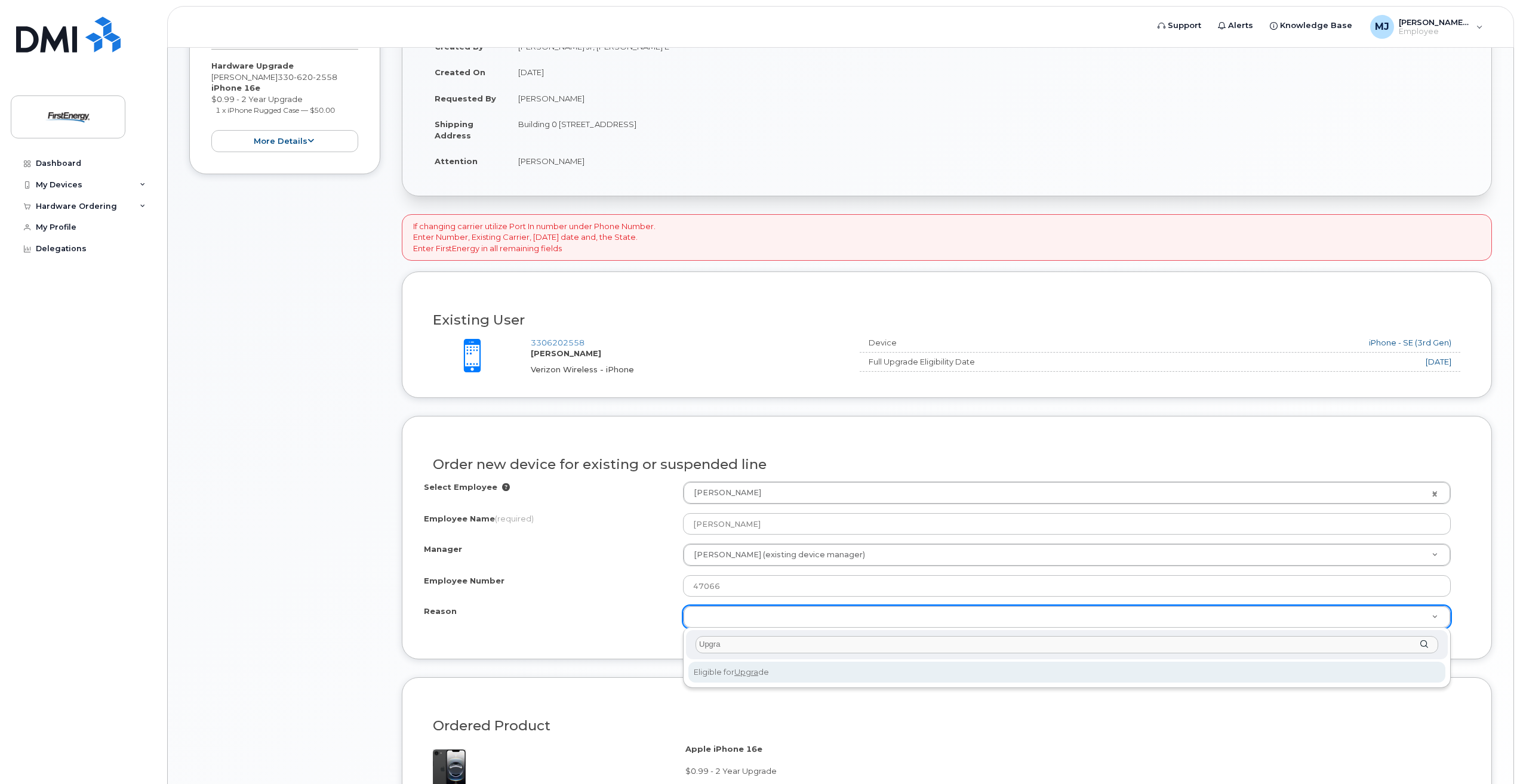
type input "Upgra"
select select "eligible_for_upgrade"
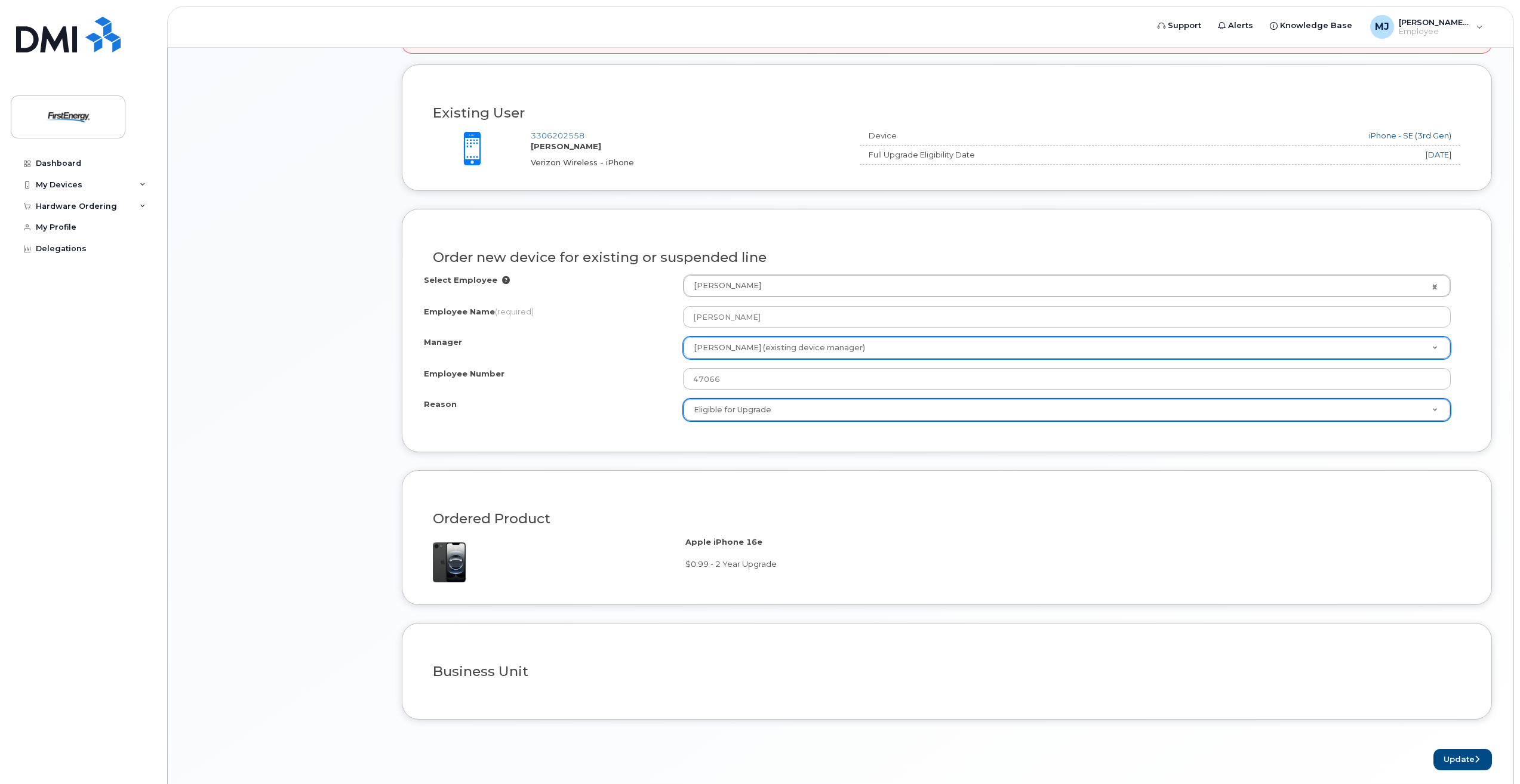
scroll to position [492, 0]
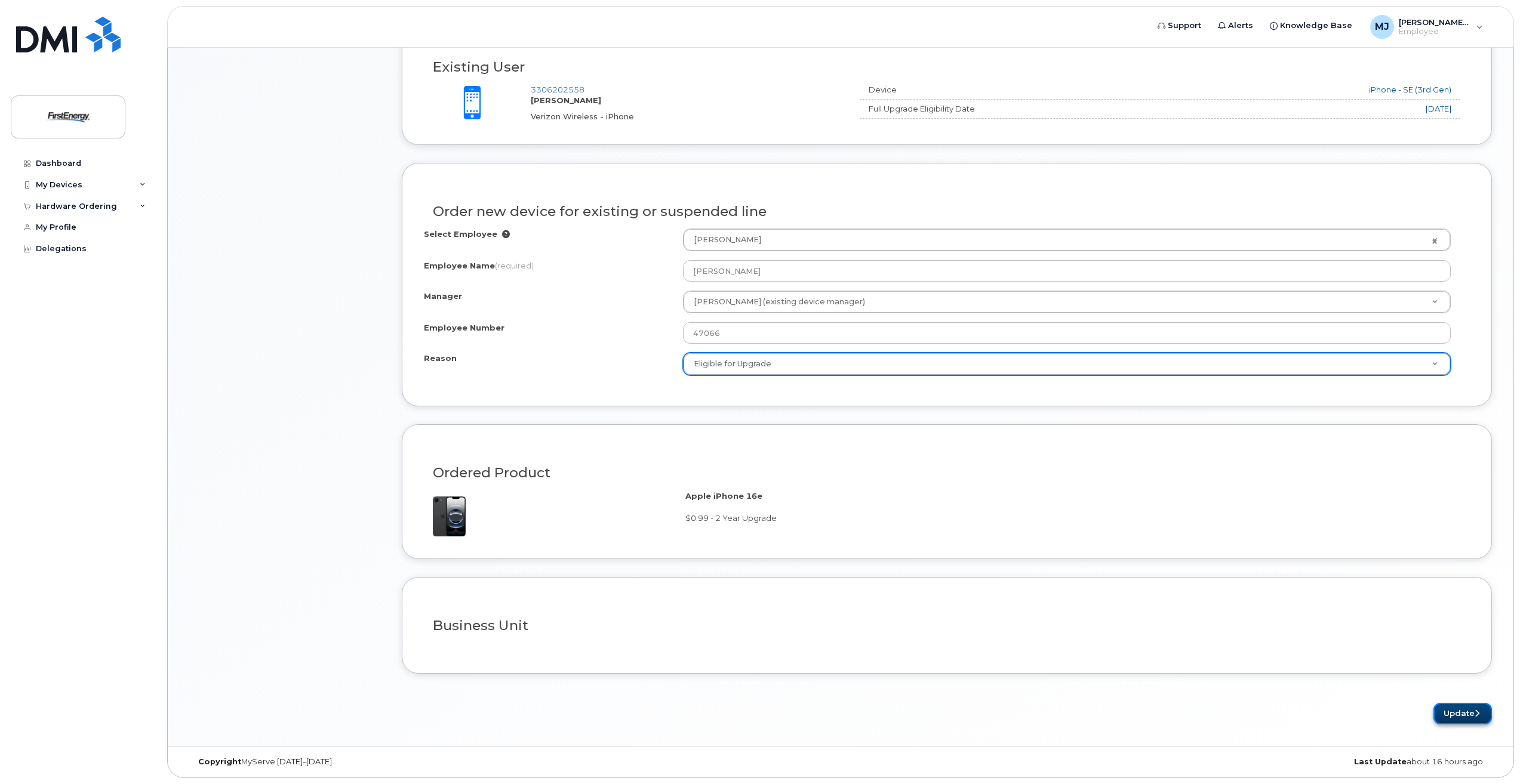
click at [1457, 714] on button "Update" at bounding box center [1463, 714] width 59 height 22
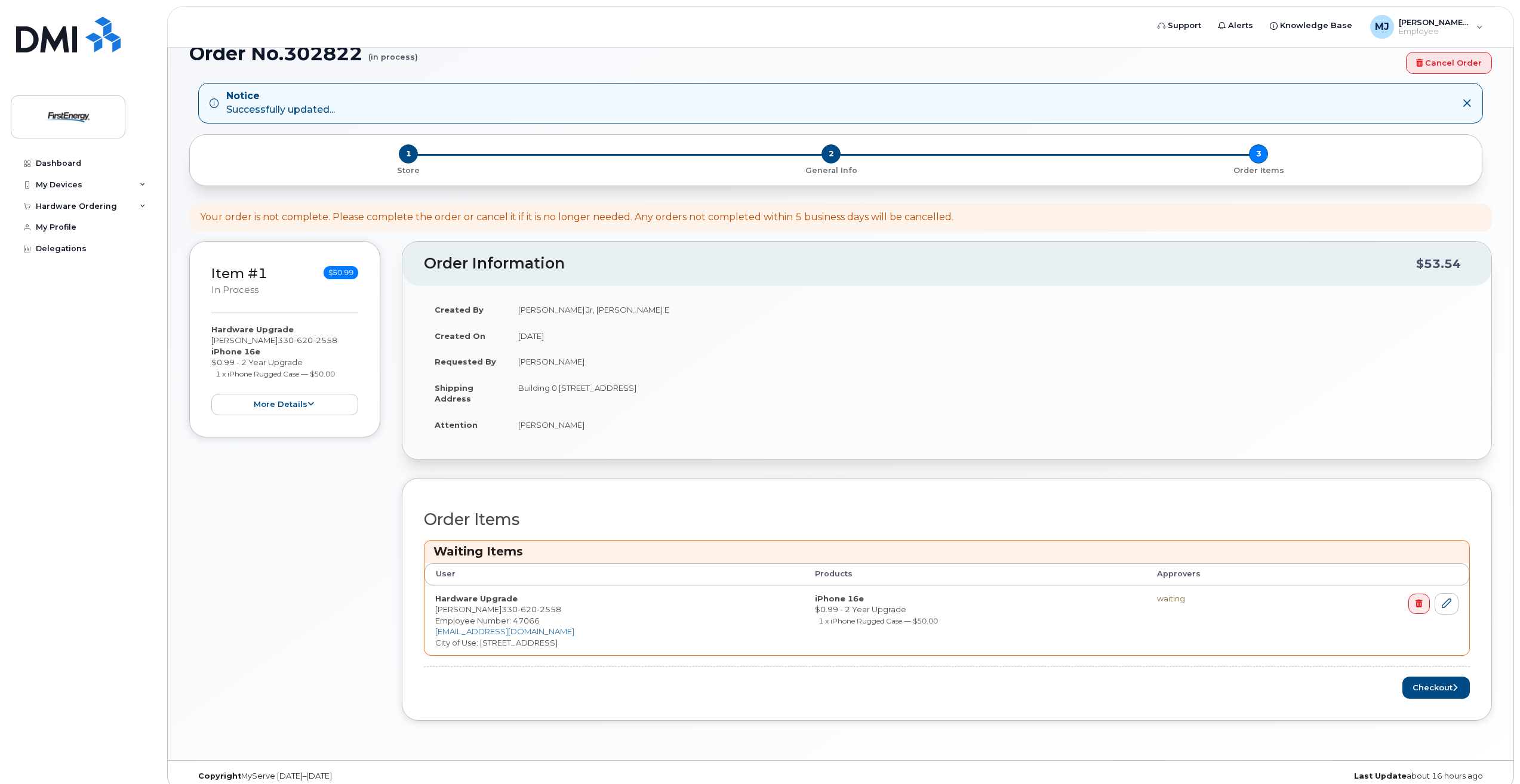
scroll to position [40, 0]
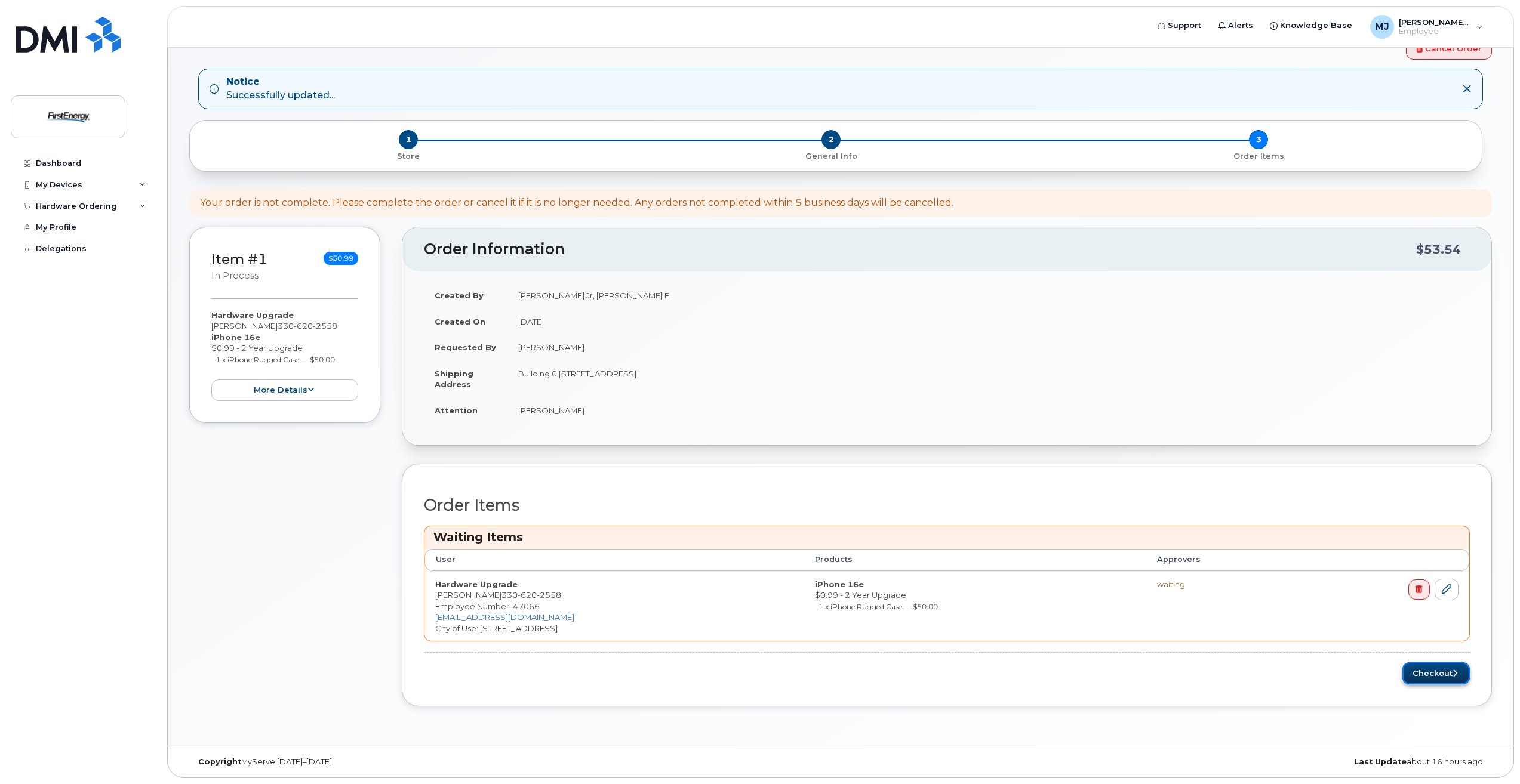
click at [1422, 669] on button "Checkout" at bounding box center [1436, 673] width 68 height 22
